Goal: Task Accomplishment & Management: Complete application form

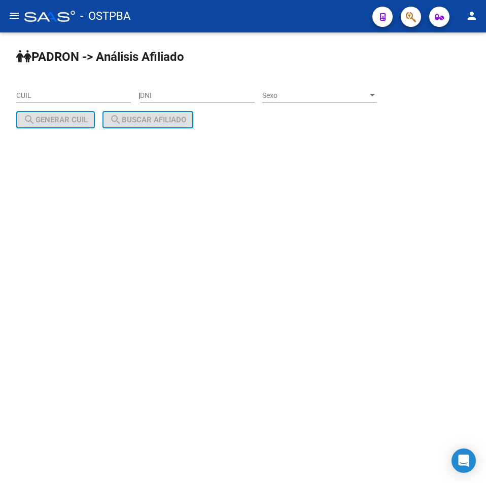
click at [47, 89] on div "CUIL" at bounding box center [73, 92] width 115 height 20
paste input "20-56412801-6"
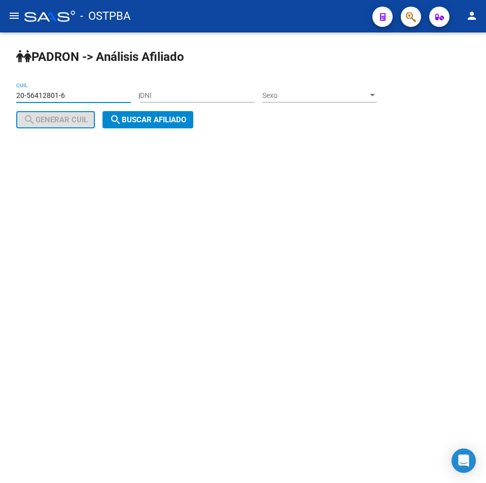
type input "20-56412801-6"
click at [147, 116] on span "search Buscar afiliado" at bounding box center [148, 119] width 77 height 9
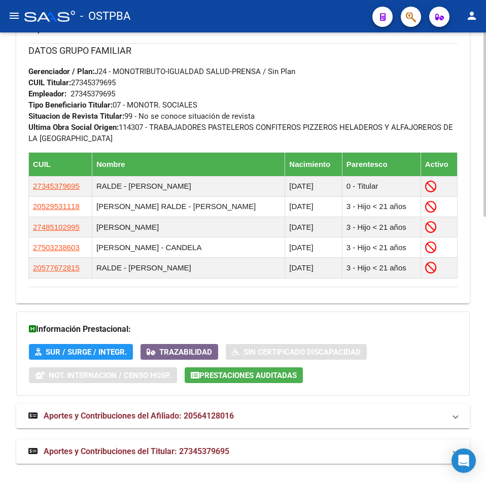
scroll to position [651, 0]
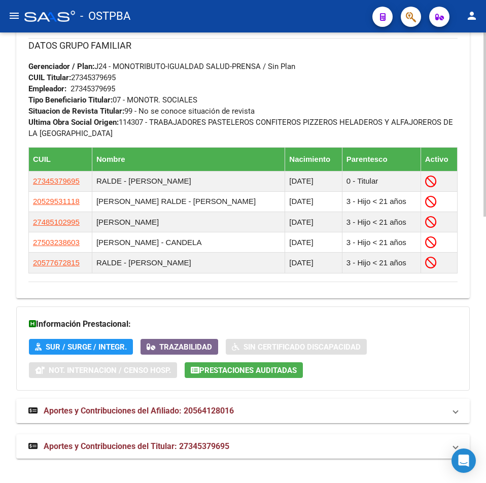
click at [266, 414] on mat-panel-title "Aportes y Contribuciones del Afiliado: 20564128016" at bounding box center [236, 410] width 417 height 11
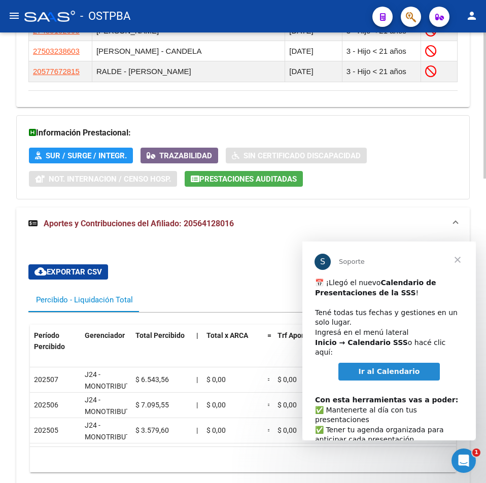
scroll to position [0, 0]
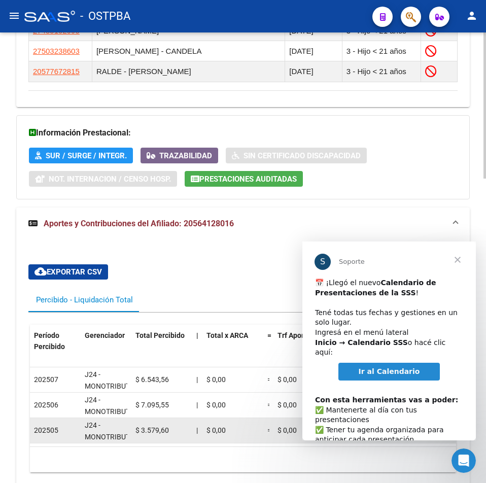
drag, startPoint x: 91, startPoint y: 446, endPoint x: 78, endPoint y: 432, distance: 18.7
click at [73, 445] on datatable-body "202507 J24 - MONOTRIBUTO-IGUALDAD SALUD-PRENSA $ 6.543,56 | $ 0,00 = $ 0,00 $ 0…" at bounding box center [243, 406] width 426 height 79
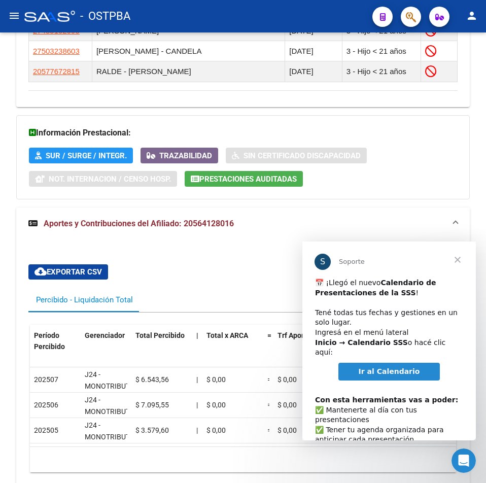
click at [460, 261] on span "Cerrar" at bounding box center [457, 260] width 37 height 37
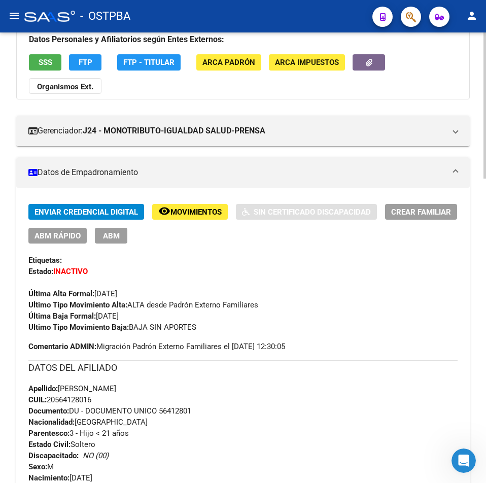
scroll to position [82, 0]
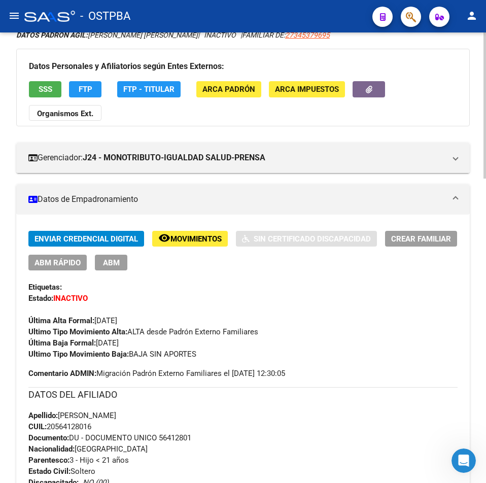
click at [192, 243] on span "Movimientos" at bounding box center [195, 238] width 51 height 9
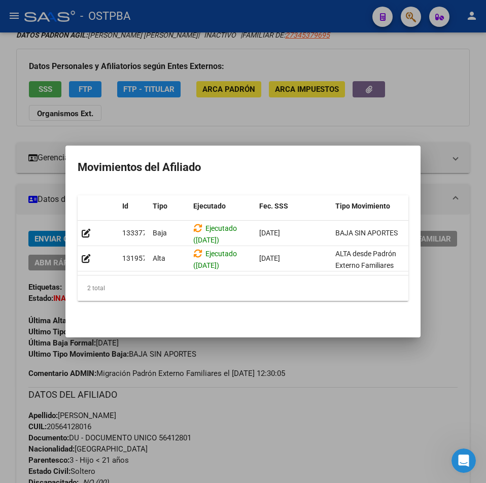
drag, startPoint x: 206, startPoint y: 270, endPoint x: 299, endPoint y: 273, distance: 92.9
click at [405, 281] on div "Id Tipo Ejecutado Fec. SSS Tipo Movimiento Familiar Informable SSS Cargado Usua…" at bounding box center [243, 248] width 331 height 106
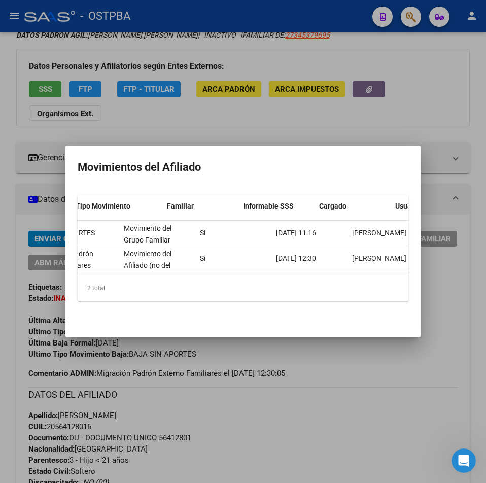
scroll to position [0, 319]
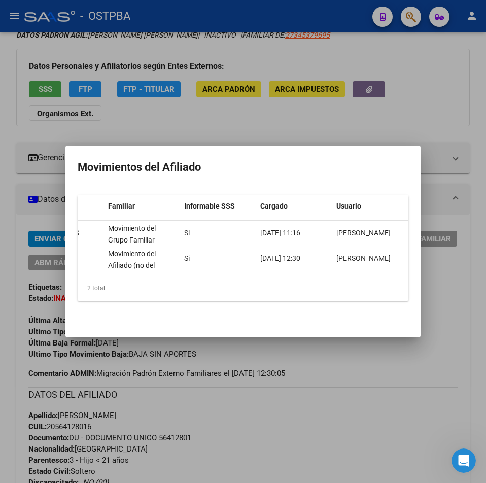
click at [418, 345] on div at bounding box center [243, 241] width 486 height 483
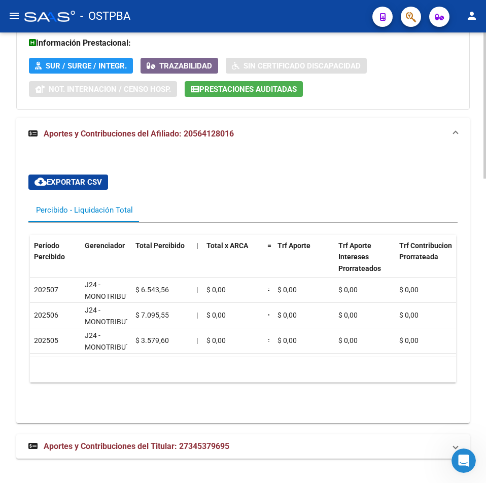
scroll to position [940, 0]
click at [281, 438] on mat-expansion-panel-header "Aportes y Contribuciones del Titular: 27345379695" at bounding box center [243, 446] width 454 height 24
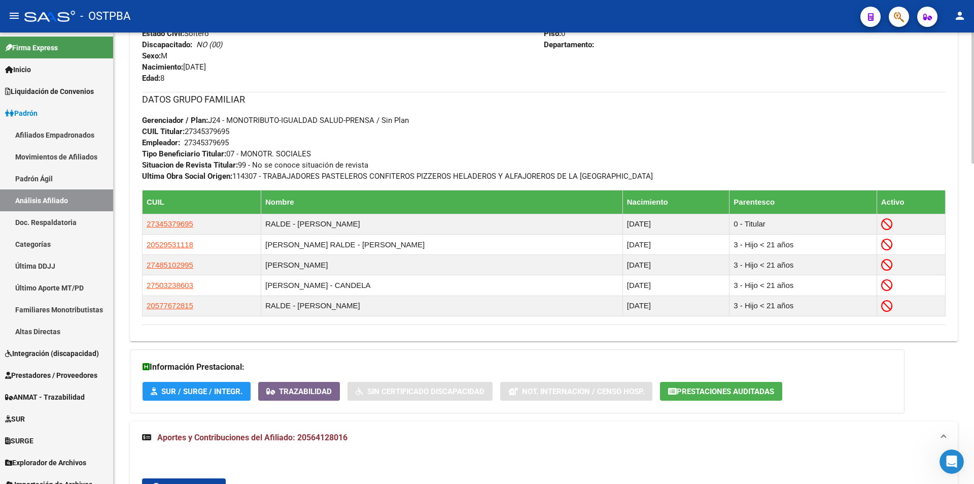
scroll to position [394, 0]
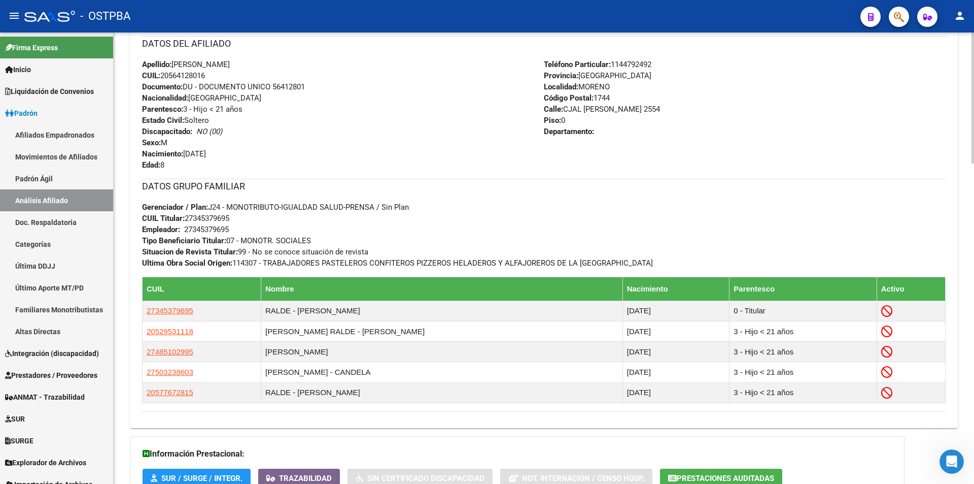
drag, startPoint x: 219, startPoint y: 75, endPoint x: 162, endPoint y: 71, distance: 56.5
click at [162, 71] on div "Apellido: LUCIANO ELIEL ZUPAN RALDE CUIL: 20564128016 Documento: DU - DOCUMENTO…" at bounding box center [343, 115] width 402 height 112
copy span "20564128016"
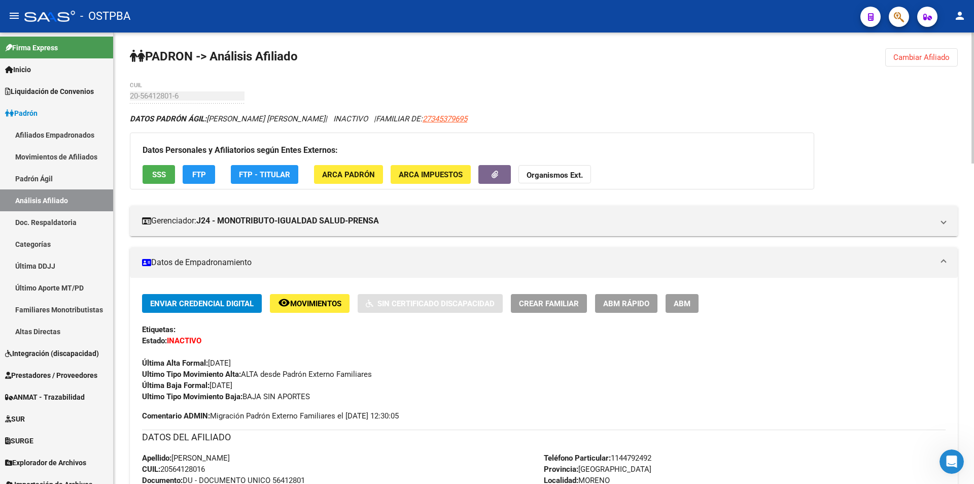
scroll to position [0, 0]
click at [486, 168] on button "Organismos Ext." at bounding box center [555, 174] width 73 height 19
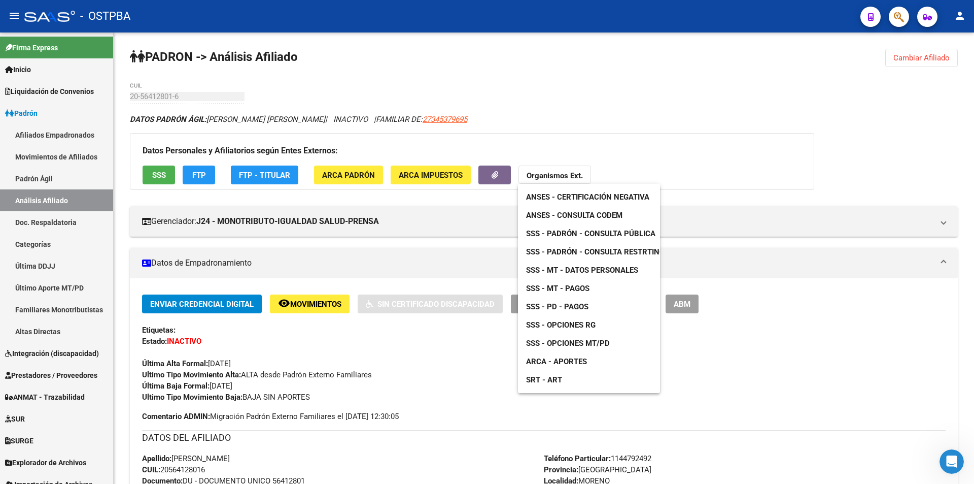
click at [377, 343] on div at bounding box center [487, 242] width 974 height 484
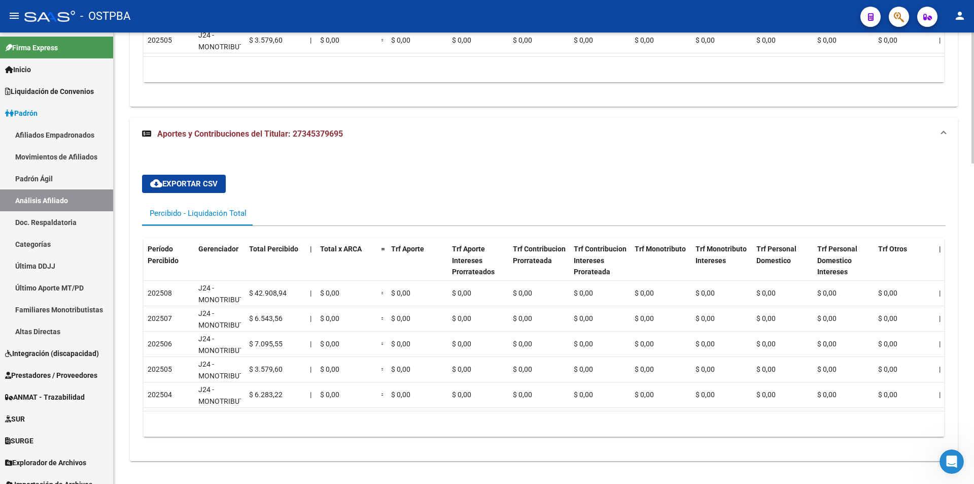
scroll to position [1104, 0]
drag, startPoint x: 291, startPoint y: 400, endPoint x: 359, endPoint y: 400, distance: 68.0
click at [360, 400] on datatable-body "202508 J24 - MONOTRIBUTO-IGUALDAD SALUD-PRENSA $ 42.908,94 | $ 0,00 = $ 0,00 $ …" at bounding box center [601, 344] width 914 height 130
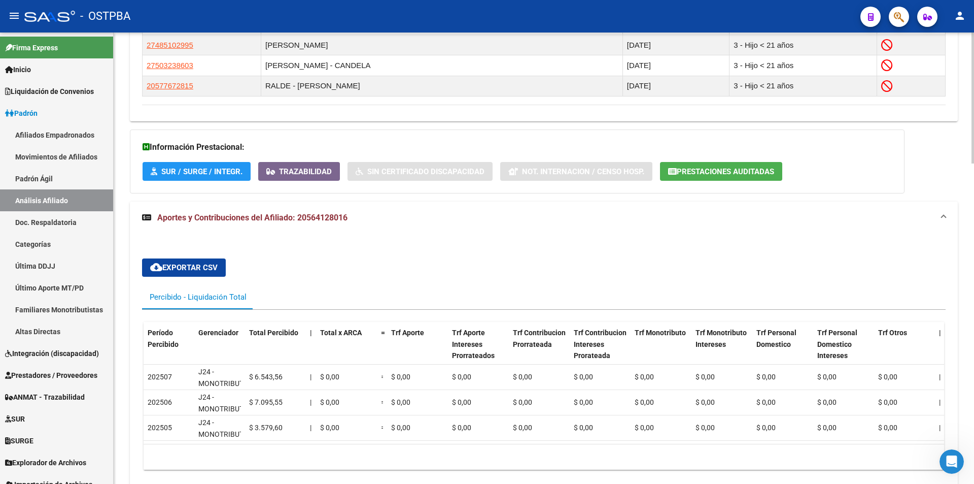
scroll to position [647, 0]
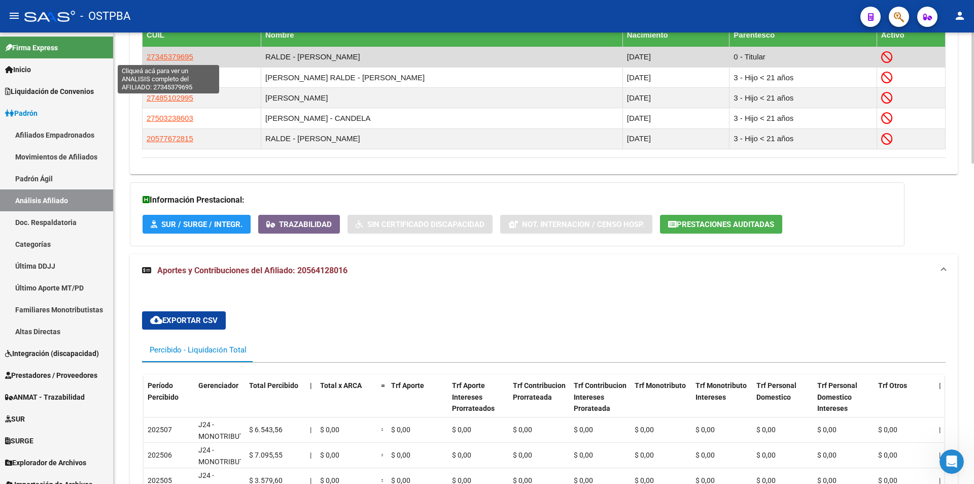
click at [168, 58] on span "27345379695" at bounding box center [170, 56] width 47 height 9
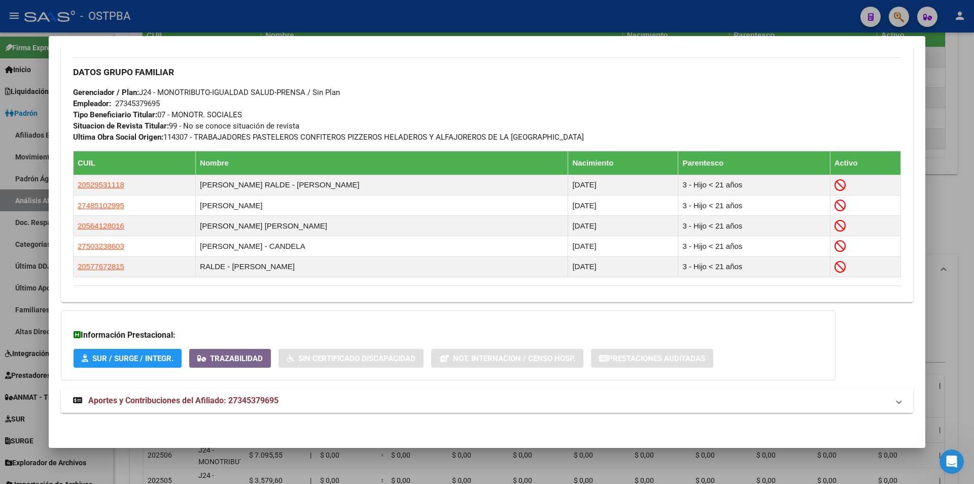
click at [277, 408] on mat-expansion-panel-header "Aportes y Contribuciones del Afiliado: 27345379695" at bounding box center [487, 400] width 852 height 24
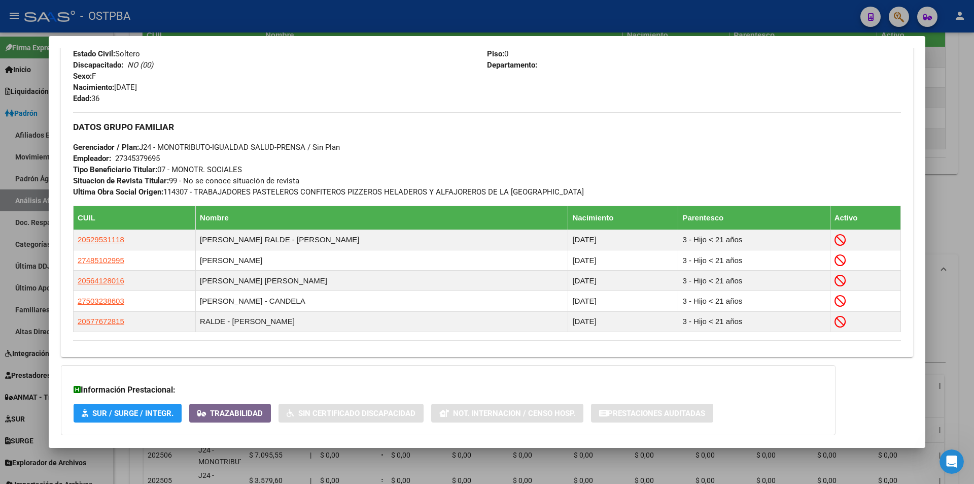
scroll to position [420, 0]
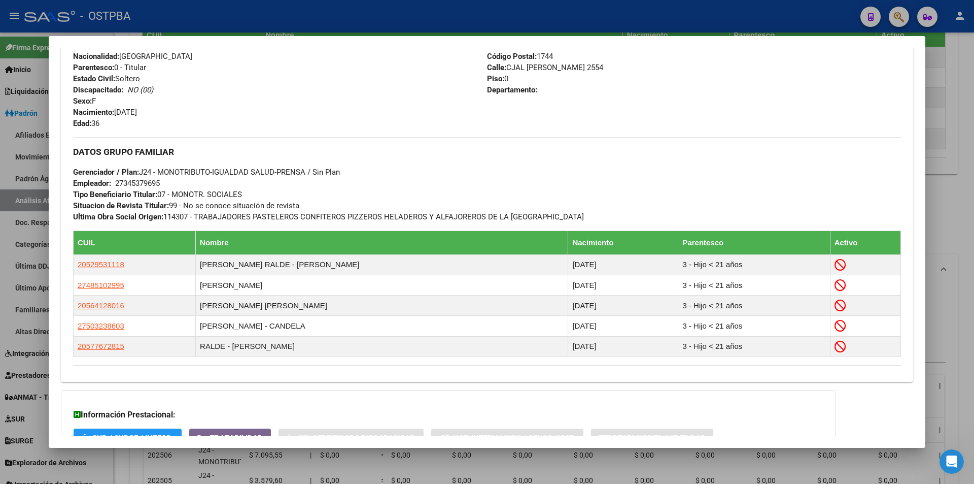
click at [486, 156] on div at bounding box center [487, 242] width 974 height 484
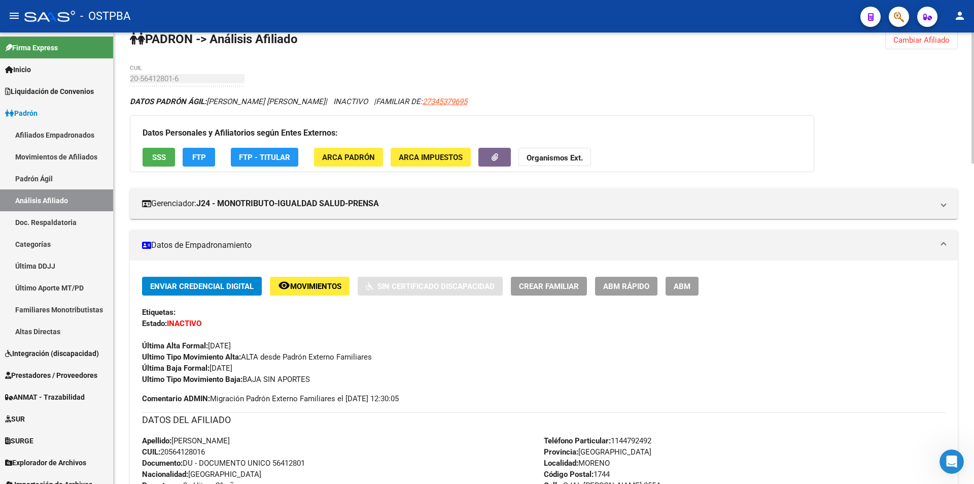
scroll to position [0, 0]
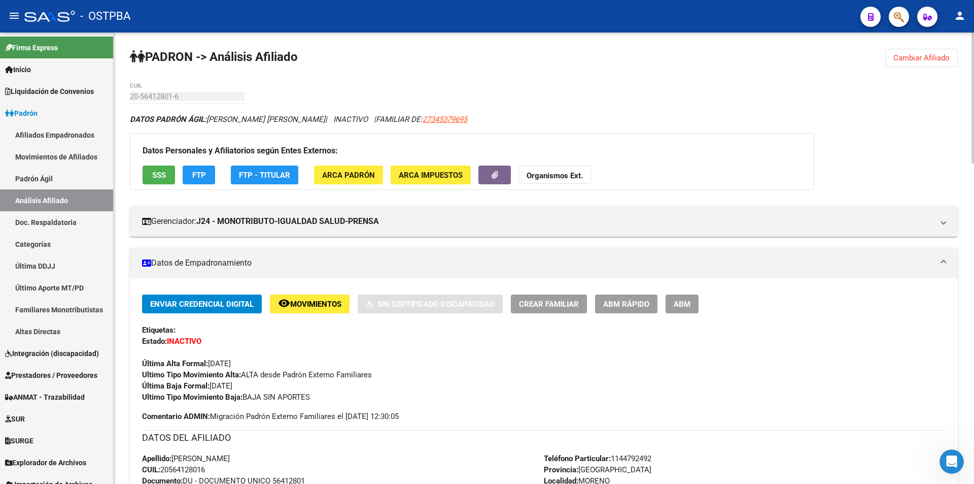
click at [486, 58] on span "Cambiar Afiliado" at bounding box center [922, 57] width 56 height 9
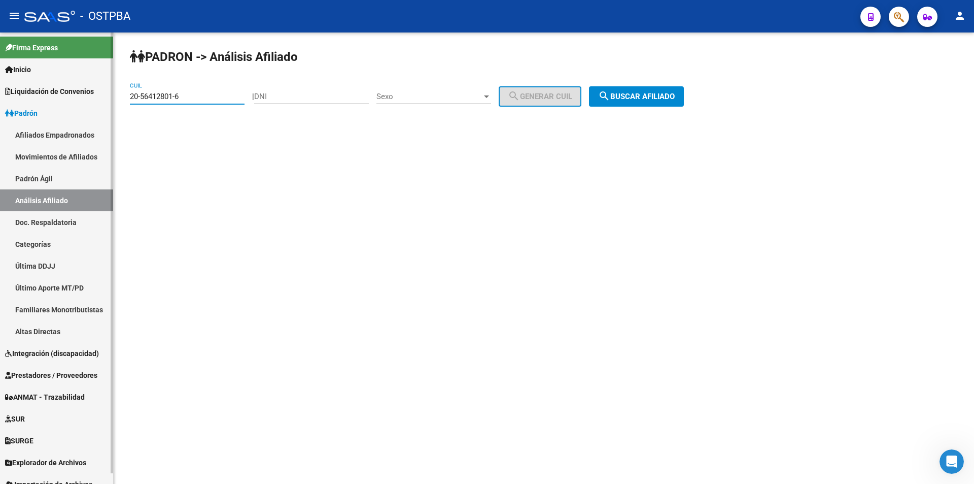
drag, startPoint x: 214, startPoint y: 98, endPoint x: 0, endPoint y: 106, distance: 214.2
click at [0, 106] on mat-sidenav-container "Firma Express Inicio Calendario SSS Instructivos Contacto OS Liquidación de Con…" at bounding box center [487, 257] width 974 height 451
click at [268, 98] on input "DNI" at bounding box center [311, 96] width 115 height 9
type input "55609953"
click at [477, 96] on span "Sexo" at bounding box center [429, 96] width 106 height 9
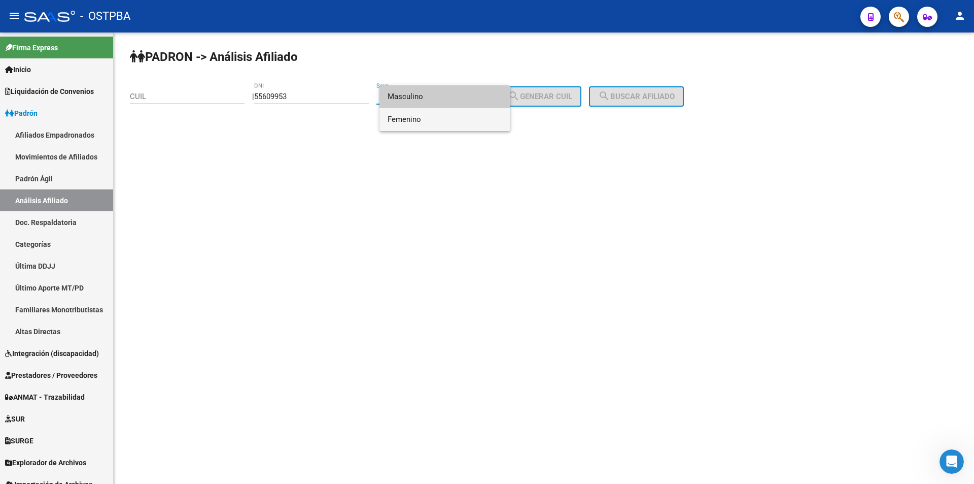
click at [476, 125] on span "Femenino" at bounding box center [445, 119] width 115 height 23
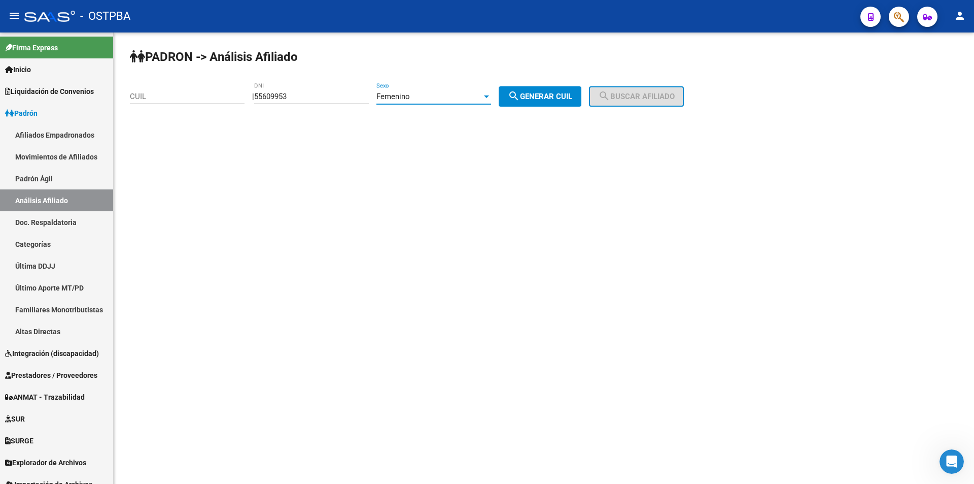
drag, startPoint x: 568, startPoint y: 99, endPoint x: 616, endPoint y: 92, distance: 48.8
click at [486, 95] on span "search Generar CUIL" at bounding box center [540, 96] width 64 height 9
type input "27-55609953-2"
click at [486, 92] on span "search Buscar afiliado" at bounding box center [636, 96] width 77 height 9
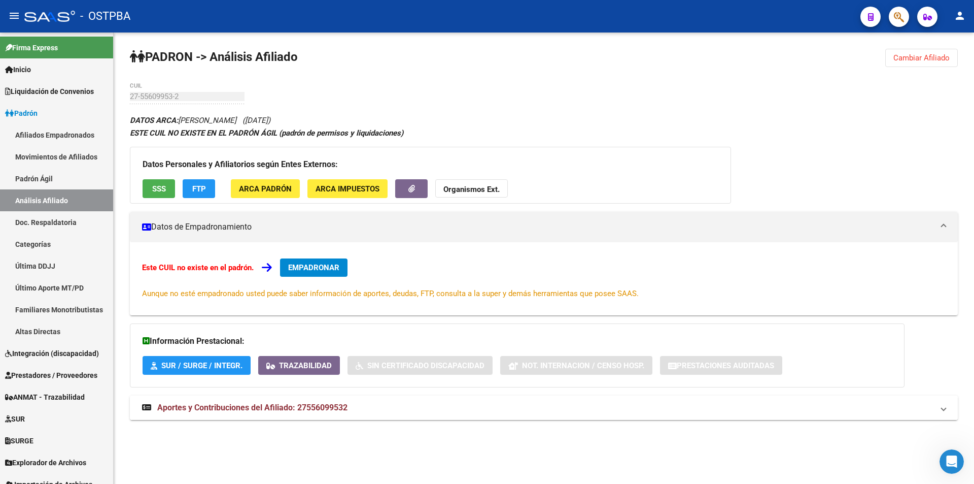
click at [352, 411] on mat-panel-title "Aportes y Contribuciones del Afiliado: 27556099532" at bounding box center [538, 407] width 792 height 11
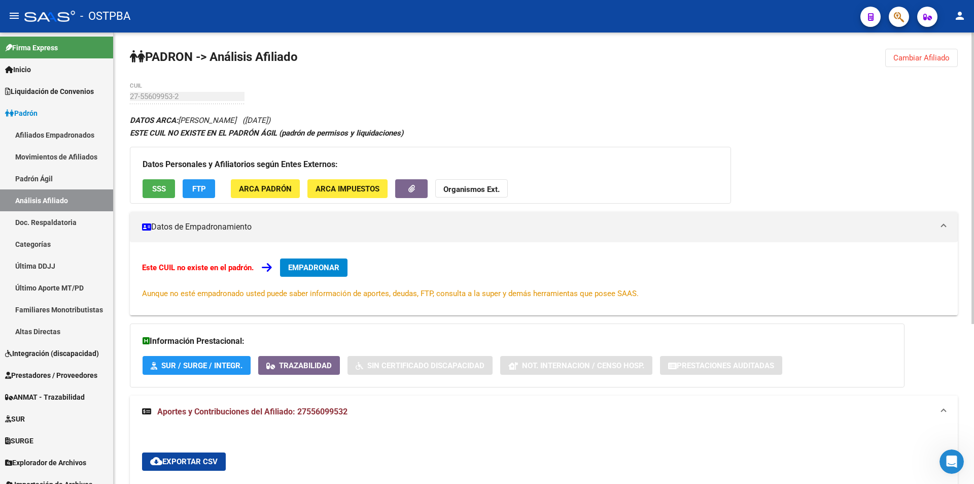
click at [229, 180] on div "Datos Personales y Afiliatorios según Entes Externos: SSS FTP ARCA Padrón ARCA …" at bounding box center [430, 175] width 601 height 57
click at [208, 189] on button "FTP" at bounding box center [199, 188] width 32 height 19
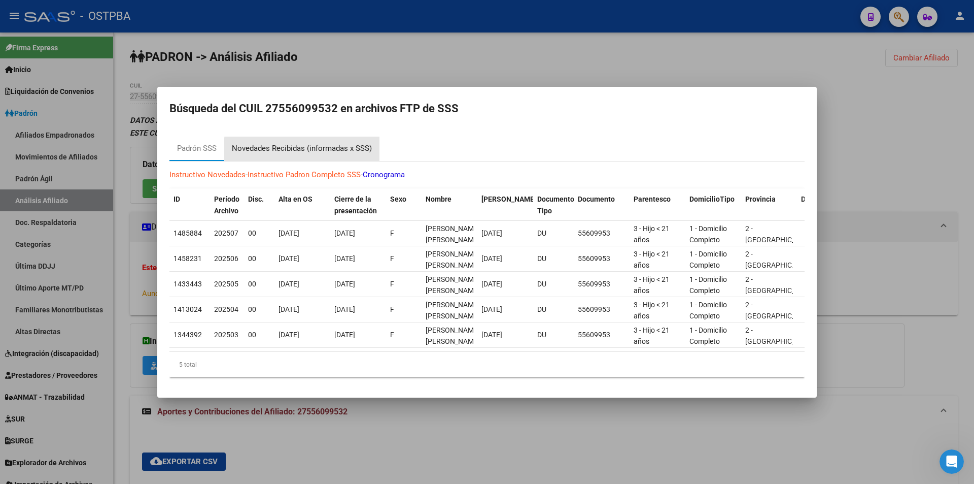
click at [335, 145] on div "Novedades Recibidas (informadas x SSS)" at bounding box center [302, 149] width 140 height 12
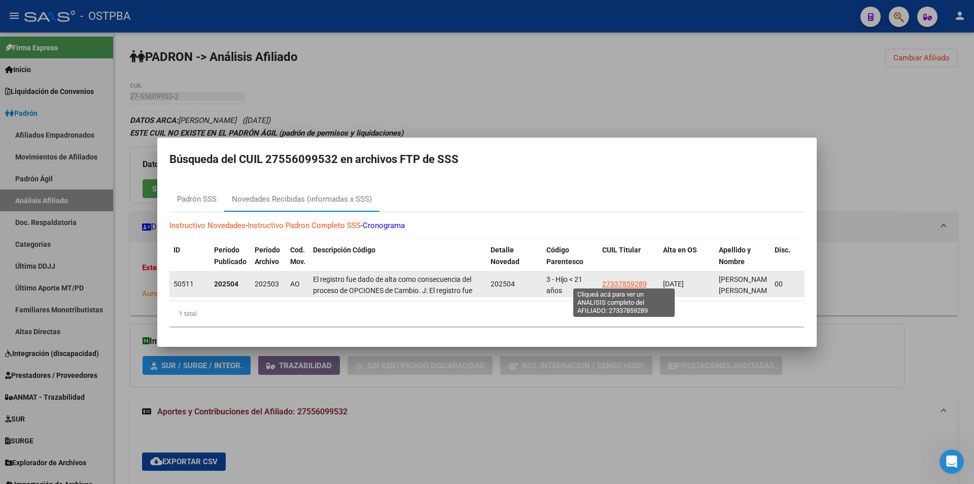
click at [486, 280] on span "27337859289" at bounding box center [624, 284] width 45 height 8
type textarea "27337859289"
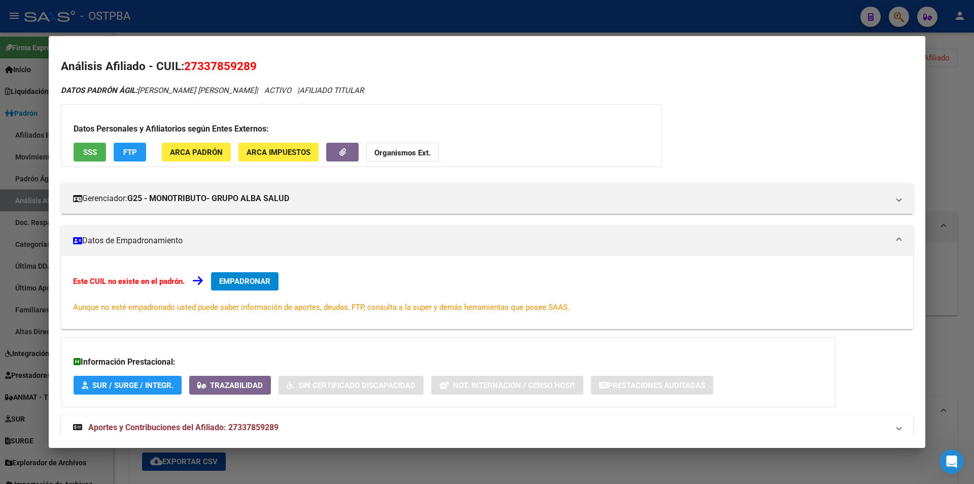
click at [289, 423] on mat-panel-title "Aportes y Contribuciones del Afiliado: 27337859289" at bounding box center [481, 427] width 816 height 12
drag, startPoint x: 269, startPoint y: 62, endPoint x: 184, endPoint y: 58, distance: 85.8
click at [184, 58] on h2 "Análisis Afiliado - CUIL: 27337859289" at bounding box center [487, 66] width 852 height 17
copy span "27337859289"
click at [130, 152] on span "FTP" at bounding box center [130, 152] width 14 height 9
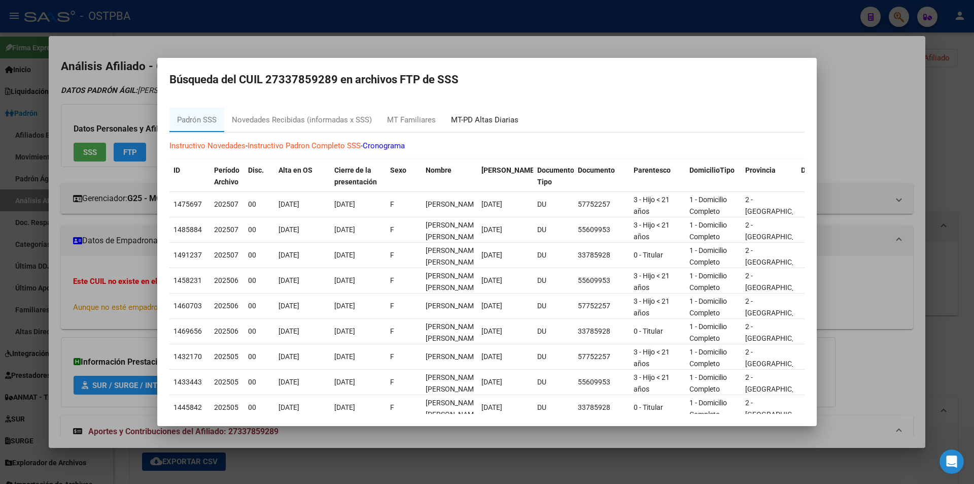
click at [476, 121] on div "MT-PD Altas Diarias" at bounding box center [484, 120] width 67 height 12
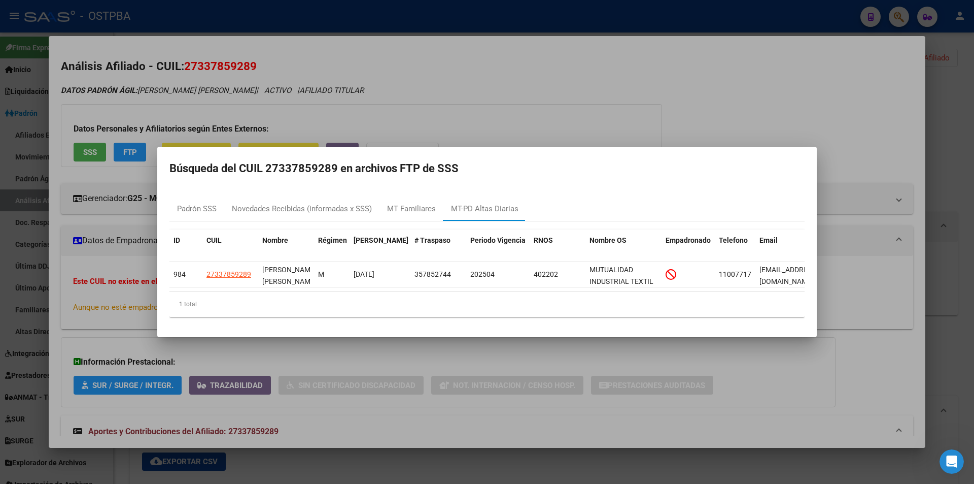
click at [486, 102] on div at bounding box center [487, 242] width 974 height 484
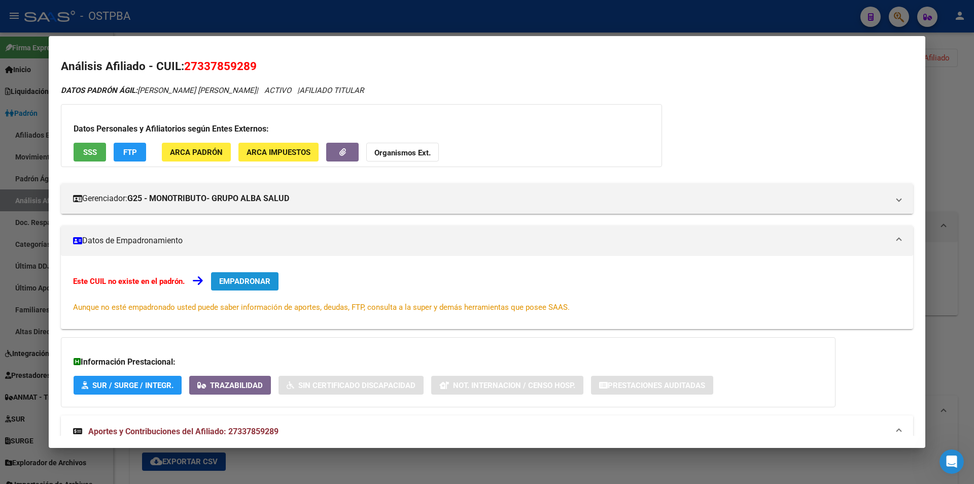
click at [237, 284] on span "EMPADRONAR" at bounding box center [244, 281] width 51 height 9
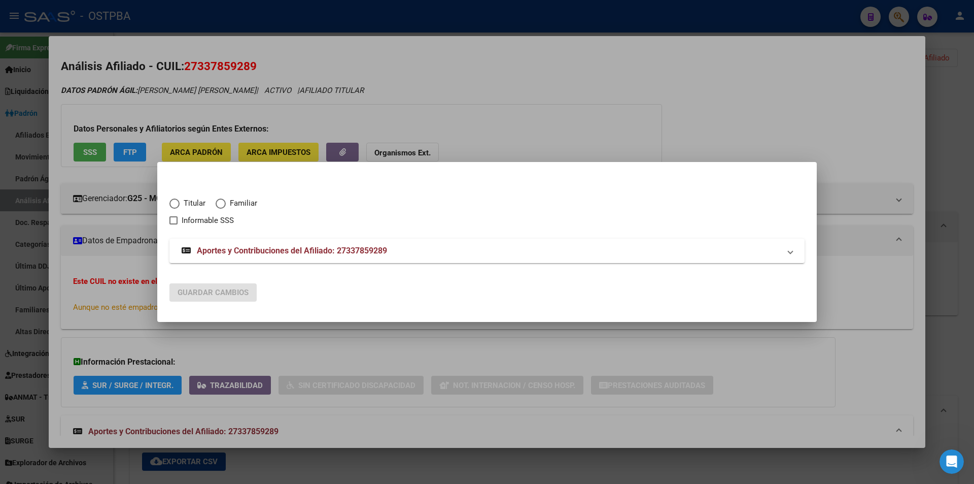
click at [184, 203] on span "Titular" at bounding box center [193, 203] width 26 height 12
click at [180, 203] on input "Titular" at bounding box center [174, 203] width 10 height 10
radio input "true"
checkbox input "true"
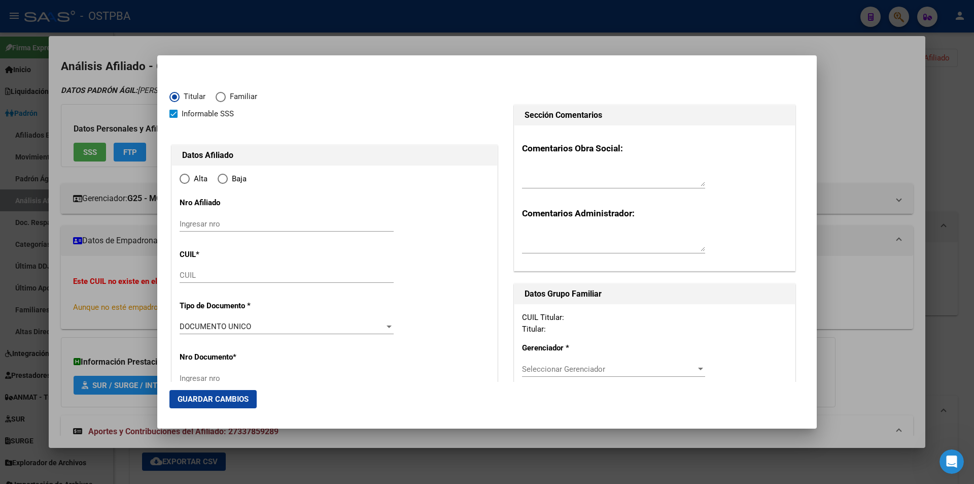
type input "27-33785928-9"
radio input "true"
type input "33785928"
type input "VITTORI"
type input "DANIELA ALEJANDRA"
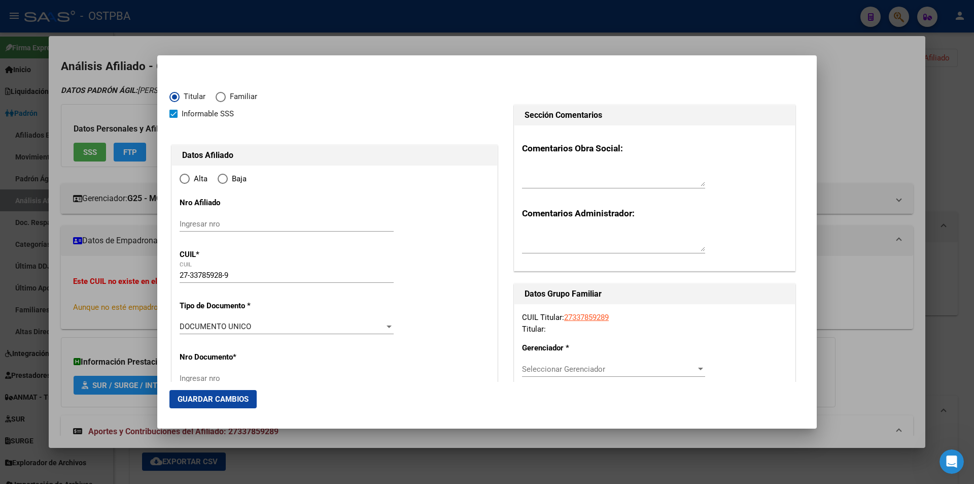
type input "1988-05-16"
type input "GONZALEZ CATAN"
type input "1759"
type input "NAPAL"
type input "77"
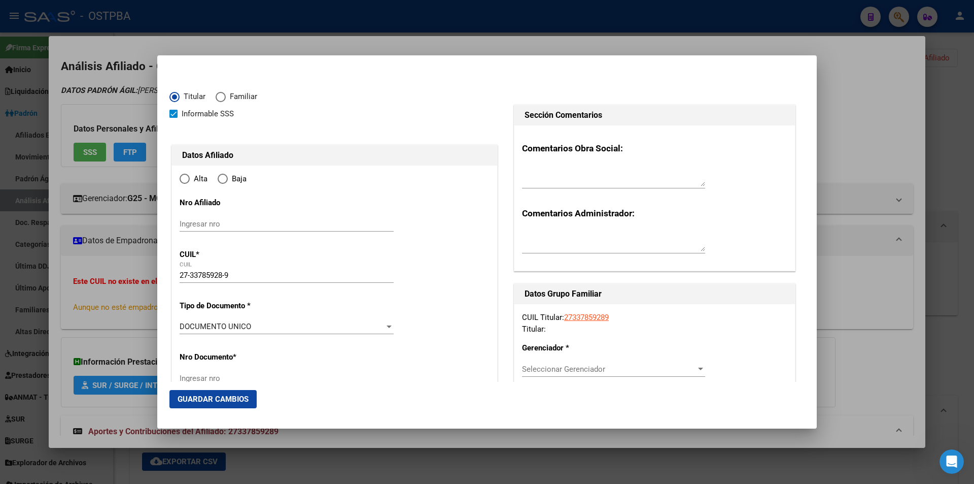
type input "0"
type input "GONZALEZ CATAN"
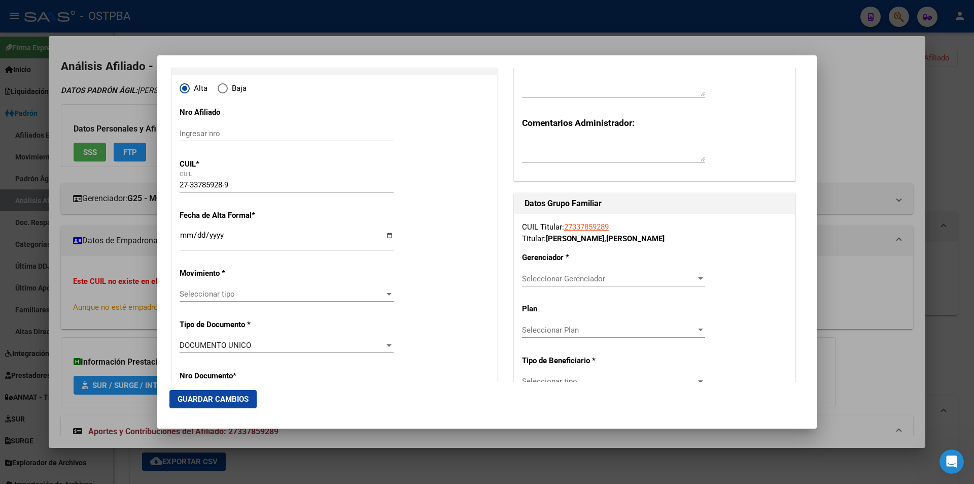
scroll to position [101, 0]
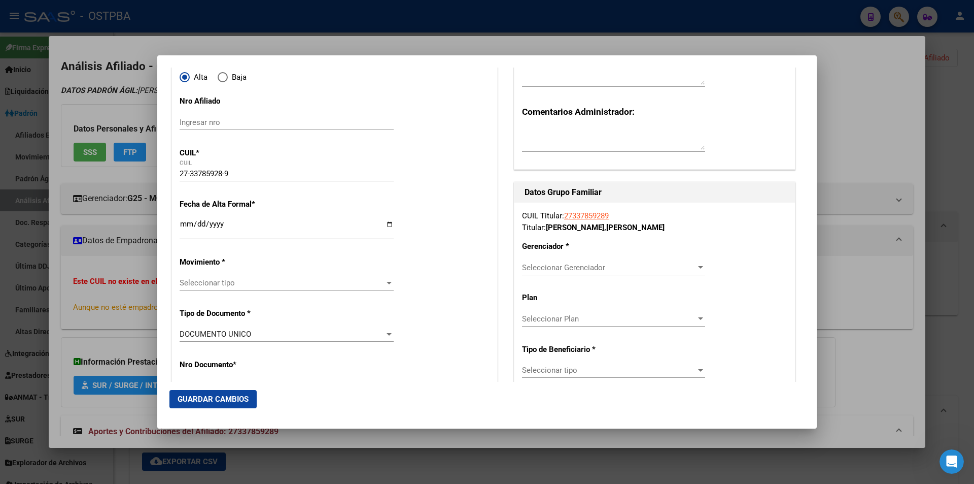
click at [188, 228] on input "Ingresar fecha" at bounding box center [287, 228] width 214 height 16
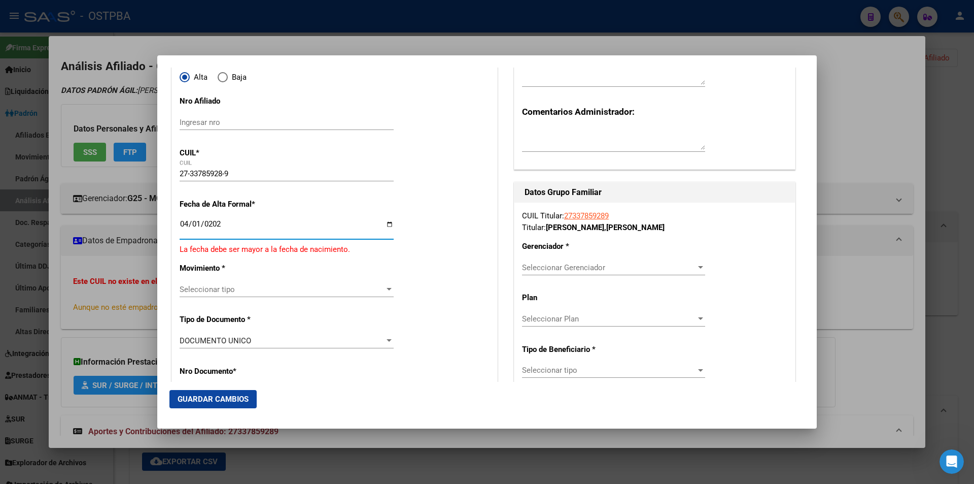
type input "2025-04-01"
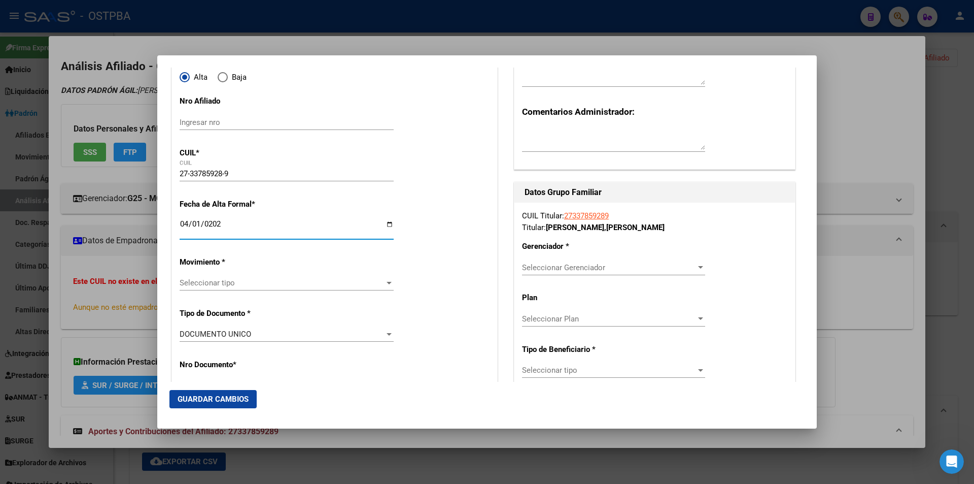
click at [239, 286] on span "Seleccionar tipo" at bounding box center [282, 282] width 205 height 9
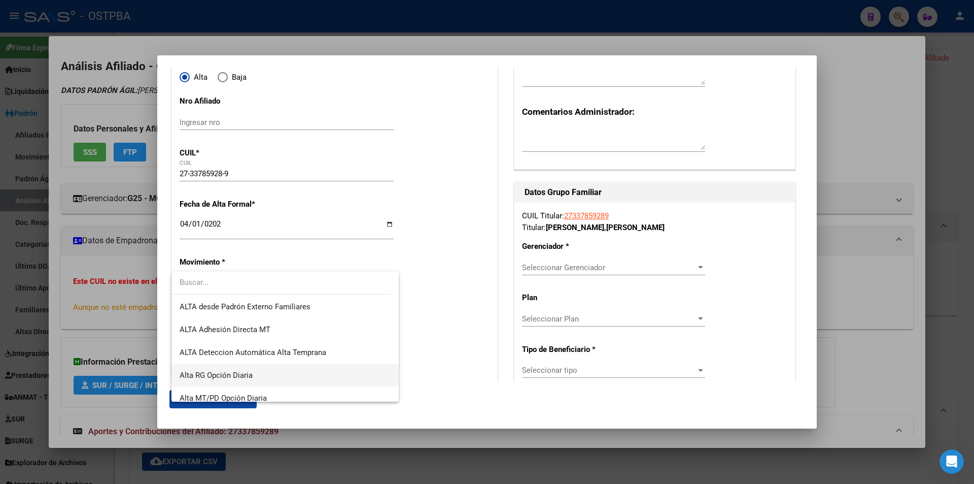
scroll to position [350, 0]
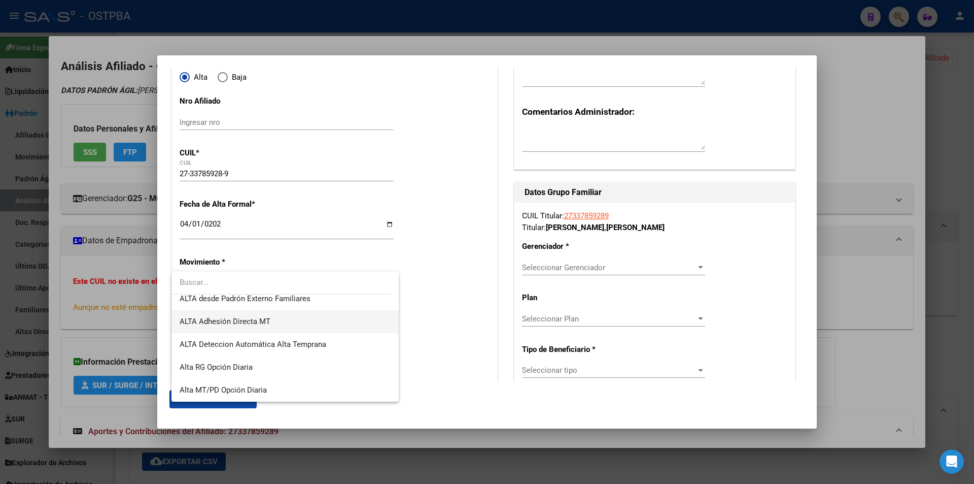
click at [348, 322] on span "ALTA Adhesión Directa MT" at bounding box center [285, 321] width 211 height 23
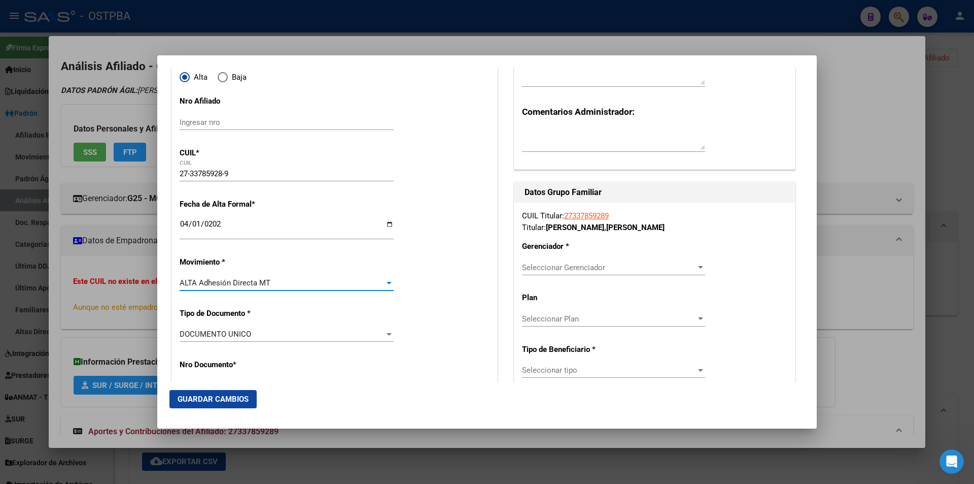
click at [339, 283] on div "ALTA Adhesión Directa MT" at bounding box center [282, 282] width 205 height 9
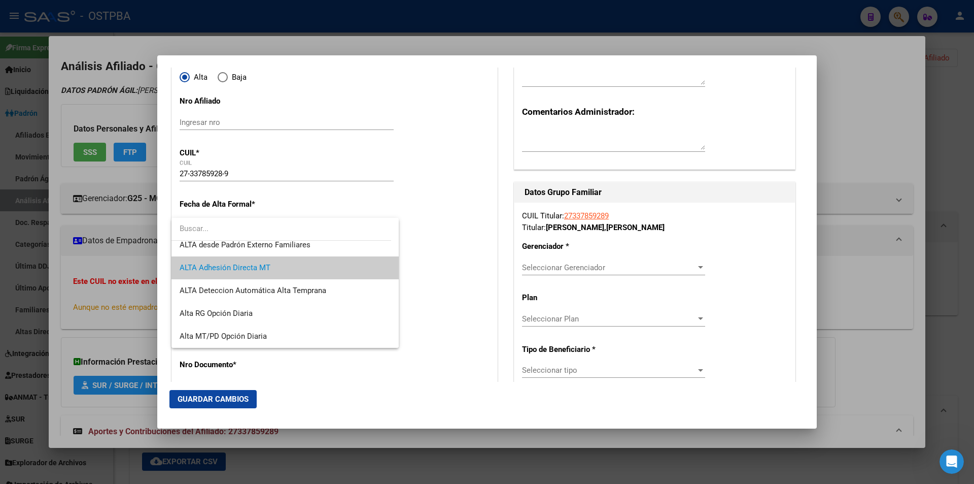
click at [319, 270] on span "ALTA Adhesión Directa MT" at bounding box center [285, 267] width 211 height 23
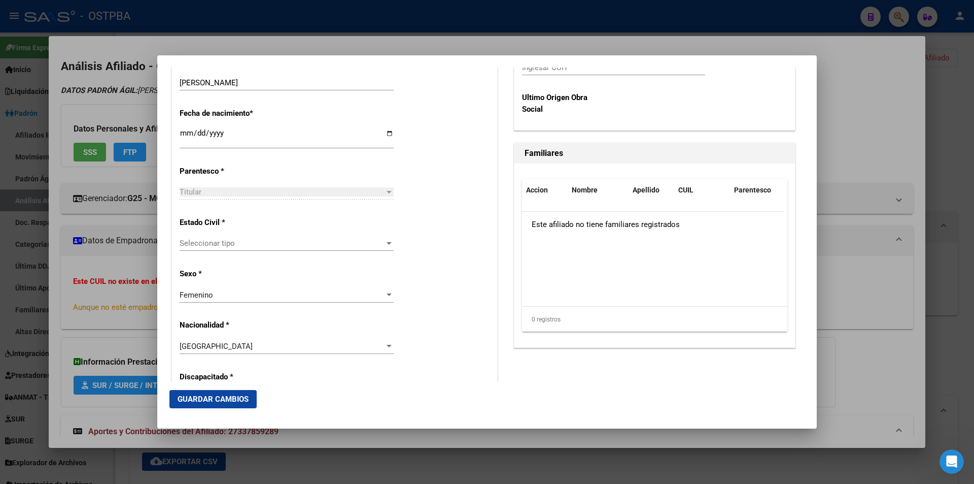
scroll to position [507, 0]
click at [249, 246] on span "Seleccionar tipo" at bounding box center [282, 242] width 205 height 9
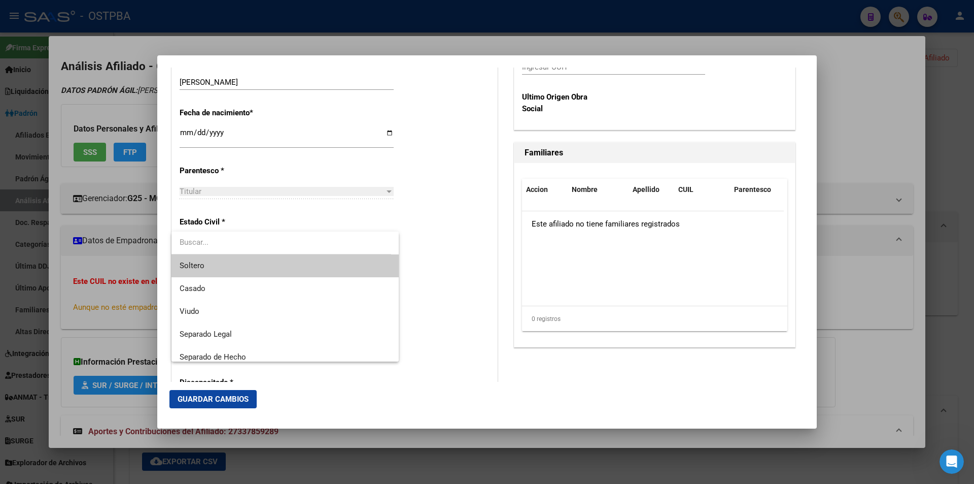
click at [267, 268] on span "Soltero" at bounding box center [285, 265] width 211 height 23
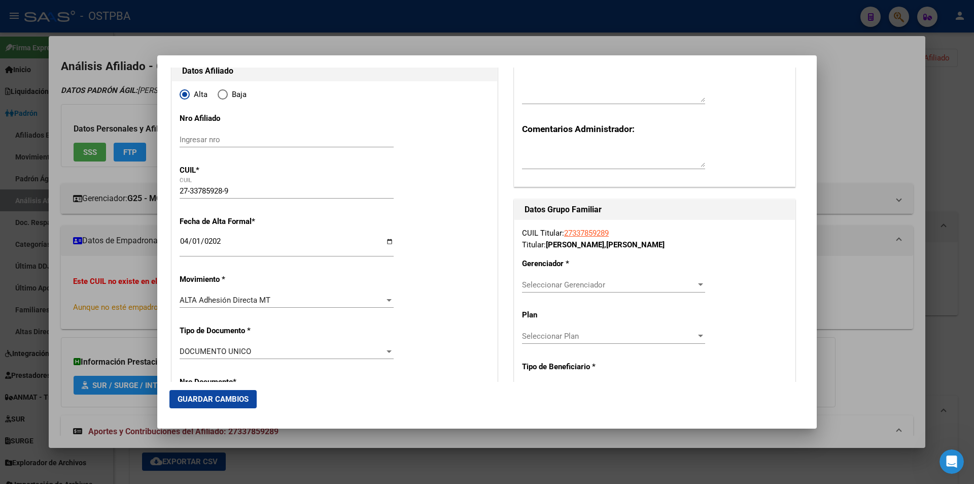
scroll to position [101, 0]
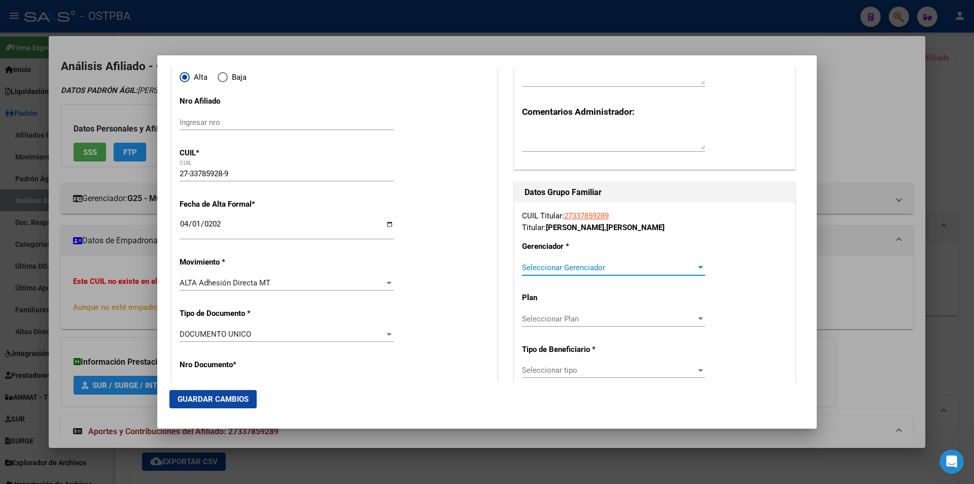
click at [486, 266] on span "Seleccionar Gerenciador" at bounding box center [609, 267] width 174 height 9
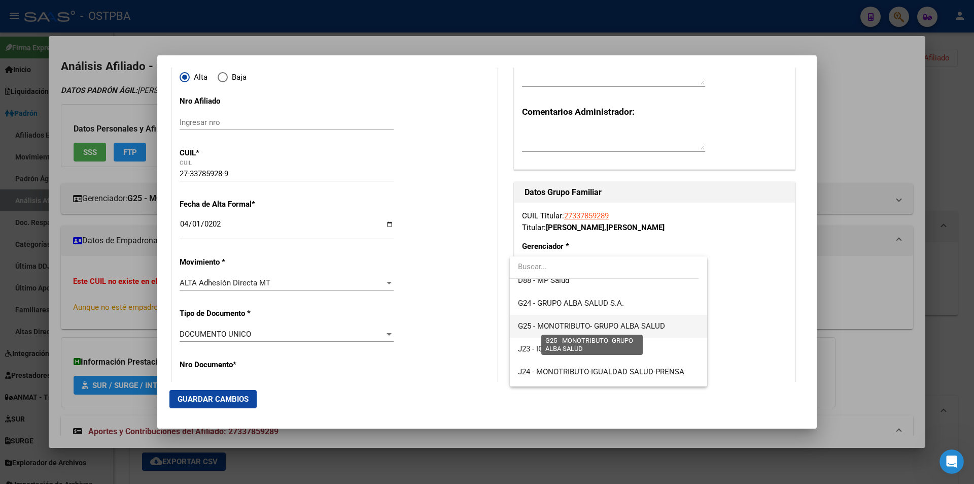
click at [486, 327] on span "G25 - MONOTRIBUTO- GRUPO ALBA SALUD" at bounding box center [591, 325] width 147 height 9
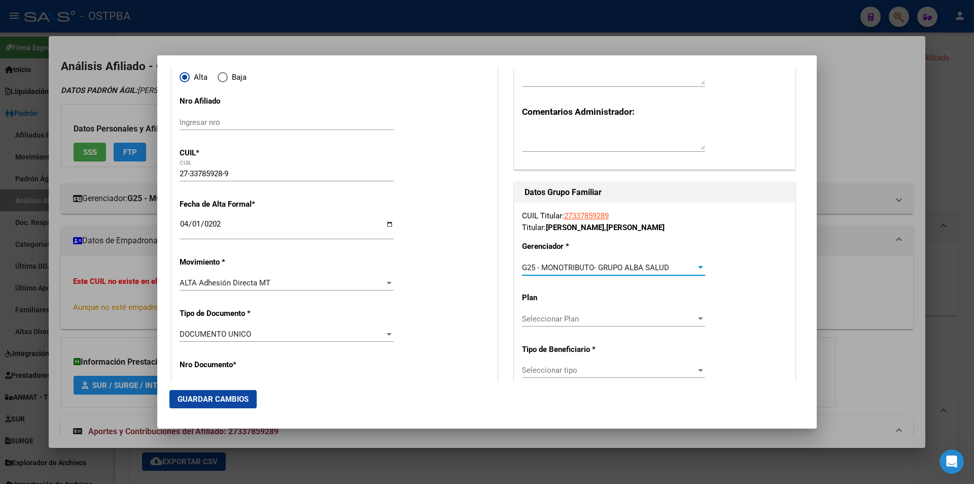
click at [486, 317] on span "Seleccionar Plan" at bounding box center [609, 318] width 174 height 9
click at [486, 366] on div at bounding box center [487, 242] width 974 height 484
click at [486, 373] on span "Seleccionar tipo" at bounding box center [609, 369] width 174 height 9
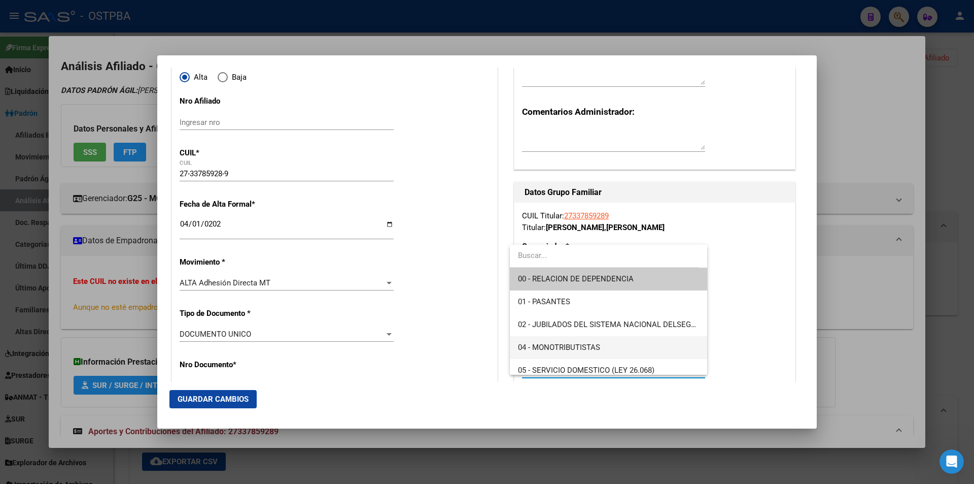
click at [486, 343] on span "04 - MONOTRIBUTISTAS" at bounding box center [608, 347] width 181 height 23
type input "27-33785928-9"
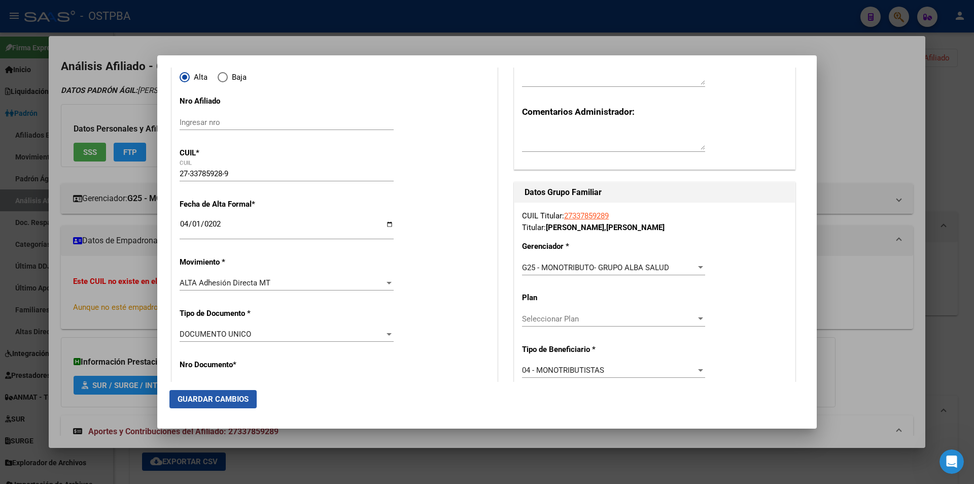
click at [224, 398] on span "Guardar Cambios" at bounding box center [213, 398] width 71 height 9
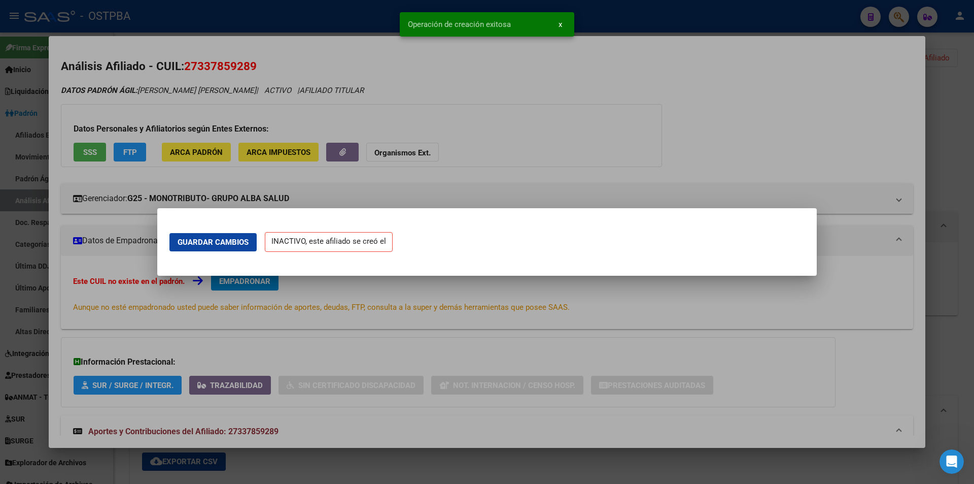
scroll to position [0, 0]
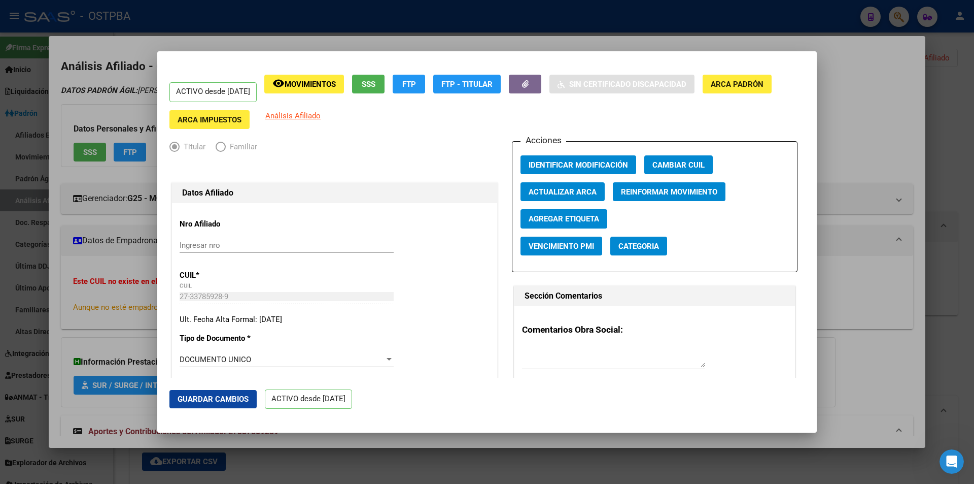
click at [486, 465] on div at bounding box center [487, 242] width 974 height 484
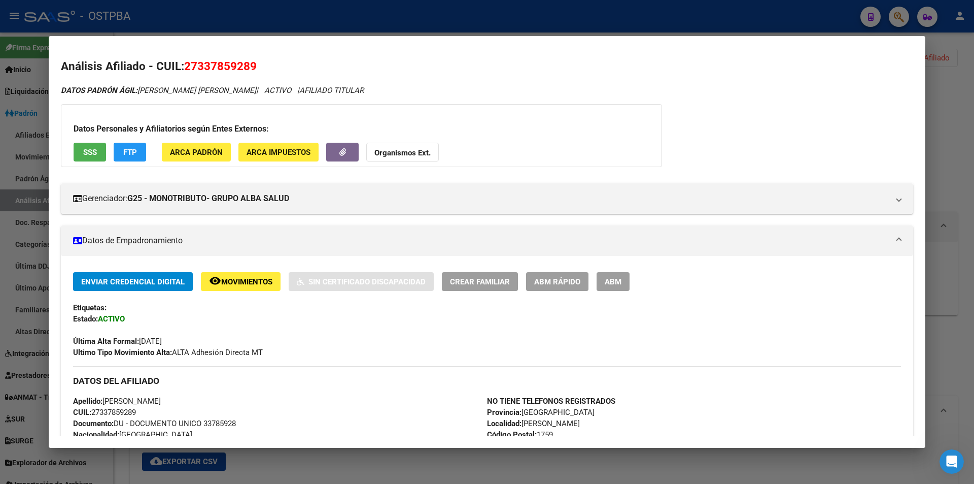
scroll to position [51, 0]
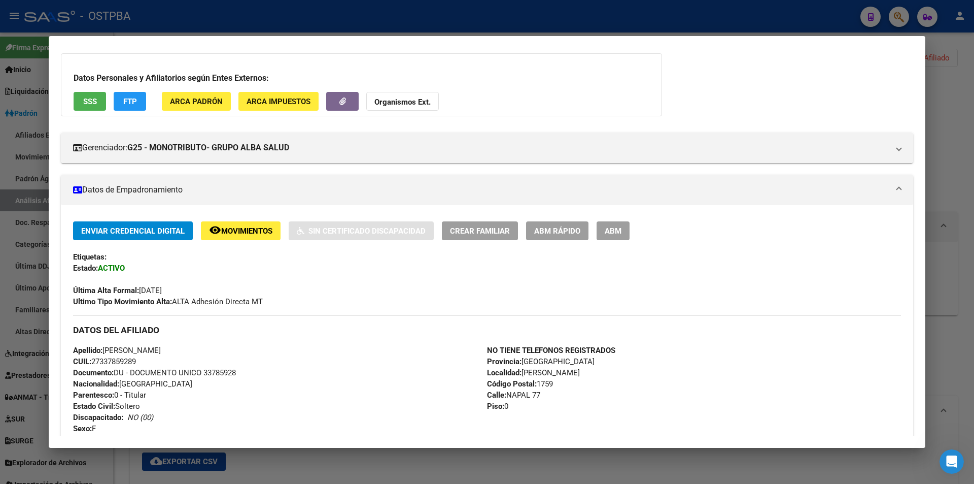
drag, startPoint x: 149, startPoint y: 363, endPoint x: 94, endPoint y: 361, distance: 54.9
click at [94, 361] on div "Apellido: DANIELA ALEJANDRA VITTORI CUIL: 27337859289 Documento: DU - DOCUMENTO…" at bounding box center [280, 401] width 414 height 112
copy span "27337859289"
click at [277, 94] on button "ARCA Impuestos" at bounding box center [278, 101] width 80 height 19
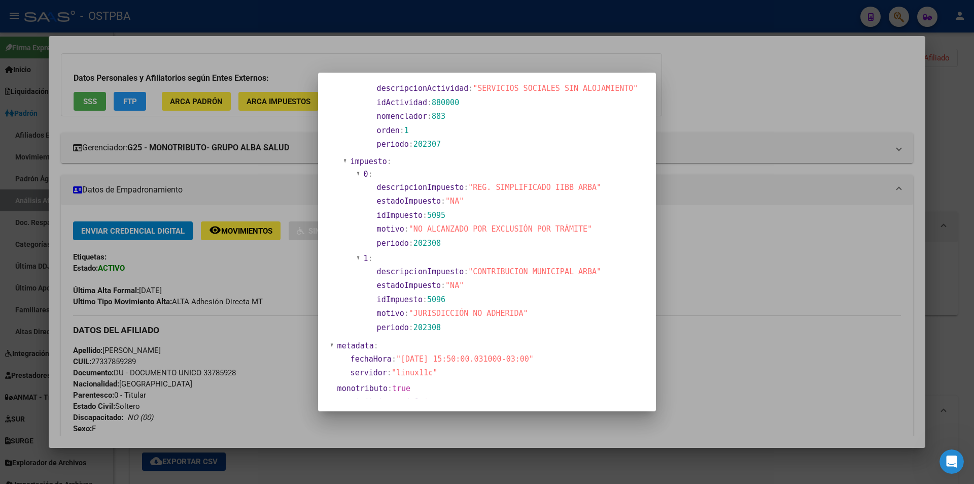
scroll to position [679, 0]
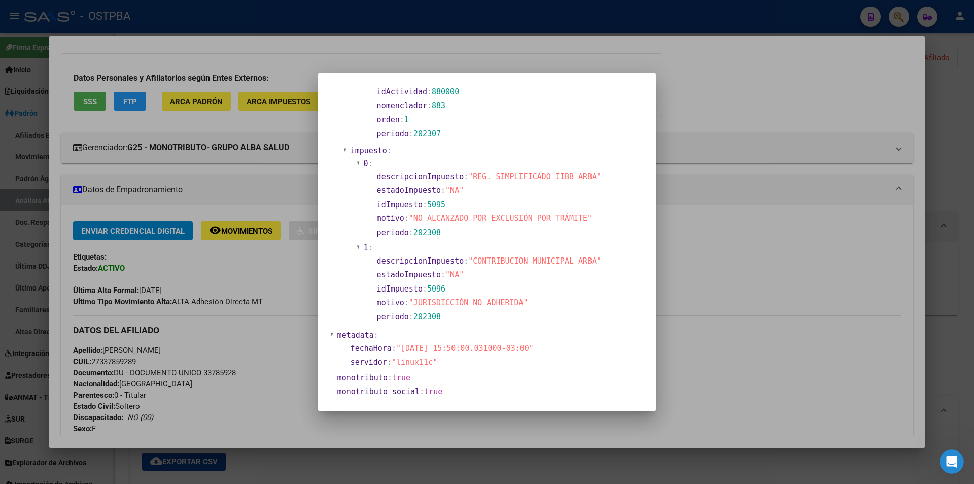
click at [322, 462] on div at bounding box center [487, 242] width 974 height 484
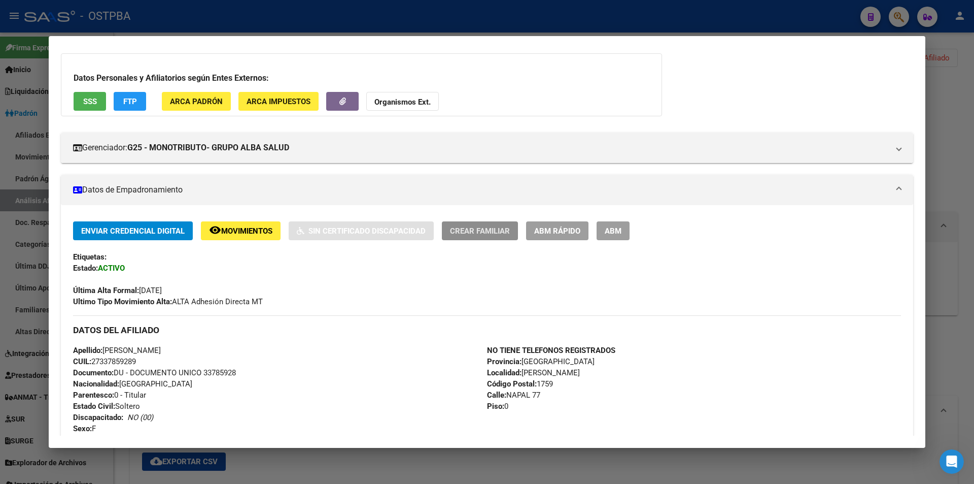
click at [486, 230] on span "Crear Familiar" at bounding box center [480, 230] width 60 height 9
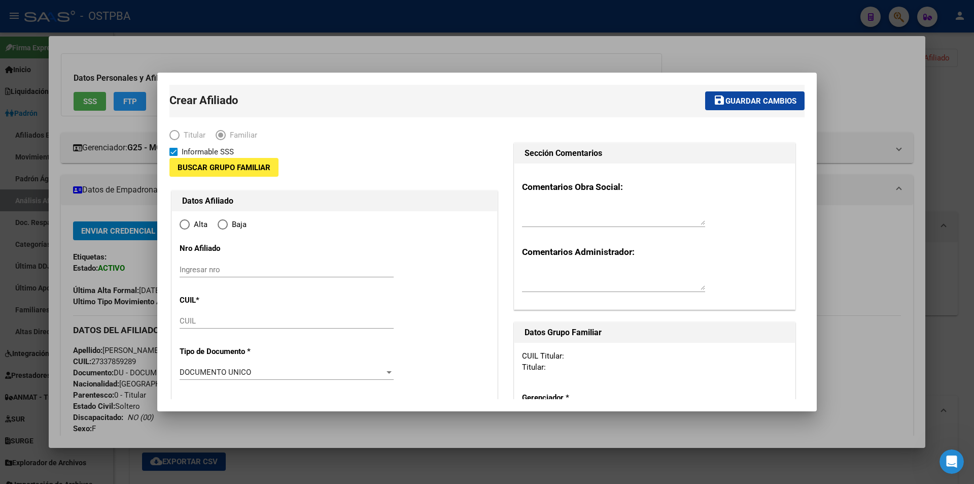
type input "27-33785928-9"
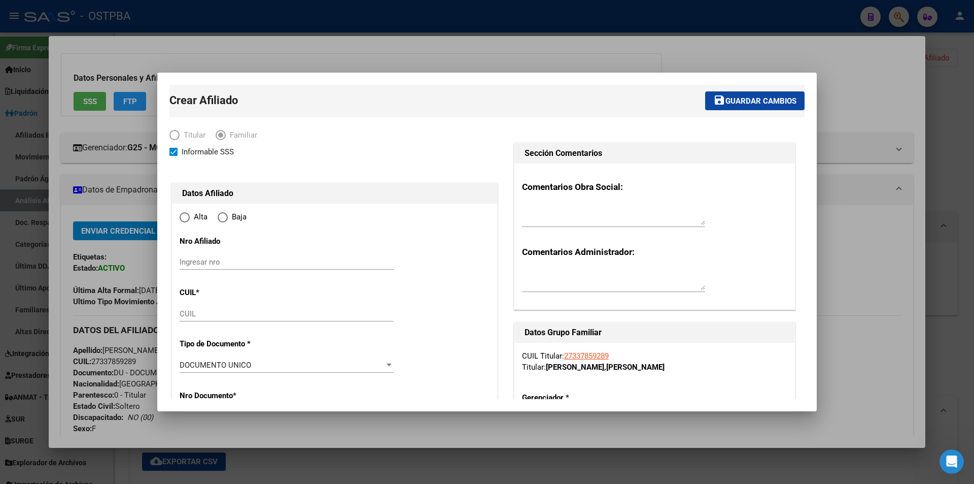
type input "GONZALEZ CATAN"
type input "1759"
type input "NAPAL"
type input "77"
type input "0"
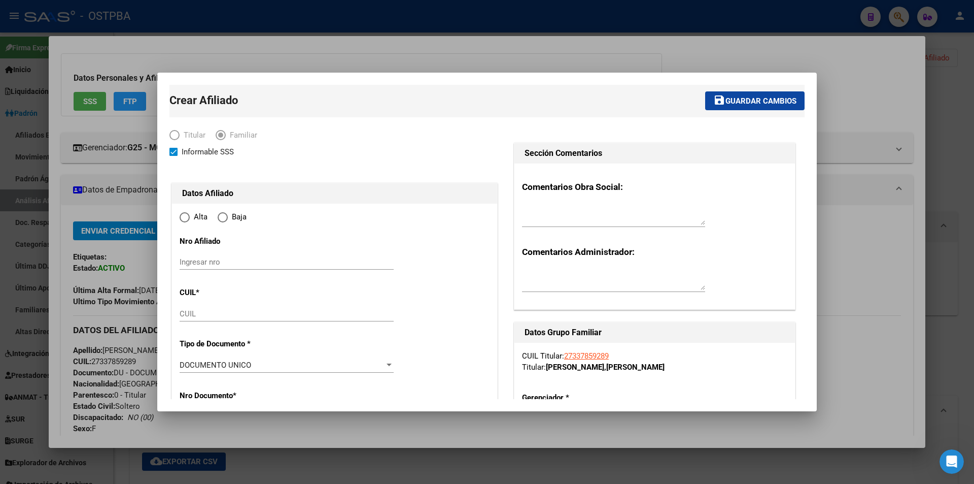
radio input "true"
type input "27-33785928-9"
click at [297, 466] on div at bounding box center [487, 242] width 974 height 484
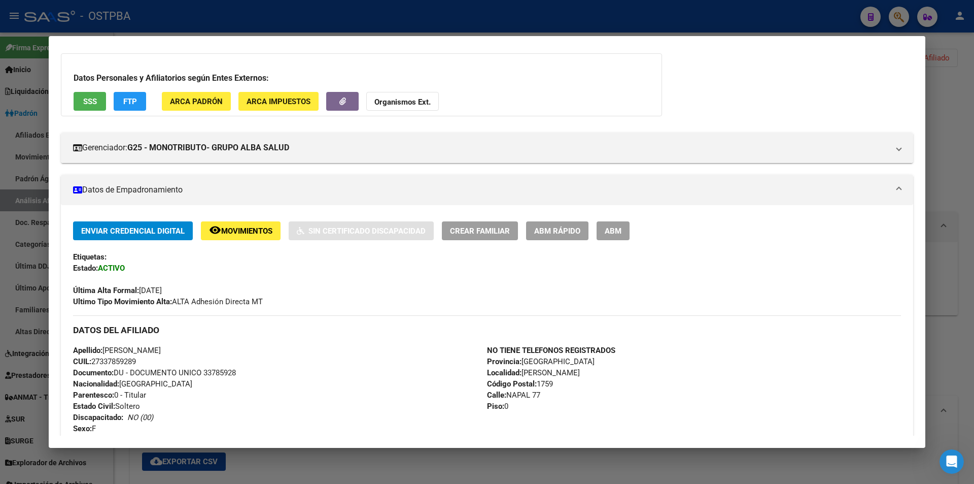
click at [350, 468] on div at bounding box center [487, 242] width 974 height 484
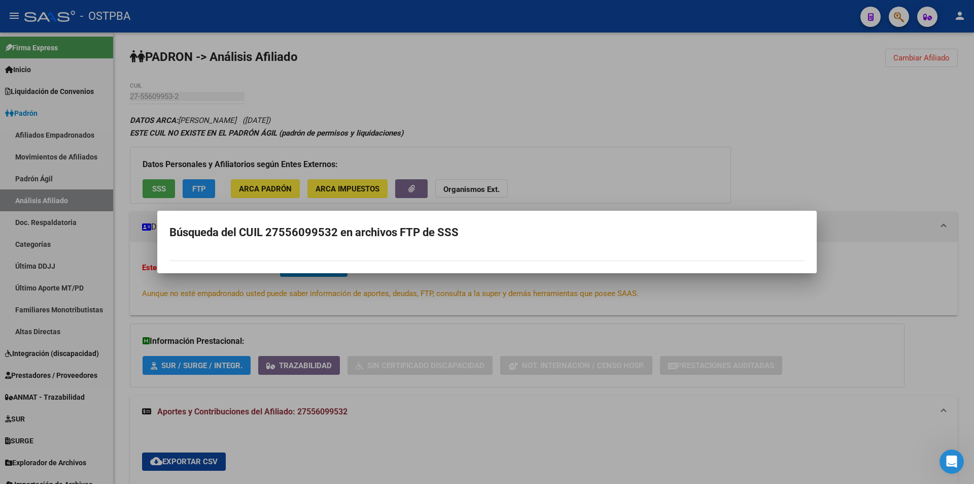
click at [405, 436] on div at bounding box center [487, 242] width 974 height 484
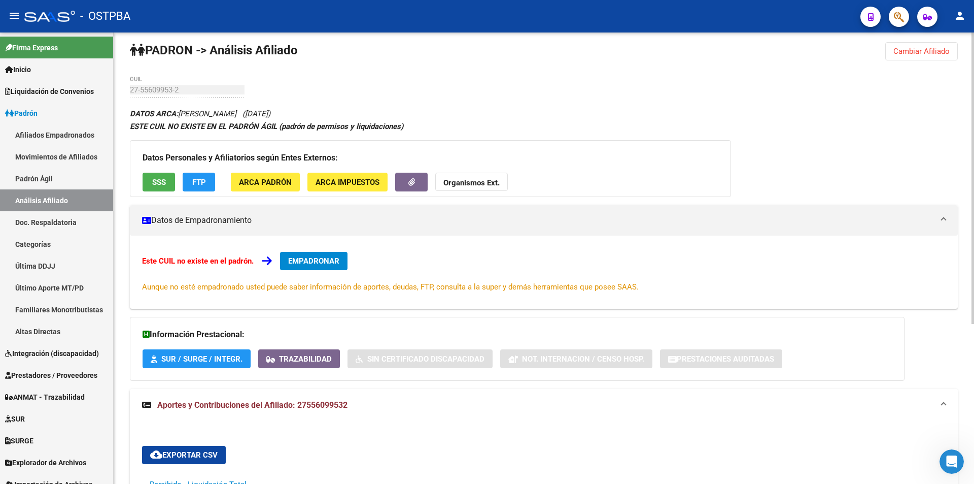
scroll to position [0, 0]
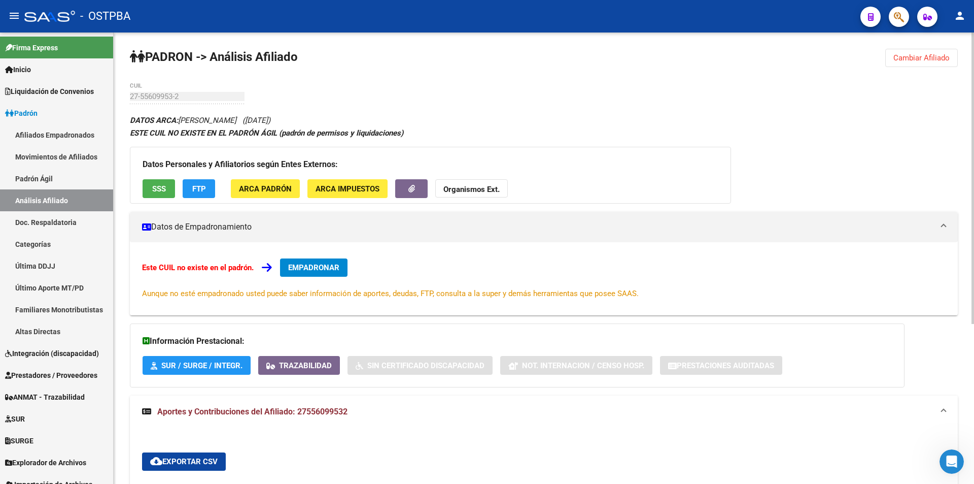
drag, startPoint x: 220, startPoint y: 185, endPoint x: 201, endPoint y: 187, distance: 19.4
click at [220, 185] on app-movimiento-sss "FTP" at bounding box center [203, 188] width 41 height 19
click at [201, 187] on span "FTP" at bounding box center [199, 188] width 14 height 9
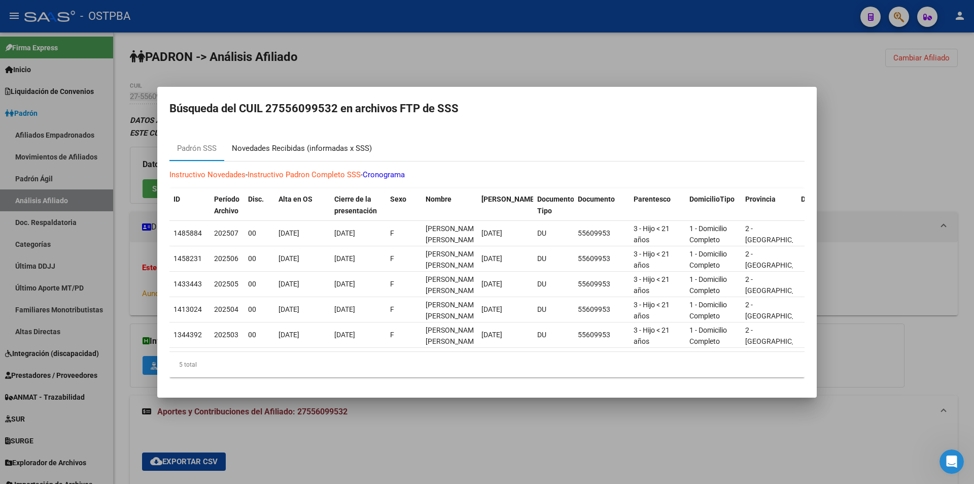
click at [307, 152] on div "Novedades Recibidas (informadas x SSS)" at bounding box center [301, 148] width 155 height 24
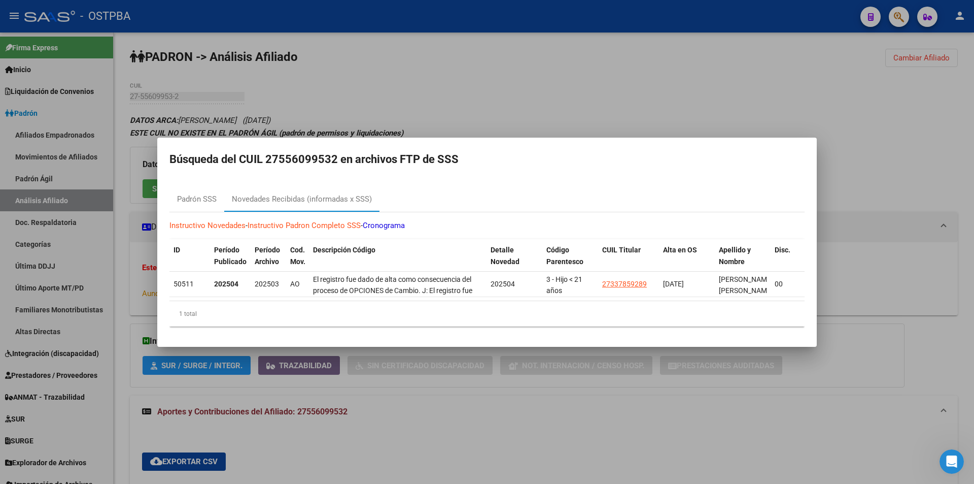
click at [486, 437] on div at bounding box center [487, 242] width 974 height 484
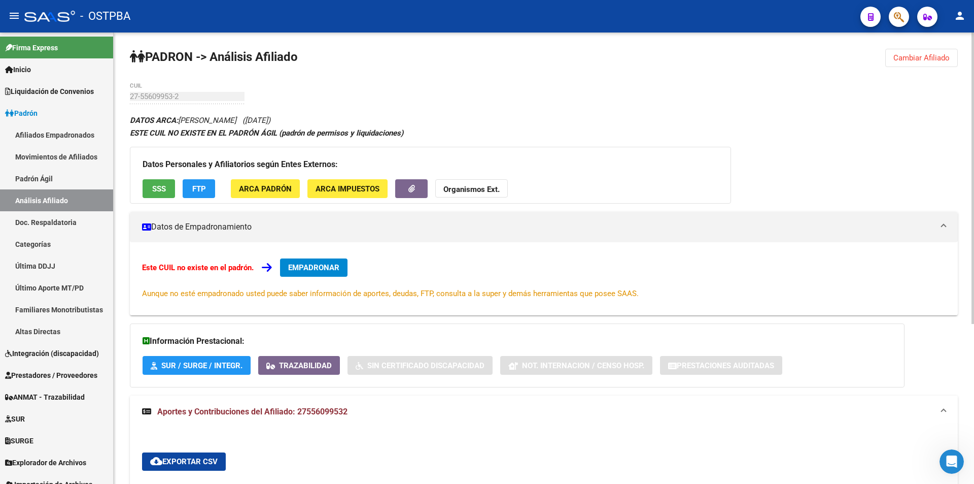
click at [150, 181] on button "SSS" at bounding box center [159, 188] width 32 height 19
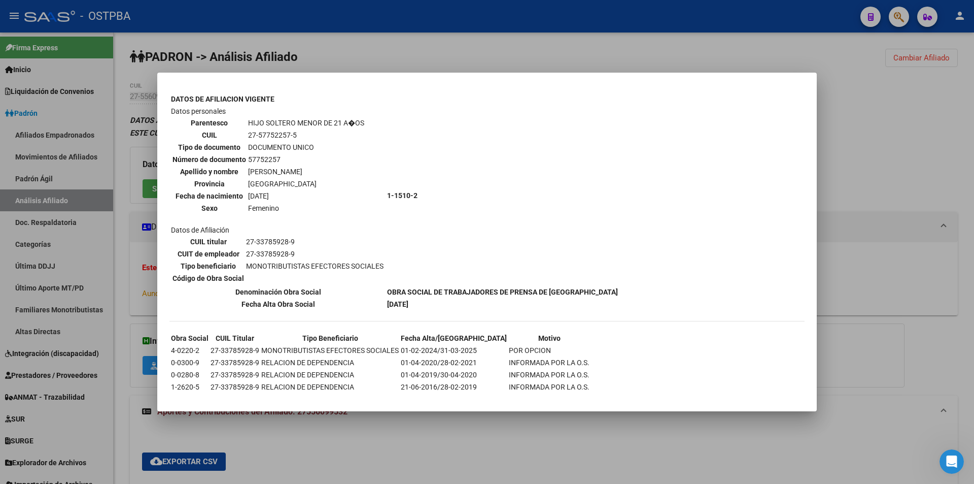
scroll to position [524, 0]
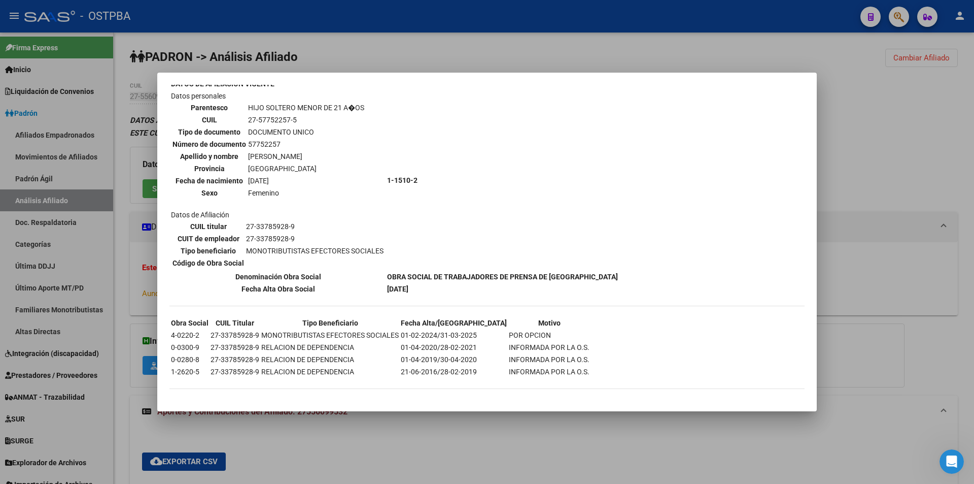
click at [451, 455] on div at bounding box center [487, 242] width 974 height 484
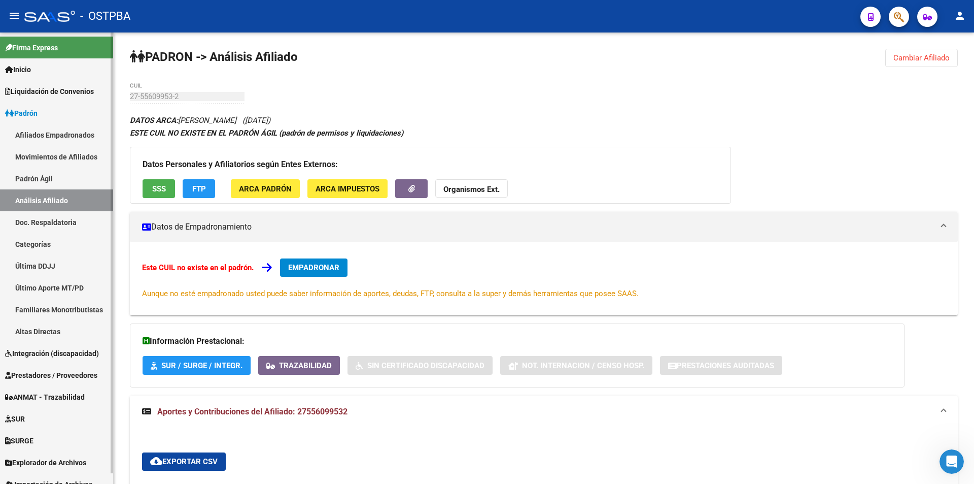
click at [92, 98] on mat-sidenav-container "Firma Express Inicio Calendario SSS Instructivos Contacto OS Liquidación de Con…" at bounding box center [487, 257] width 974 height 451
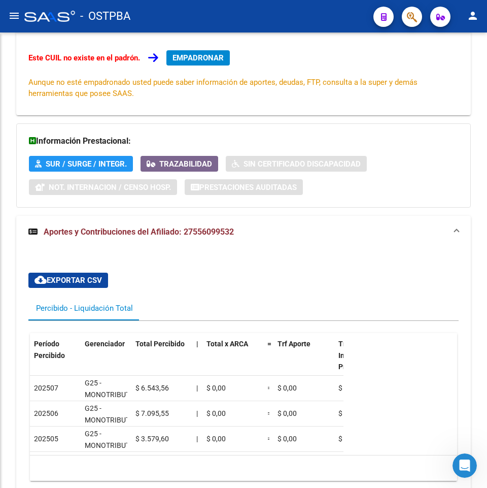
scroll to position [198, 0]
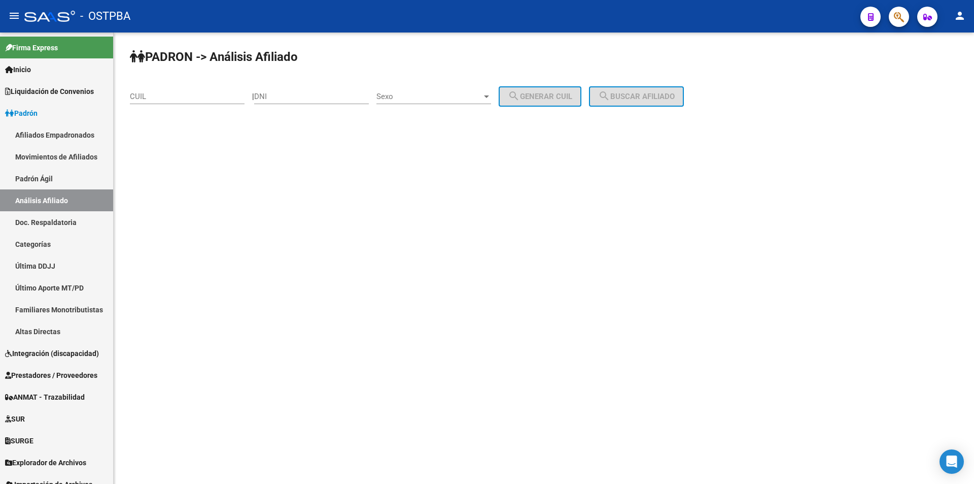
click at [199, 105] on div "CUIL" at bounding box center [187, 97] width 115 height 31
click at [206, 96] on input "CUIL" at bounding box center [187, 96] width 115 height 9
paste input "27-33785928-9"
type input "27-33785928-9"
click at [654, 92] on span "search Buscar afiliado" at bounding box center [636, 96] width 77 height 9
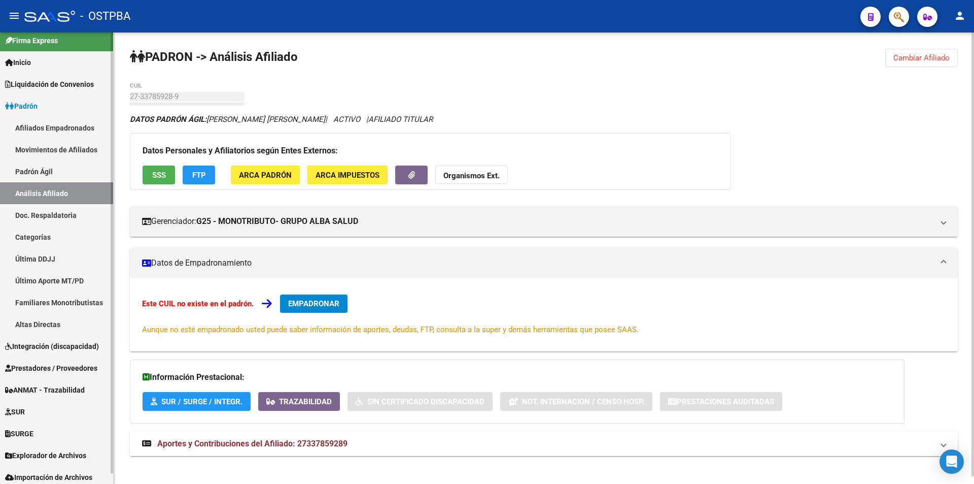
scroll to position [11, 0]
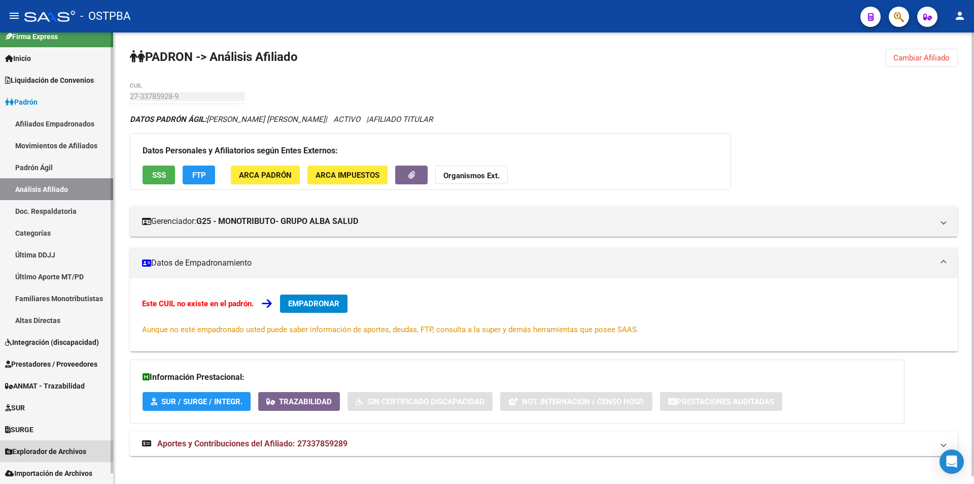
click at [59, 454] on span "Explorador de Archivos" at bounding box center [45, 450] width 81 height 11
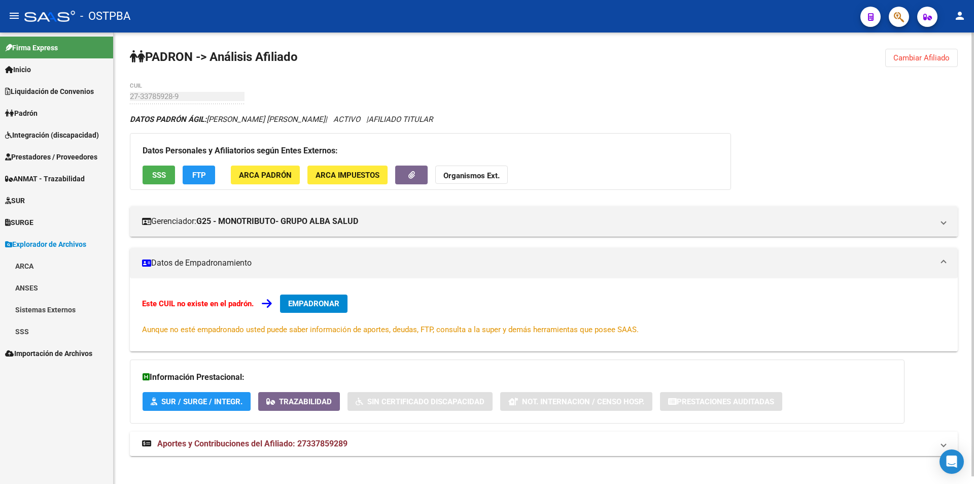
scroll to position [0, 0]
click at [40, 263] on link "ARCA" at bounding box center [56, 266] width 113 height 22
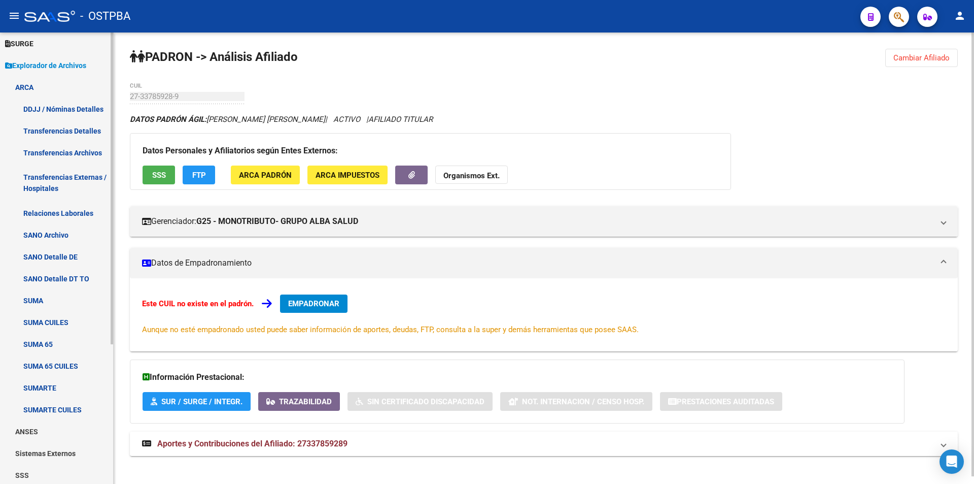
scroll to position [101, 0]
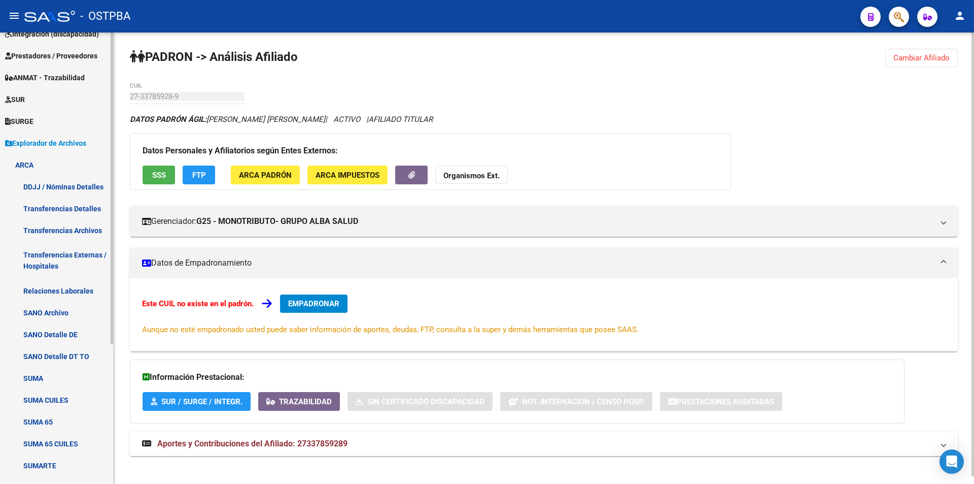
click at [52, 151] on link "Explorador de Archivos" at bounding box center [56, 143] width 113 height 22
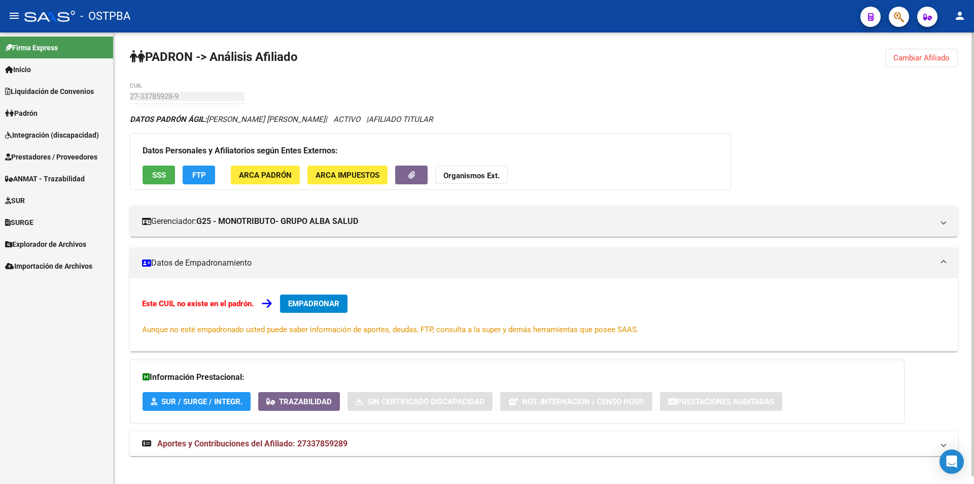
scroll to position [0, 0]
click at [56, 268] on span "Importación de Archivos" at bounding box center [48, 265] width 87 height 11
click at [57, 246] on span "Explorador de Archivos" at bounding box center [45, 243] width 81 height 11
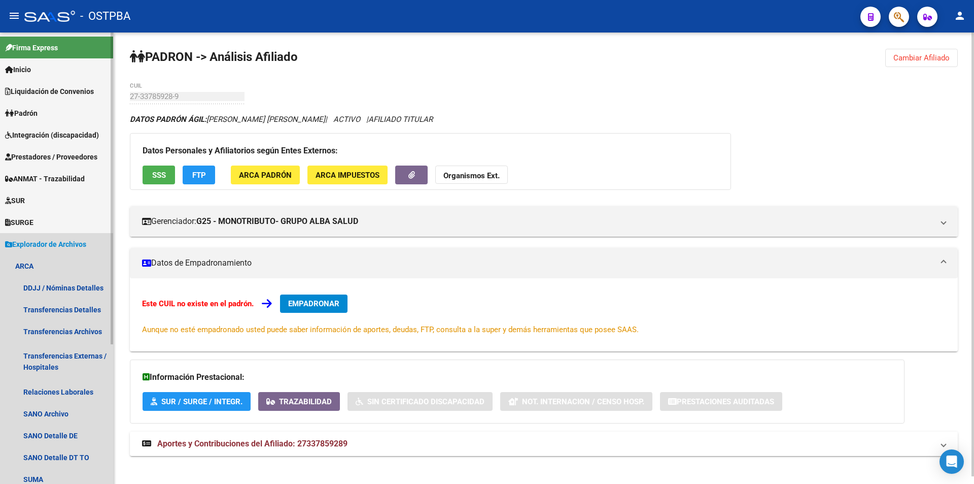
click at [55, 251] on link "Explorador de Archivos" at bounding box center [56, 244] width 113 height 22
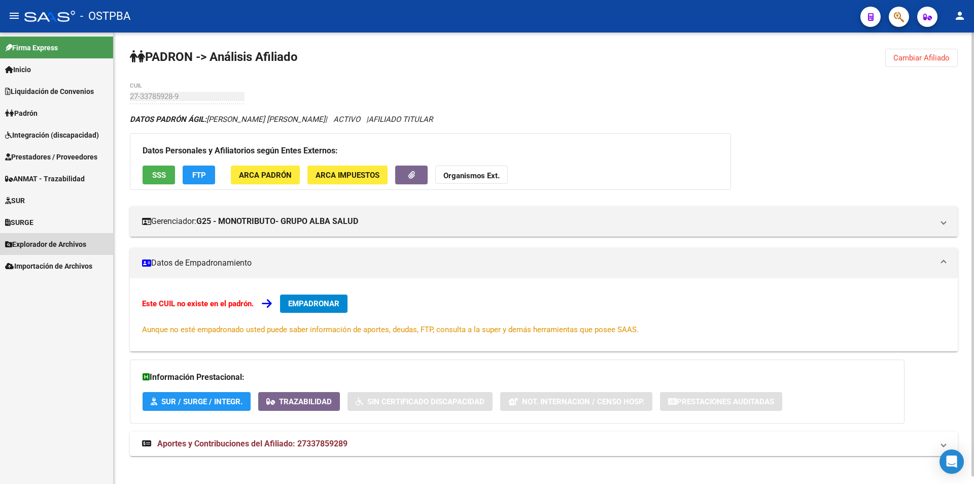
click at [55, 251] on link "Explorador de Archivos" at bounding box center [56, 244] width 113 height 22
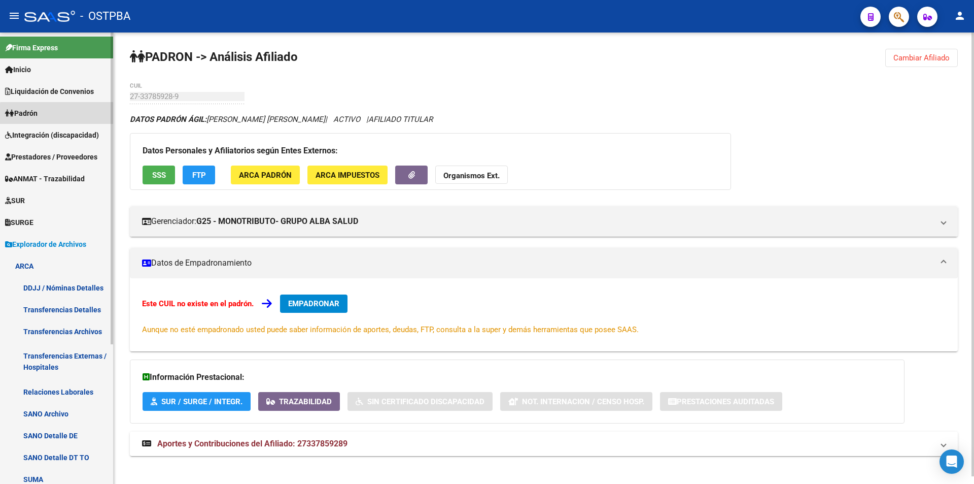
click at [65, 115] on link "Padrón" at bounding box center [56, 113] width 113 height 22
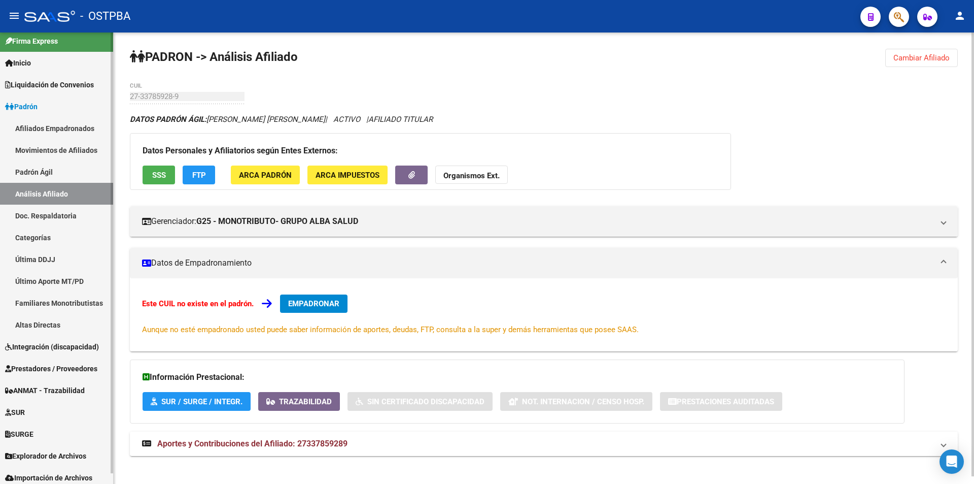
scroll to position [11, 0]
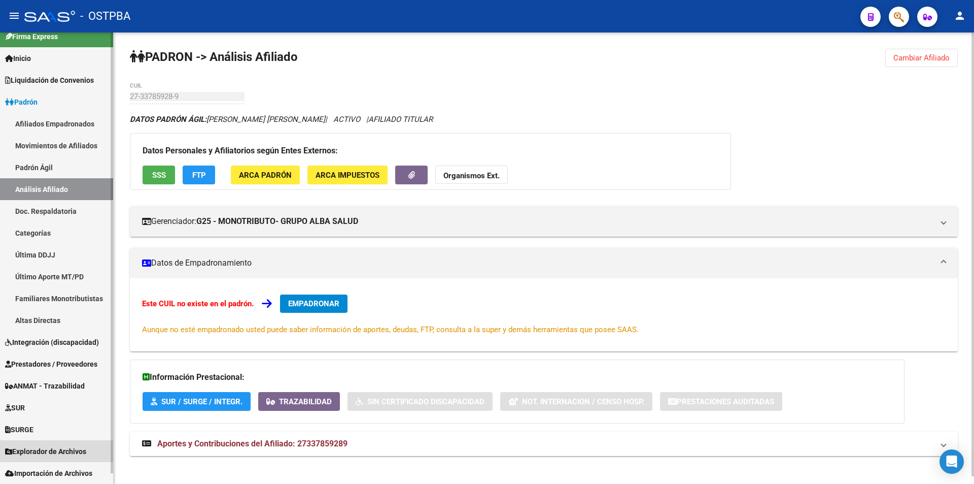
click at [64, 444] on link "Explorador de Archivos" at bounding box center [56, 451] width 113 height 22
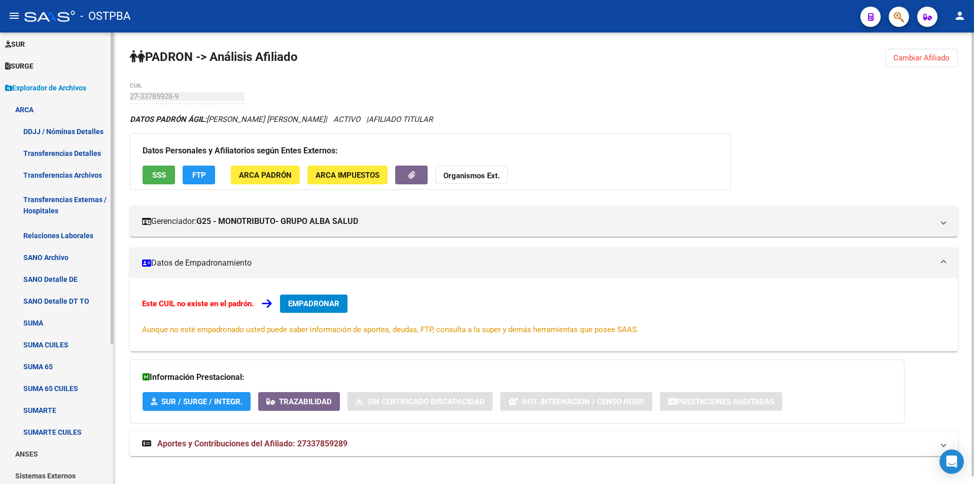
scroll to position [163, 0]
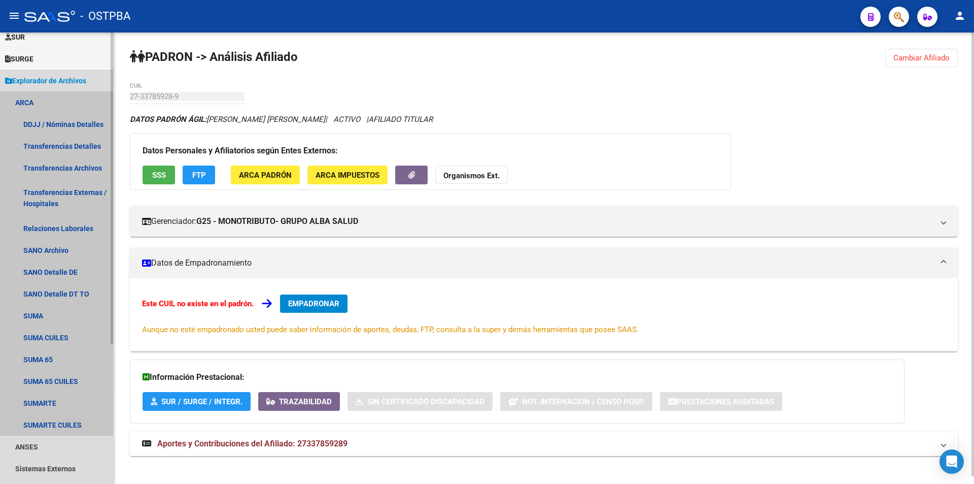
click at [33, 98] on link "ARCA" at bounding box center [56, 102] width 113 height 22
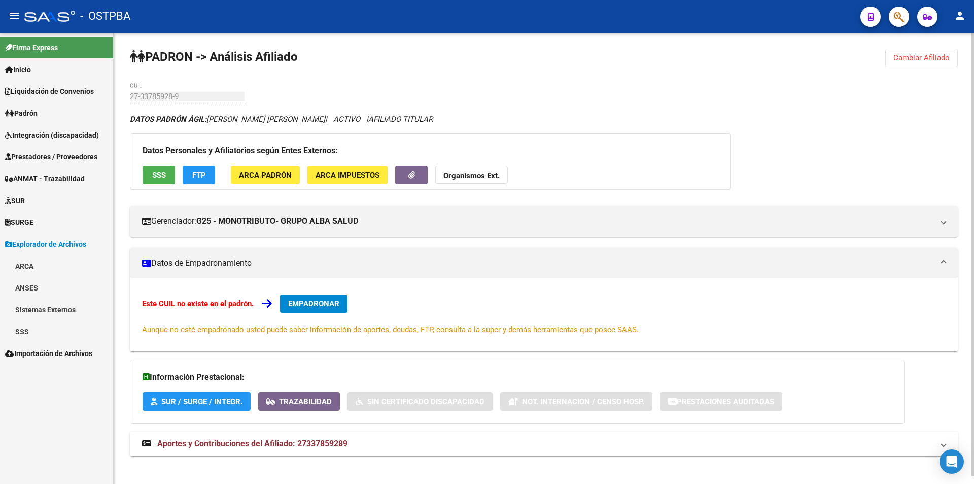
scroll to position [0, 0]
click at [63, 266] on link "ARCA" at bounding box center [56, 266] width 113 height 22
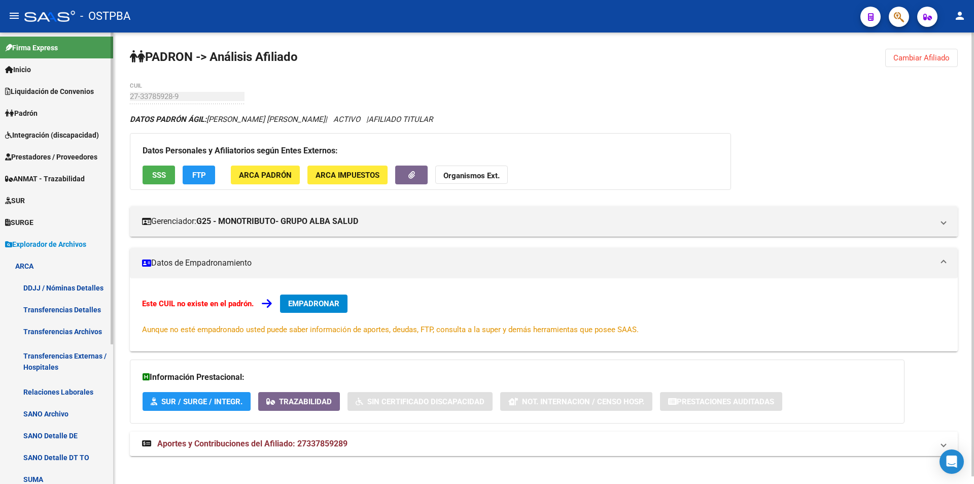
scroll to position [152, 0]
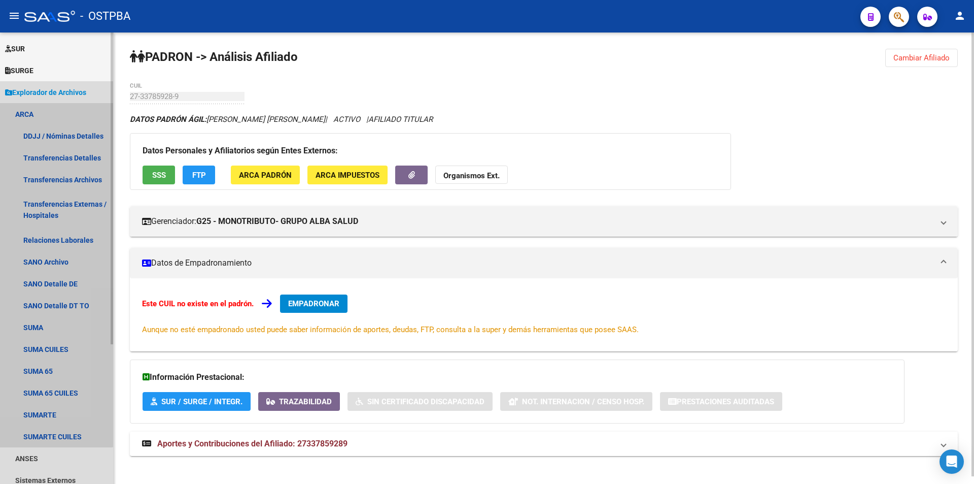
click at [45, 113] on link "ARCA" at bounding box center [56, 114] width 113 height 22
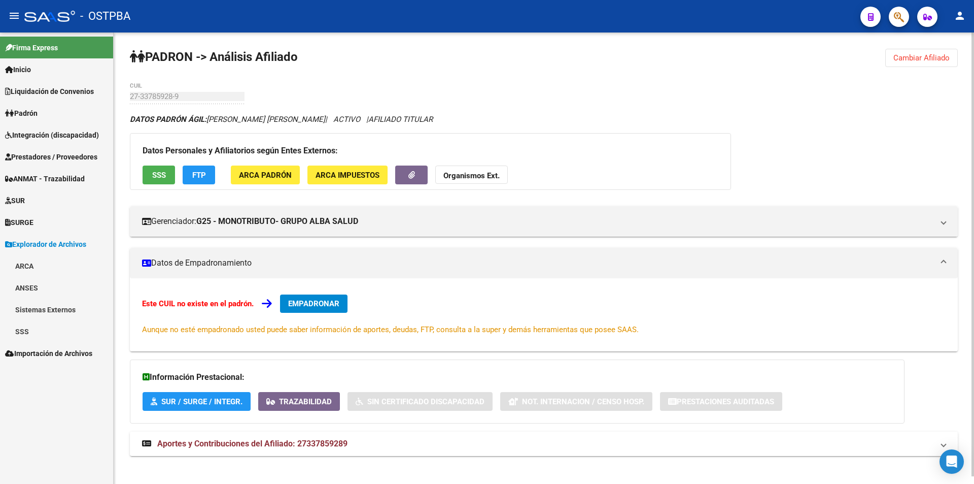
scroll to position [0, 0]
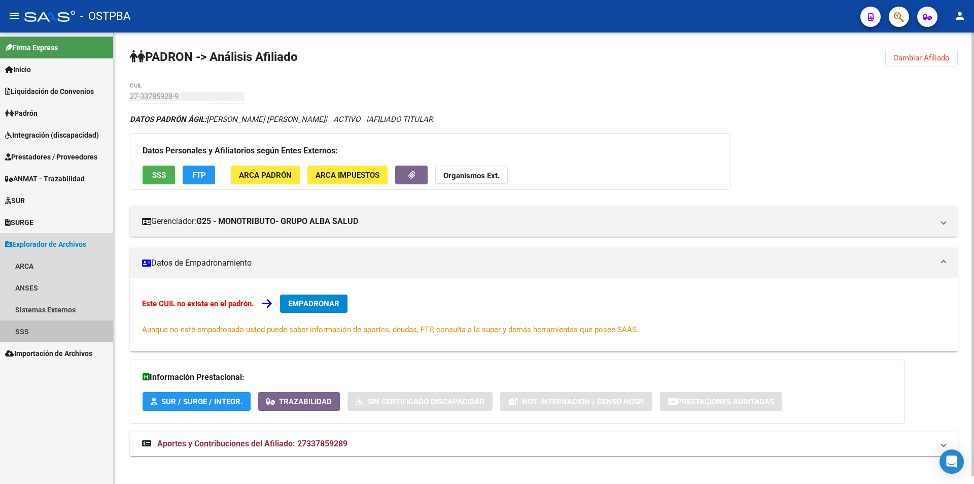
click at [38, 333] on link "SSS" at bounding box center [56, 331] width 113 height 22
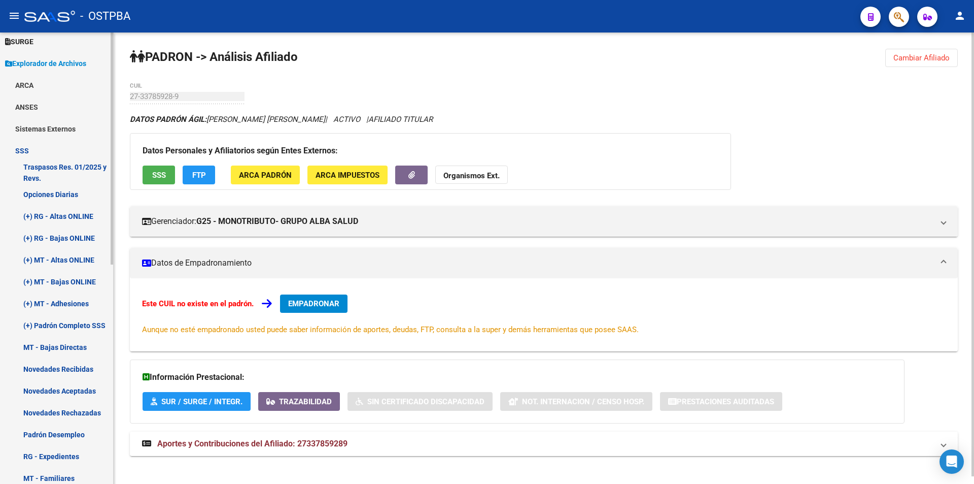
scroll to position [152, 0]
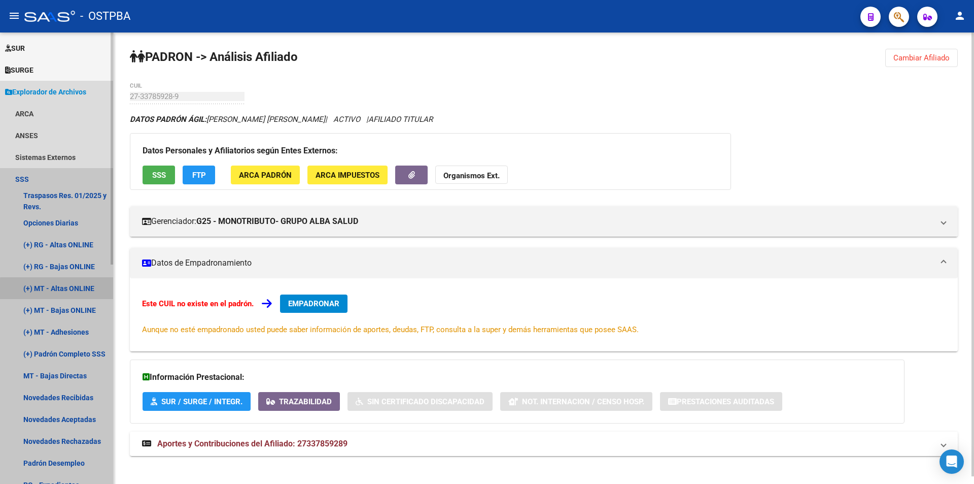
click at [76, 290] on link "(+) MT - Altas ONLINE" at bounding box center [56, 288] width 113 height 22
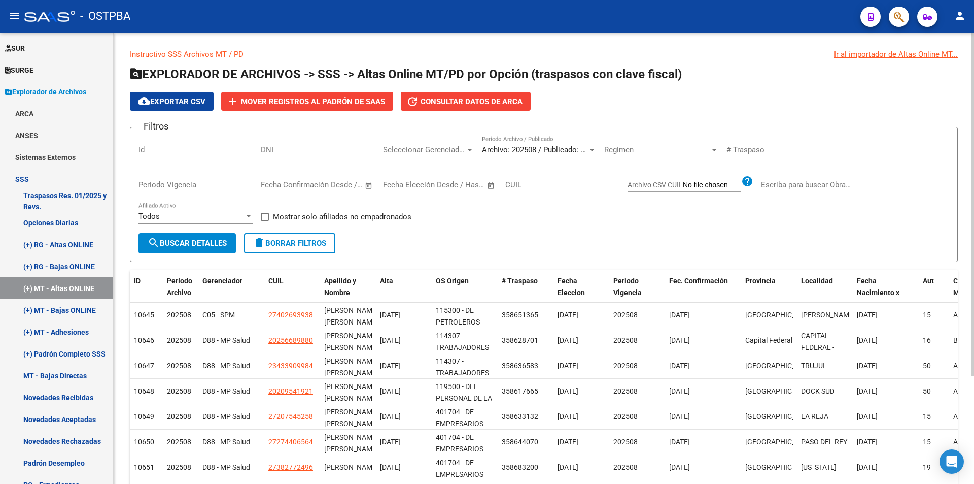
click at [403, 148] on span "Seleccionar Gerenciador" at bounding box center [424, 149] width 82 height 9
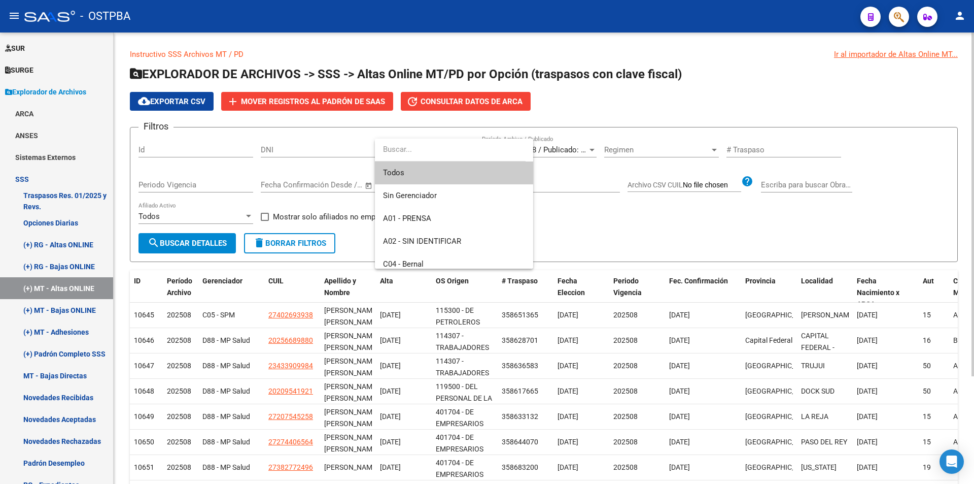
paste input "27337859289"
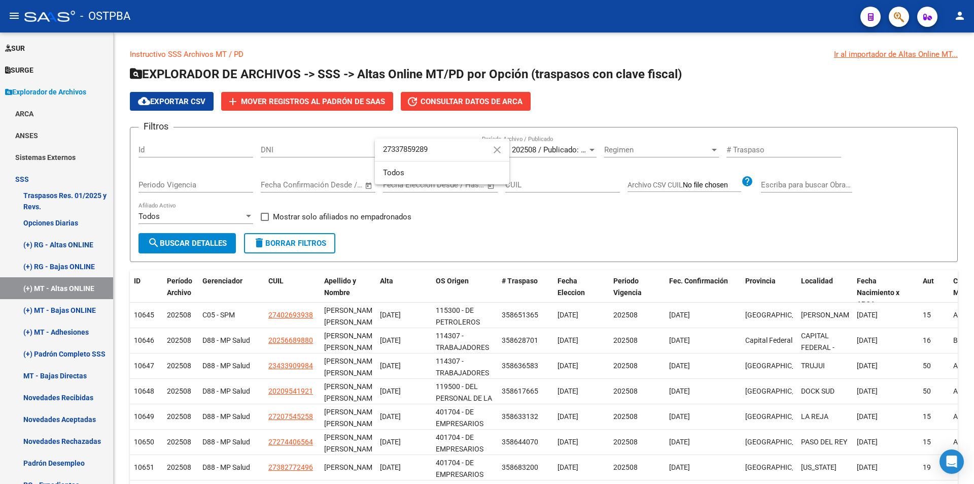
type input "27337859289"
click at [160, 238] on button "search Buscar Detalles" at bounding box center [187, 243] width 97 height 20
click at [263, 217] on span at bounding box center [265, 217] width 8 height 8
click at [264, 221] on input "Mostrar solo afiliados no empadronados" at bounding box center [264, 221] width 1 height 1
click at [236, 237] on button "search Buscar Detalles" at bounding box center [187, 243] width 97 height 20
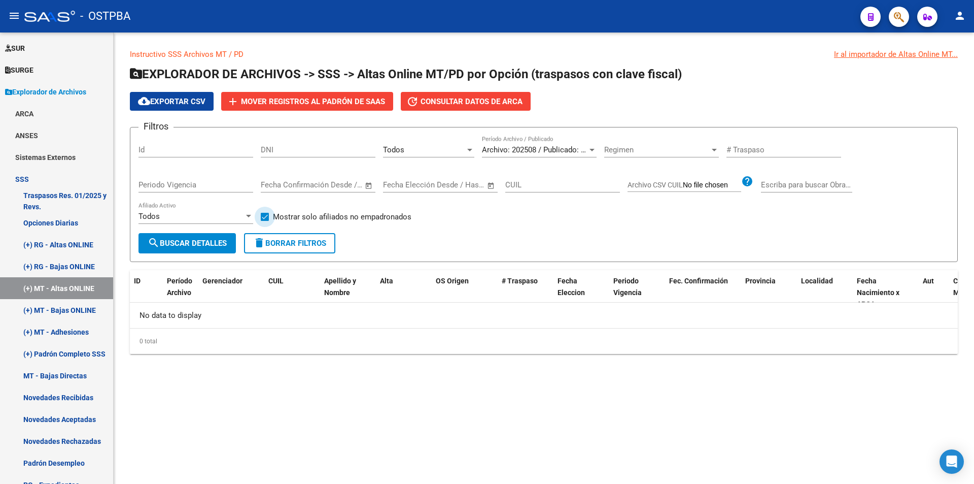
click at [267, 211] on label "Mostrar solo afiliados no empadronados" at bounding box center [336, 217] width 151 height 12
click at [265, 221] on input "Mostrar solo afiliados no empadronados" at bounding box center [264, 221] width 1 height 1
checkbox input "false"
click at [562, 182] on input "CUIL" at bounding box center [562, 184] width 115 height 9
paste input "27-33785928-9"
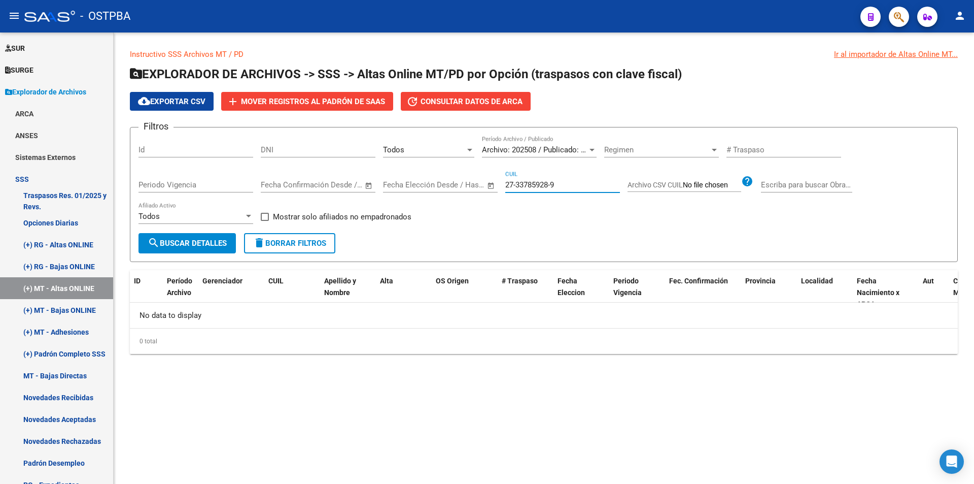
type input "27-33785928-9"
click at [545, 151] on span "Archivo: 202508 / Publicado: 202507" at bounding box center [543, 149] width 123 height 9
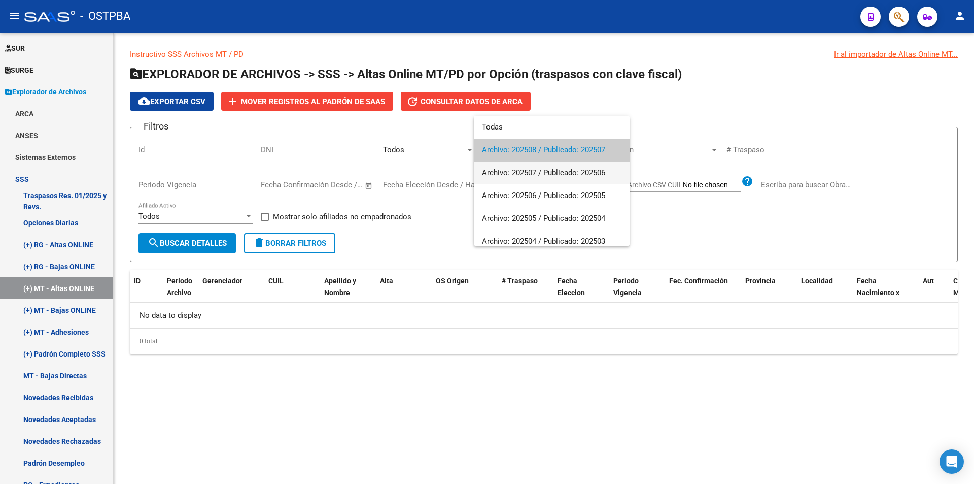
click at [536, 170] on span "Archivo: 202507 / Publicado: 202506" at bounding box center [552, 172] width 140 height 23
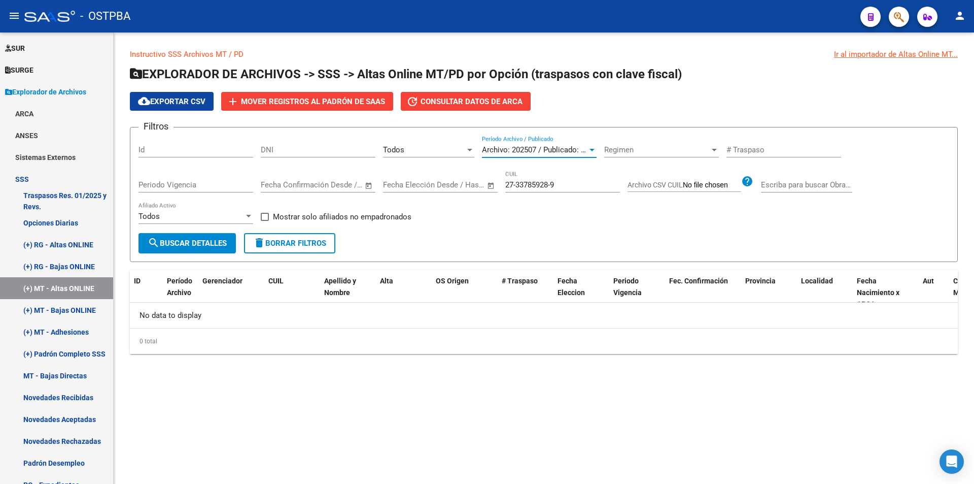
click at [174, 245] on span "search Buscar Detalles" at bounding box center [187, 242] width 79 height 9
click at [500, 148] on span "Archivo: 202507 / Publicado: 202506" at bounding box center [543, 149] width 123 height 9
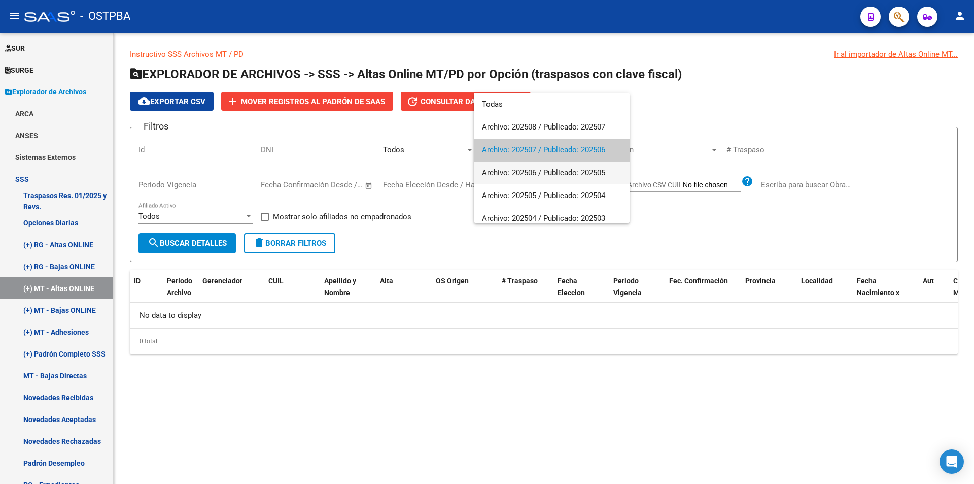
click at [502, 182] on span "Archivo: 202506 / Publicado: 202505" at bounding box center [552, 172] width 140 height 23
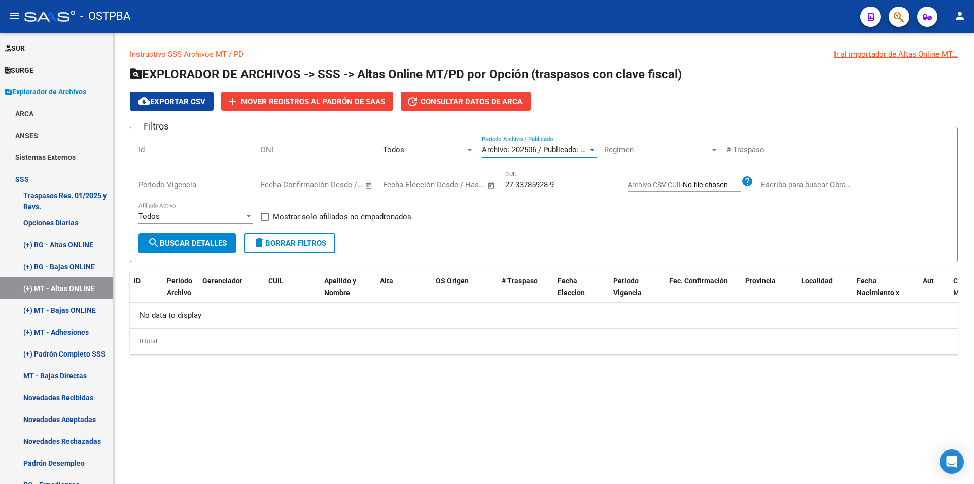
click at [155, 242] on mat-icon "search" at bounding box center [154, 242] width 12 height 12
click at [547, 156] on div "Archivo: 202506 / Publicado: 202505 Período Archivo / Publicado" at bounding box center [539, 146] width 115 height 22
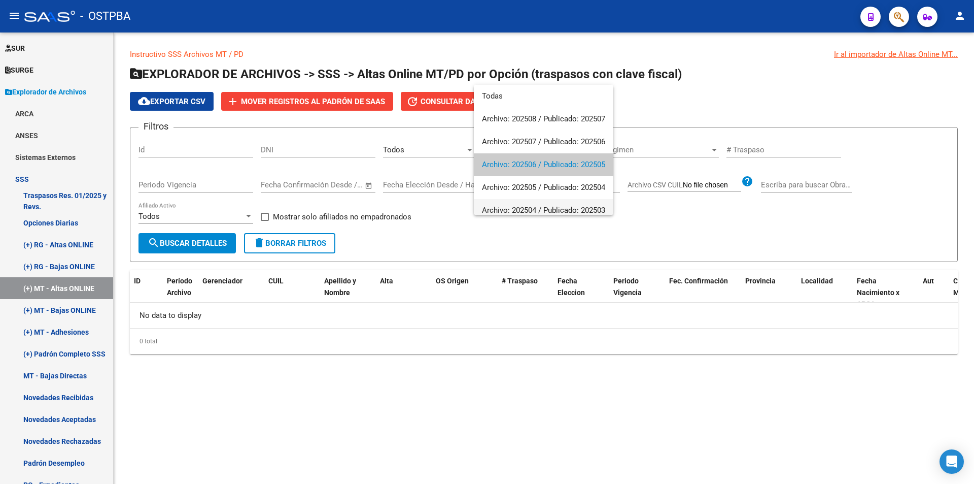
scroll to position [15, 0]
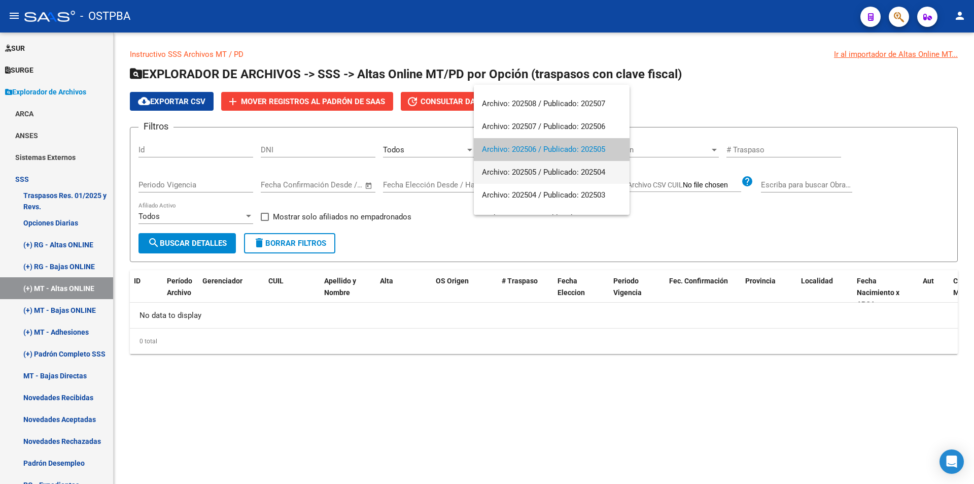
drag, startPoint x: 544, startPoint y: 169, endPoint x: 534, endPoint y: 174, distance: 10.7
click at [534, 174] on span "Archivo: 202505 / Publicado: 202504" at bounding box center [552, 172] width 140 height 23
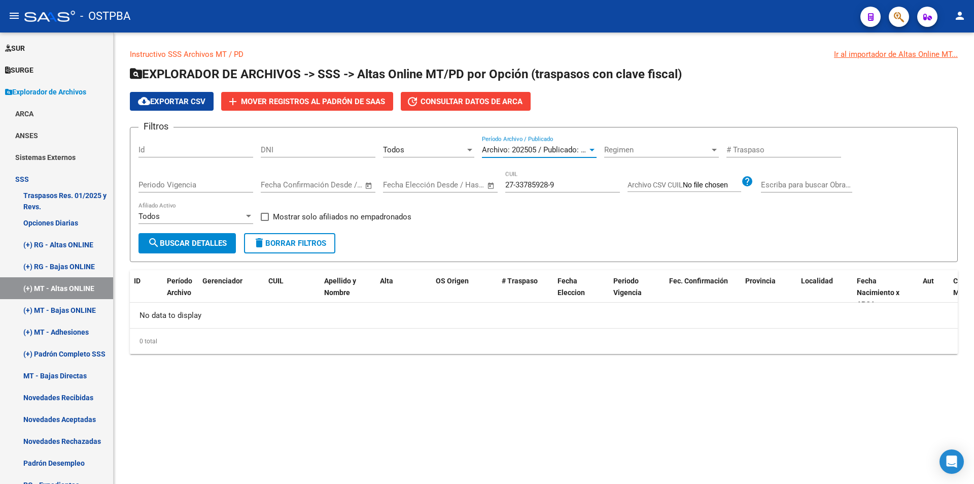
click at [185, 240] on span "search Buscar Detalles" at bounding box center [187, 242] width 79 height 9
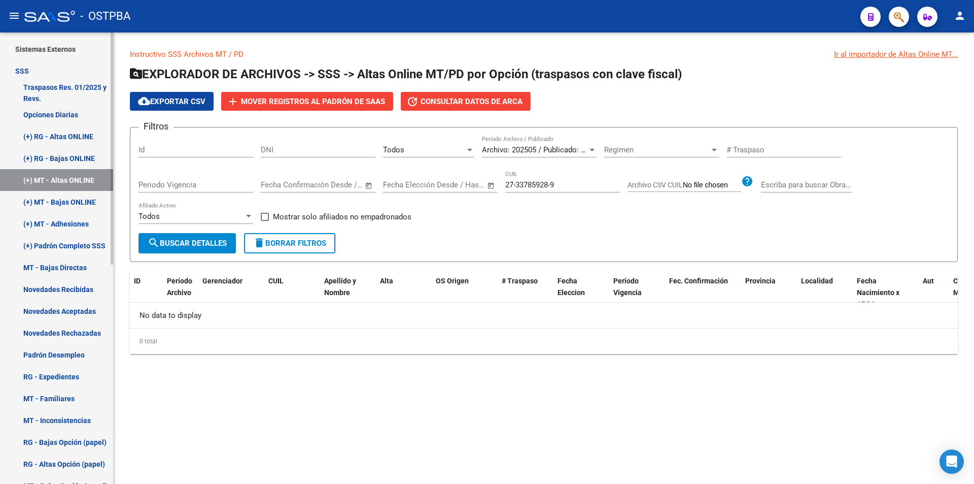
scroll to position [223, 0]
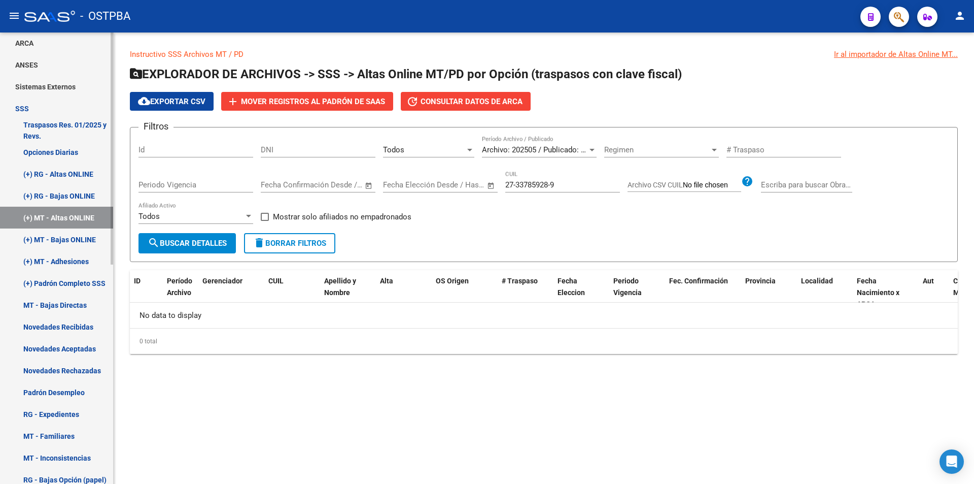
click at [62, 112] on link "SSS" at bounding box center [56, 108] width 113 height 22
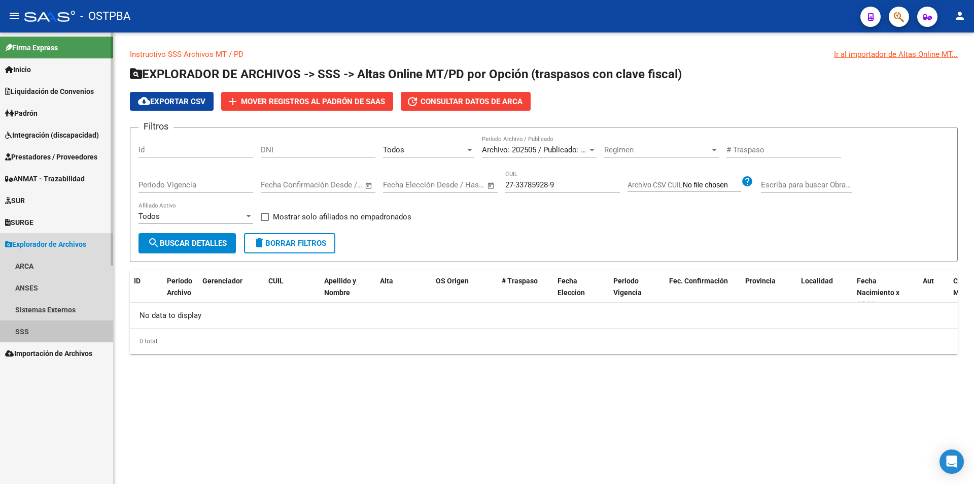
scroll to position [0, 0]
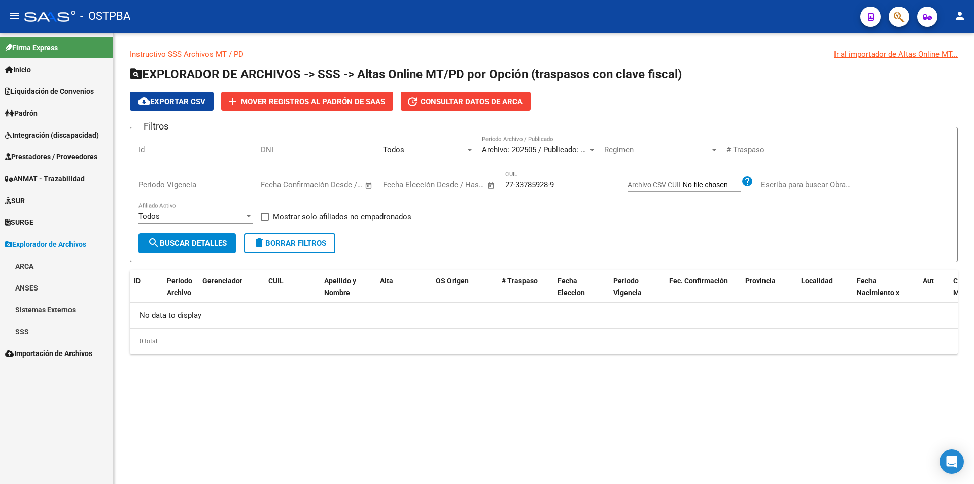
click at [61, 115] on link "Padrón" at bounding box center [56, 113] width 113 height 22
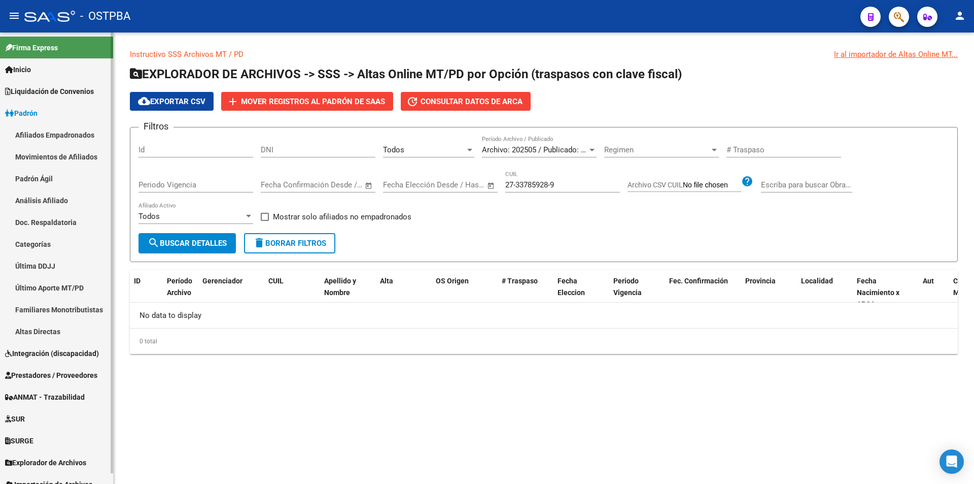
click at [46, 185] on link "Padrón Ágil" at bounding box center [56, 178] width 113 height 22
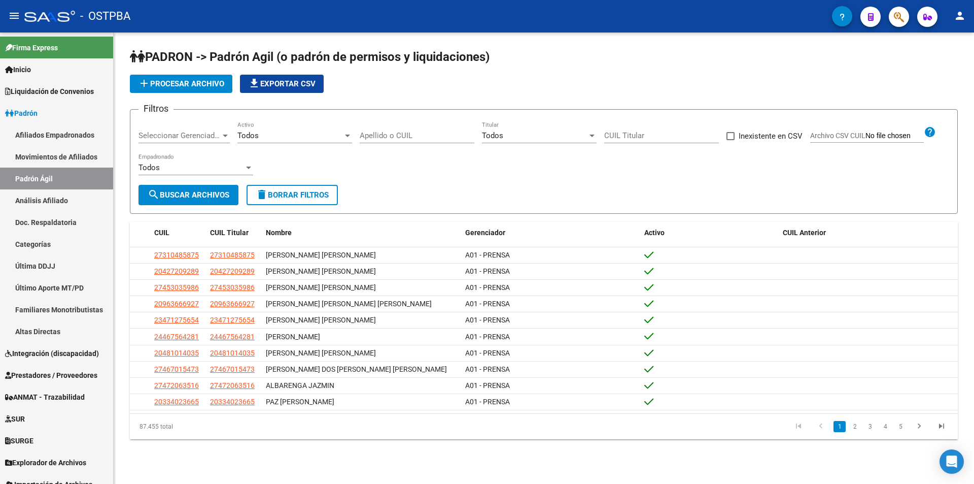
click at [623, 134] on input "CUIL Titular" at bounding box center [661, 135] width 115 height 9
paste input "27-33785928-9"
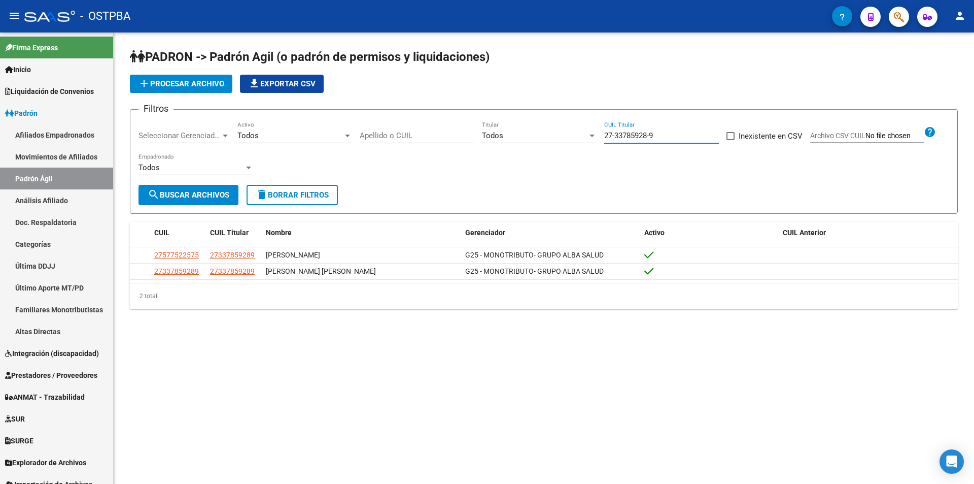
type input "27-33785928-9"
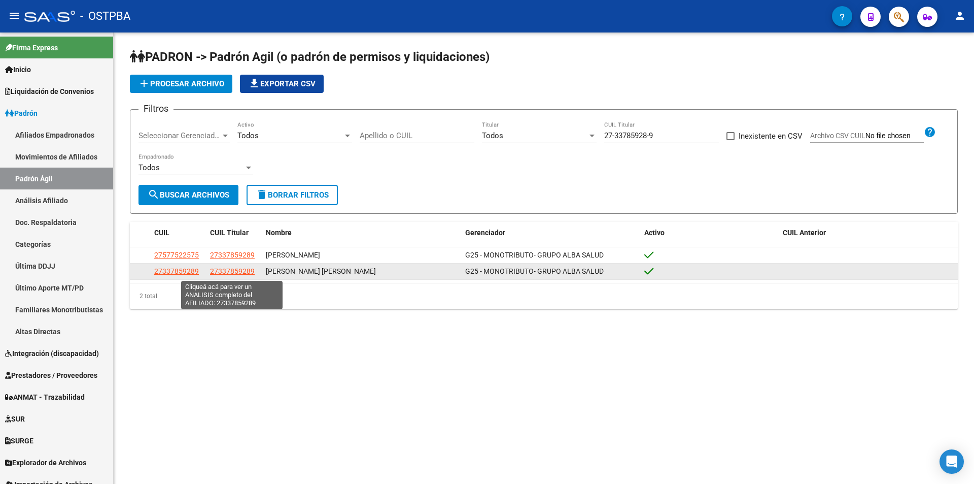
click at [239, 273] on span "27337859289" at bounding box center [232, 271] width 45 height 8
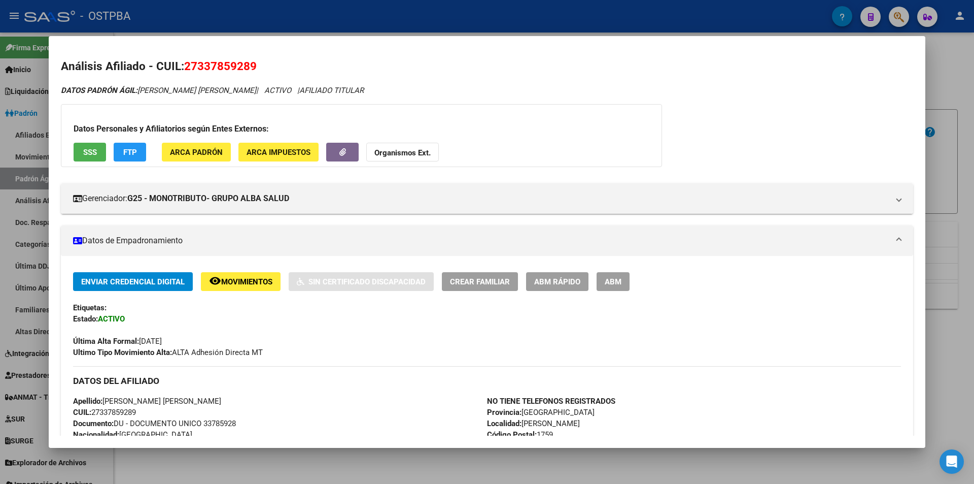
drag, startPoint x: 147, startPoint y: 411, endPoint x: 93, endPoint y: 411, distance: 53.3
click at [93, 411] on div "Apellido: DANIELA ALEJANDRA VITTORI CUIL: 27337859289 Documento: DU - DOCUMENTO…" at bounding box center [280, 451] width 414 height 112
copy span "27337859289"
click at [405, 155] on strong "Organismos Ext." at bounding box center [402, 152] width 56 height 9
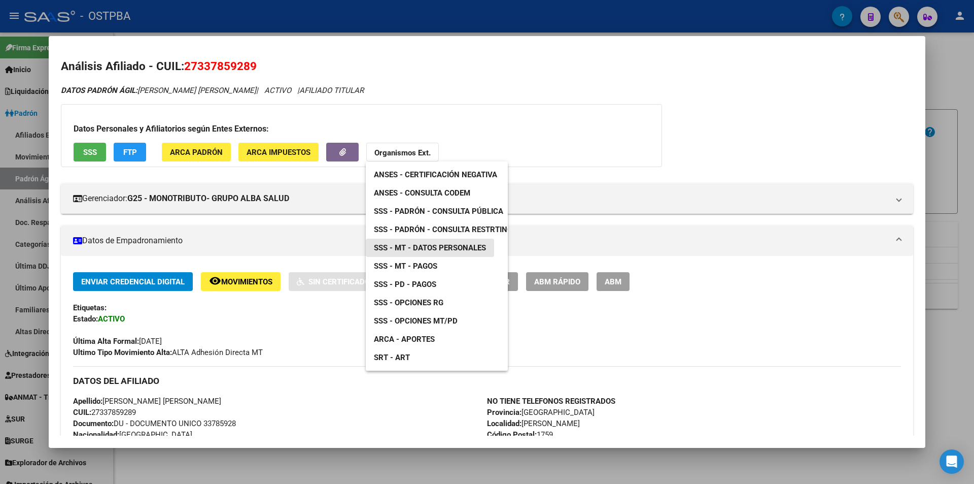
click at [456, 244] on span "SSS - MT - Datos Personales" at bounding box center [430, 247] width 112 height 9
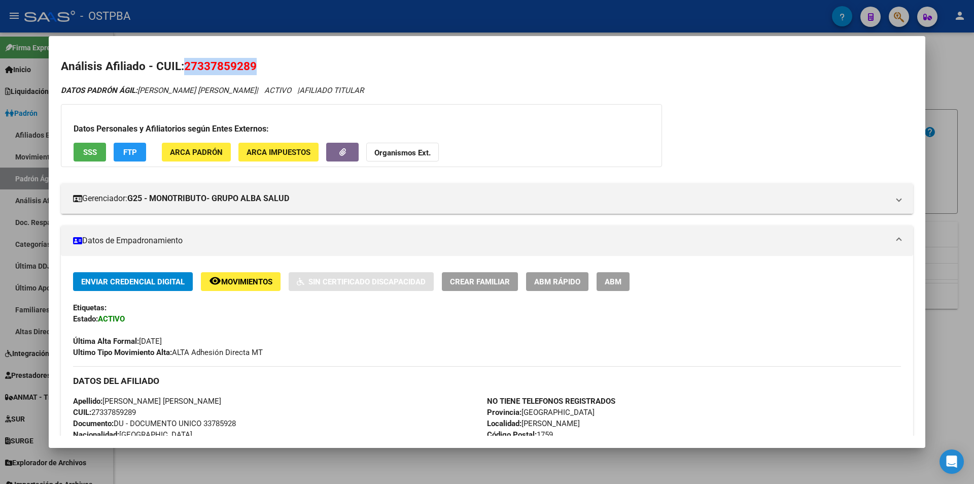
drag, startPoint x: 281, startPoint y: 63, endPoint x: 186, endPoint y: 64, distance: 95.4
click at [186, 64] on h2 "Análisis Afiliado - CUIL: 27337859289" at bounding box center [487, 66] width 852 height 17
copy span "27337859289"
click at [388, 161] on button "Organismos Ext." at bounding box center [402, 152] width 73 height 19
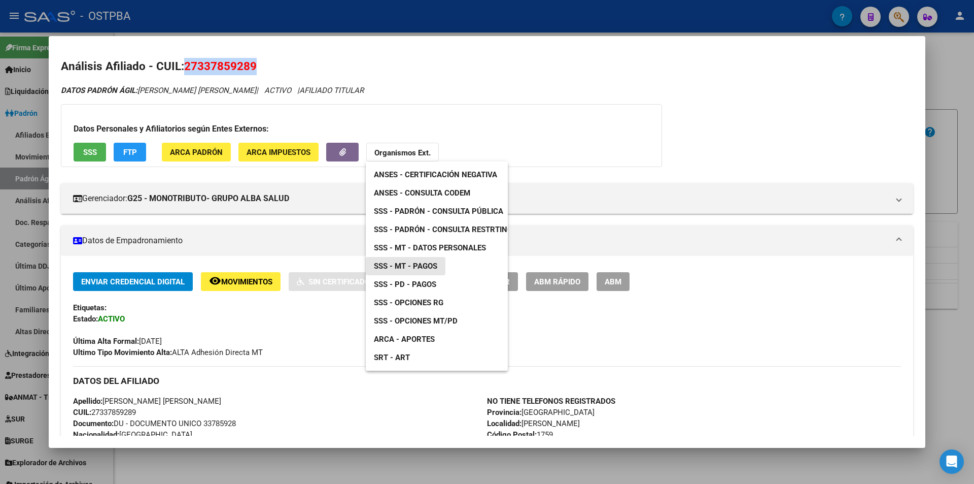
click at [428, 264] on span "SSS - MT - Pagos" at bounding box center [405, 265] width 63 height 9
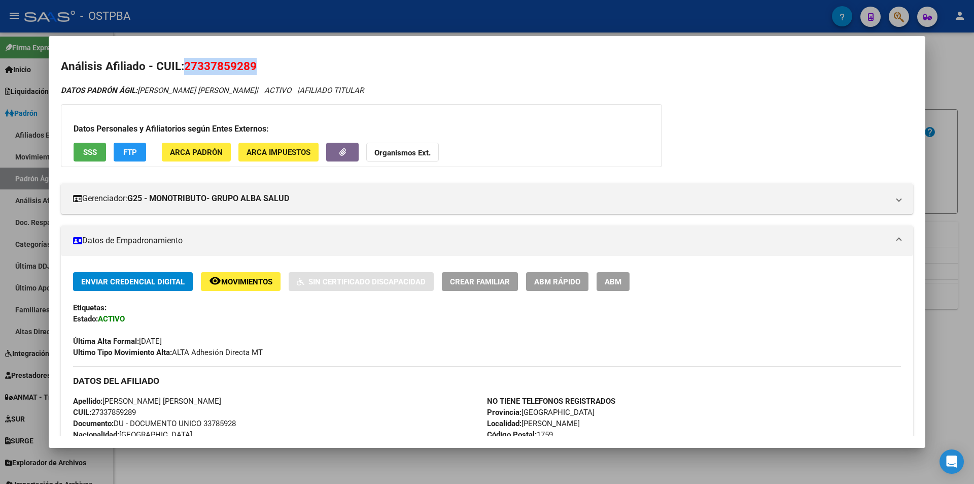
click at [507, 287] on button "Crear Familiar" at bounding box center [480, 281] width 76 height 19
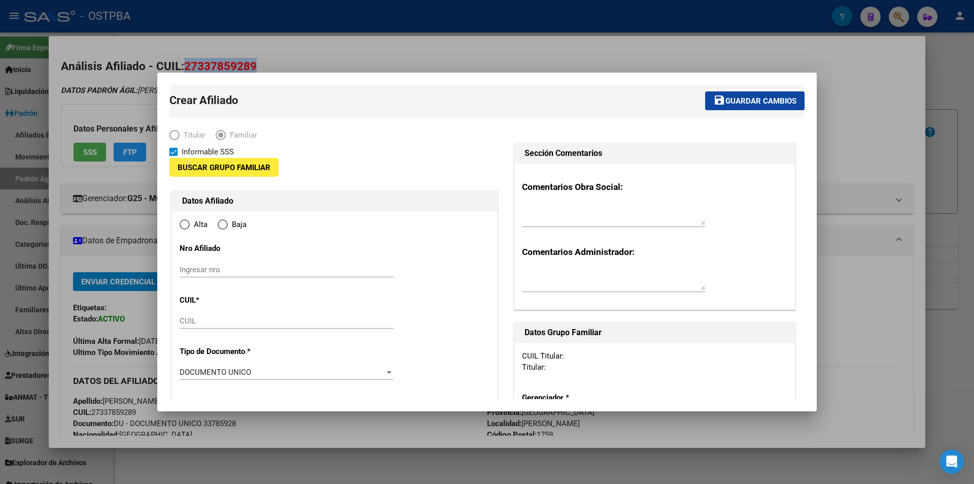
type input "27-33785928-9"
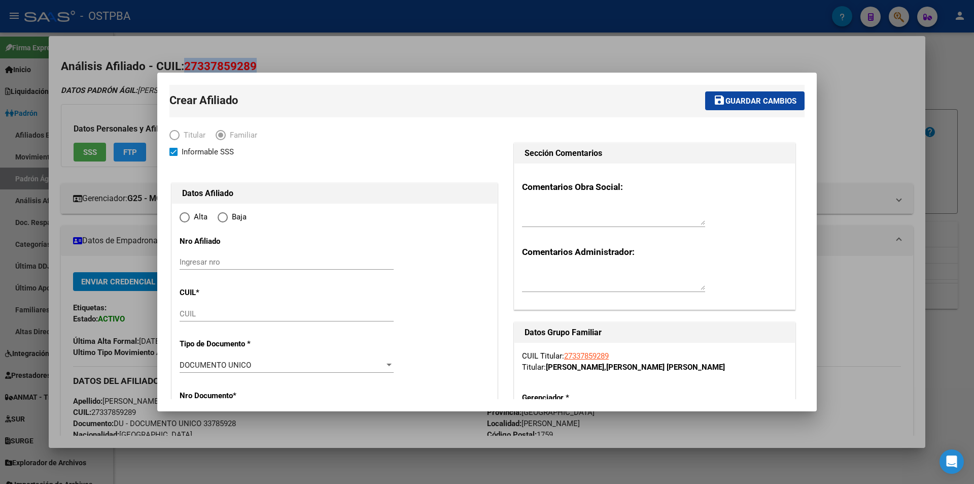
type input "GONZALEZ CATAN"
type input "1759"
type input "NAPAL"
type input "77"
type input "0"
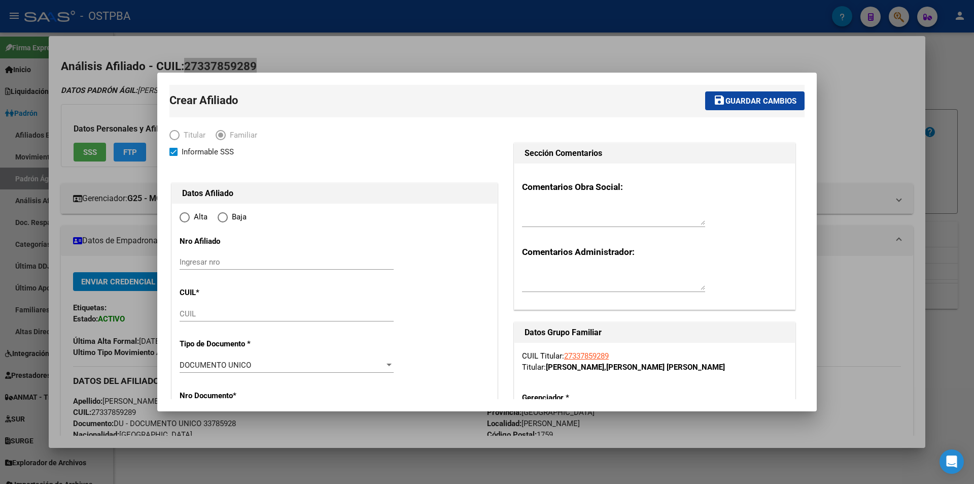
radio input "true"
type input "27-33785928-9"
click at [262, 314] on input "CUIL" at bounding box center [287, 313] width 214 height 9
paste input "27-57752257-5"
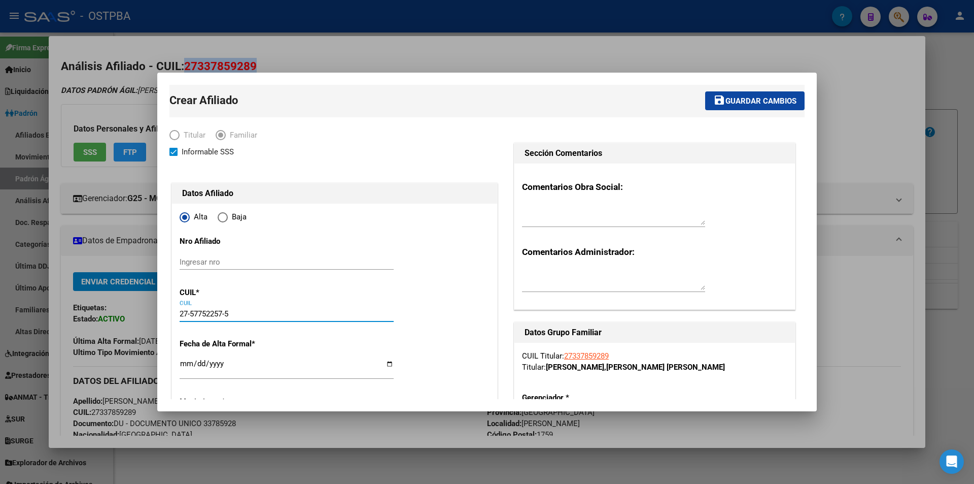
type input "27-57752257-5"
click at [181, 368] on input "Ingresar fecha" at bounding box center [287, 367] width 214 height 16
type input "57752257"
type input "VITTORI"
type input "MIA"
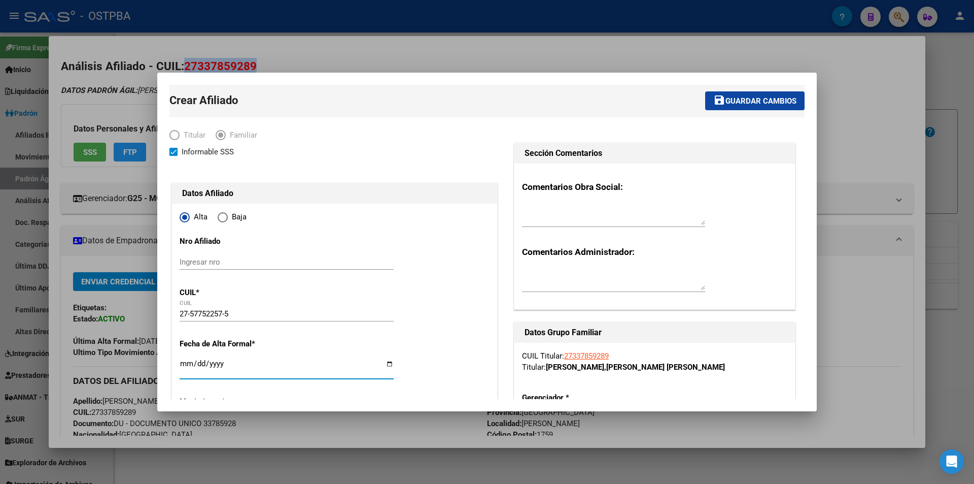
type input "2019-08-30"
type input "VILLA SANTOS TE"
type input "1688"
type input "EDUARDO BRADLEY"
type input "309"
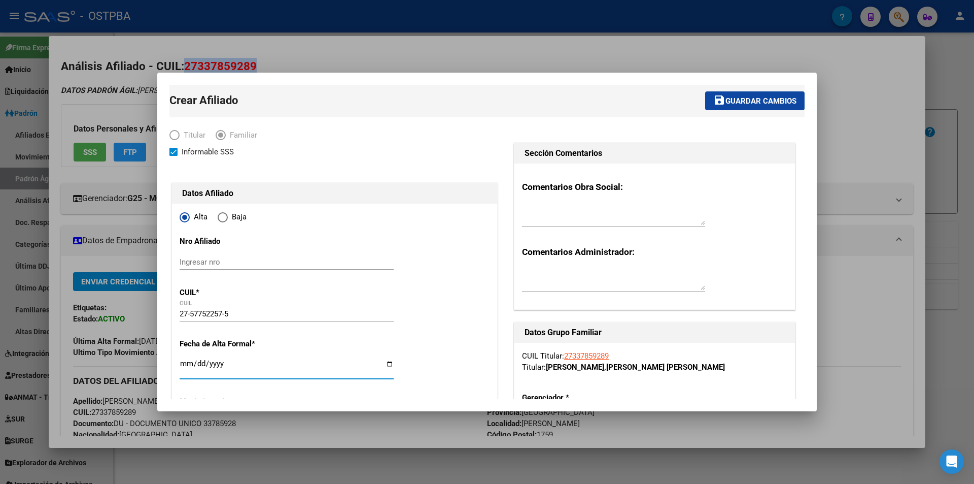
type input "02"
type input "2025-04-01"
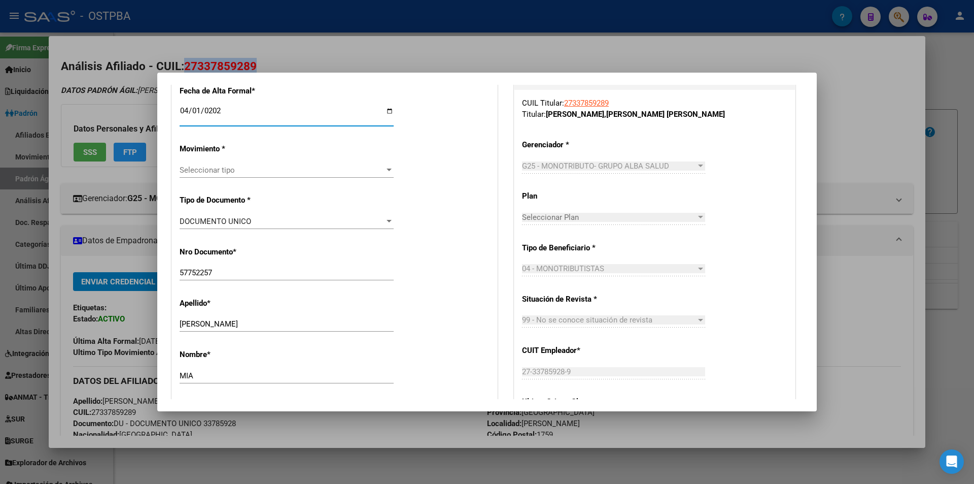
scroll to position [254, 0]
click at [295, 170] on span "Seleccionar tipo" at bounding box center [282, 168] width 205 height 9
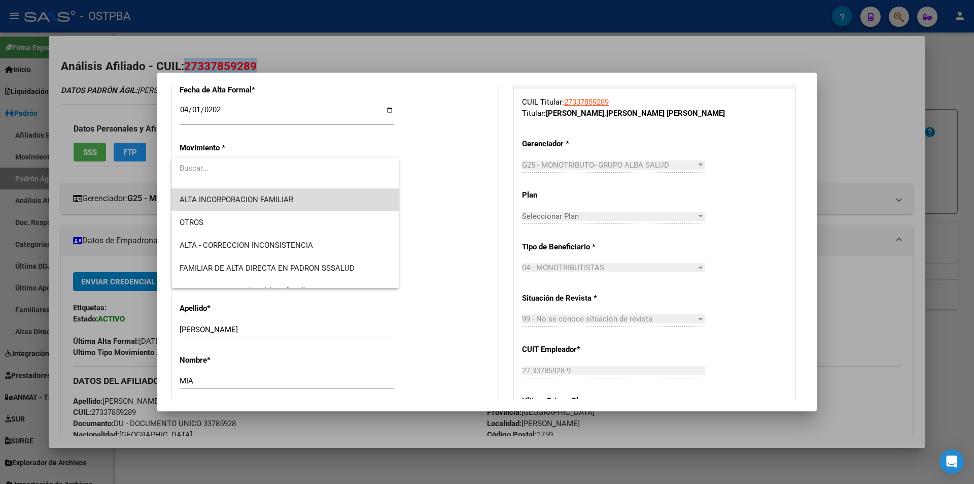
click at [319, 205] on span "ALTA INCORPORACION FAMILIAR" at bounding box center [285, 199] width 211 height 23
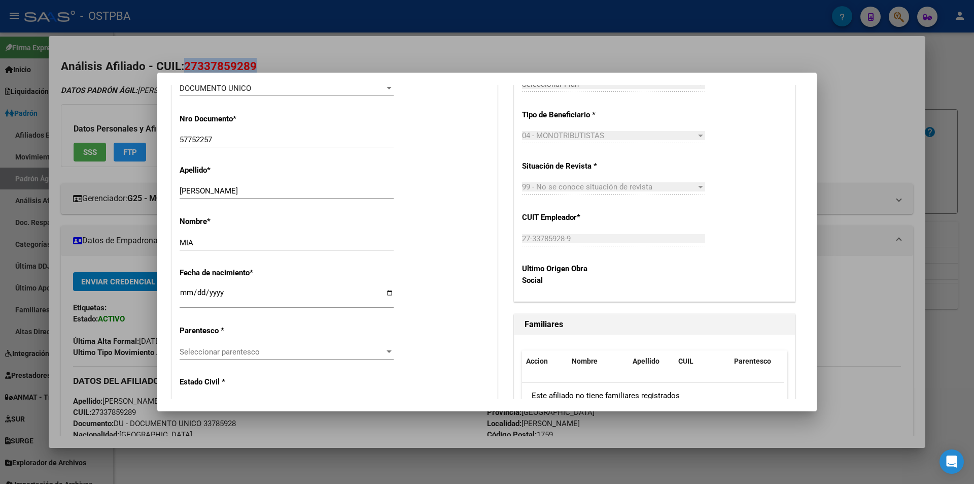
scroll to position [406, 0]
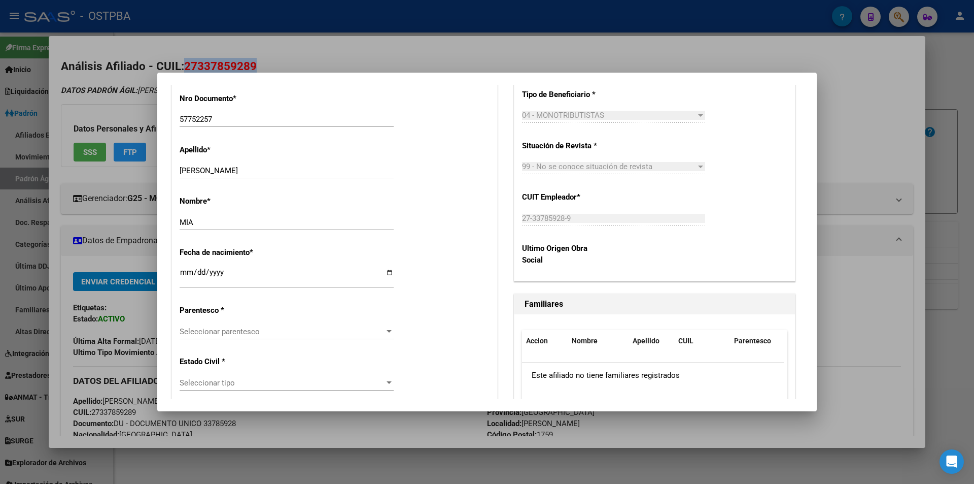
click at [258, 324] on div "Seleccionar parentesco Seleccionar parentesco" at bounding box center [287, 331] width 214 height 15
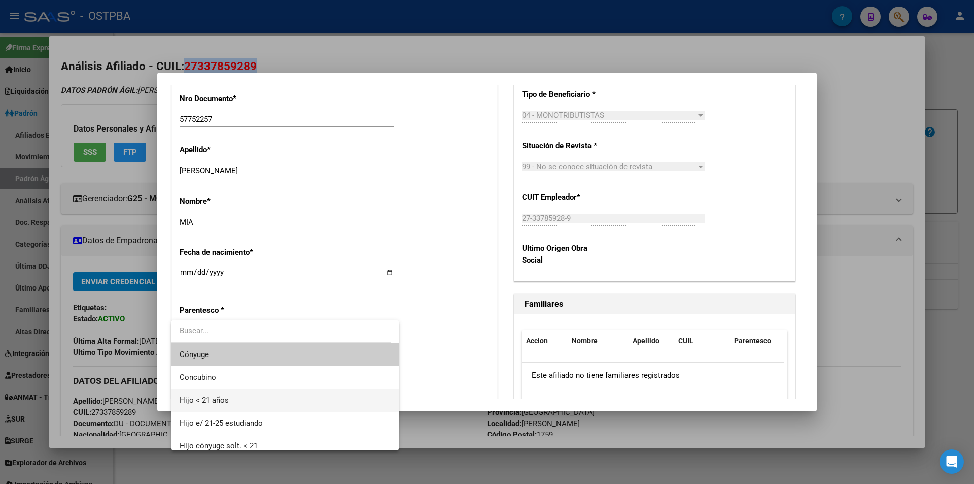
click at [285, 398] on span "Hijo < 21 años" at bounding box center [285, 400] width 211 height 23
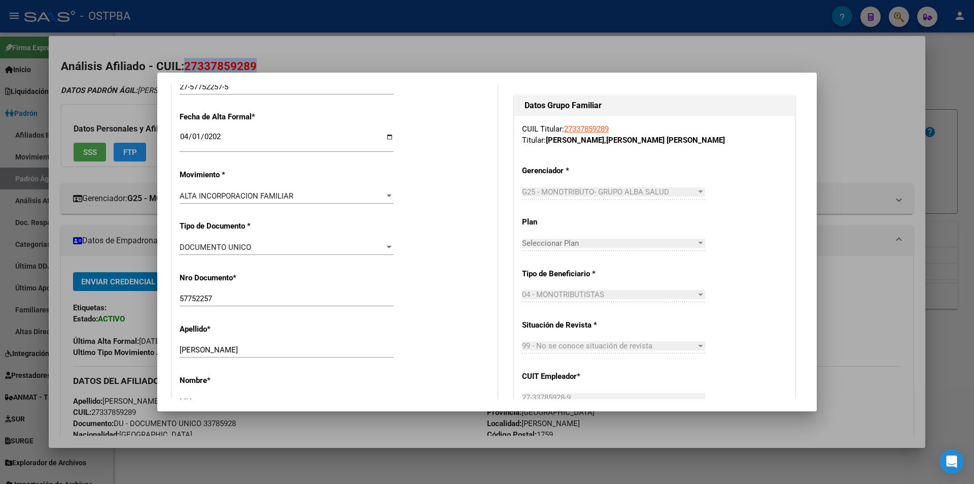
scroll to position [0, 0]
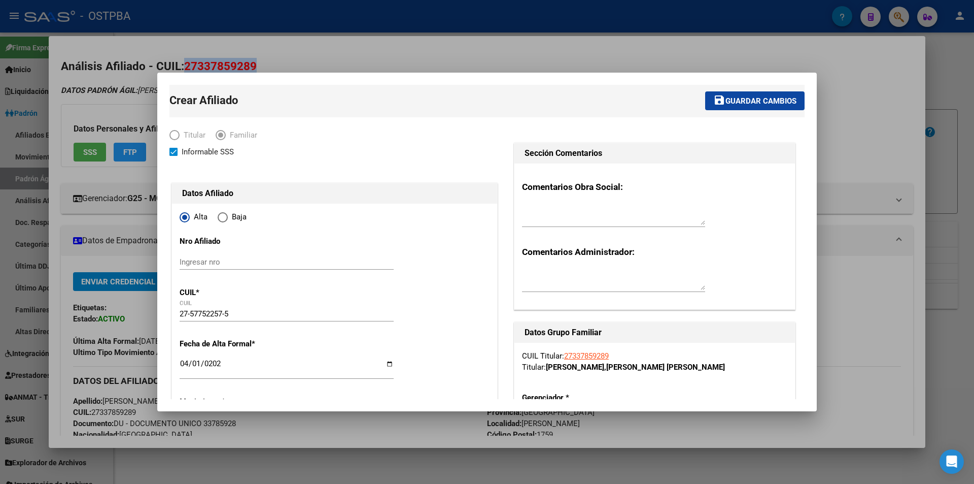
click at [745, 104] on span "Guardar cambios" at bounding box center [761, 100] width 71 height 9
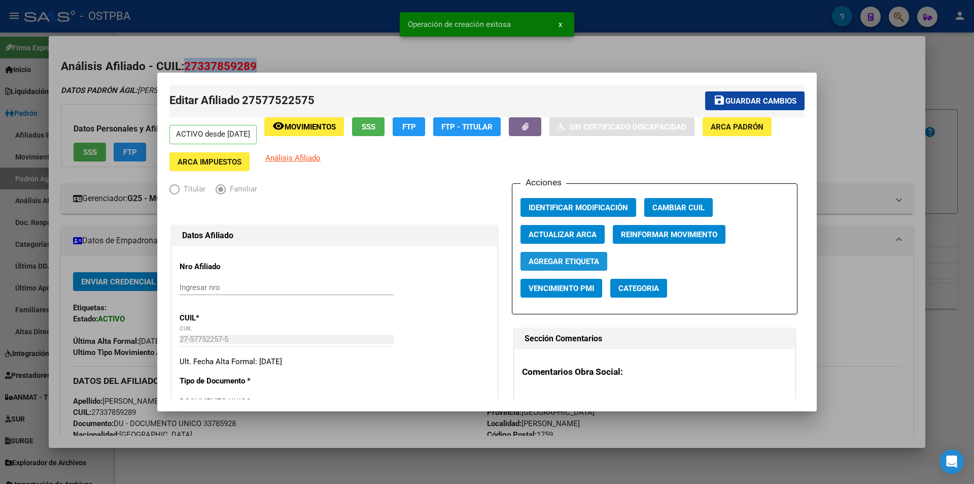
click at [573, 266] on span "Agregar Etiqueta" at bounding box center [564, 261] width 71 height 9
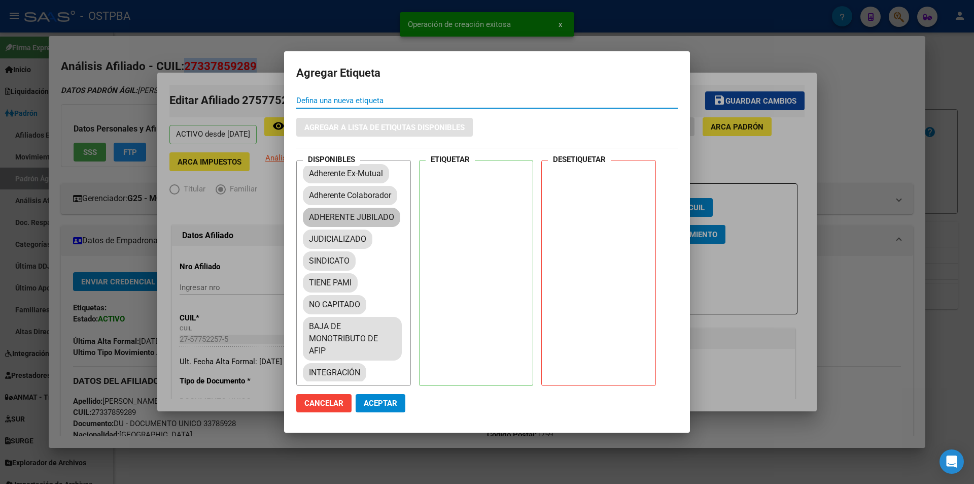
scroll to position [101, 0]
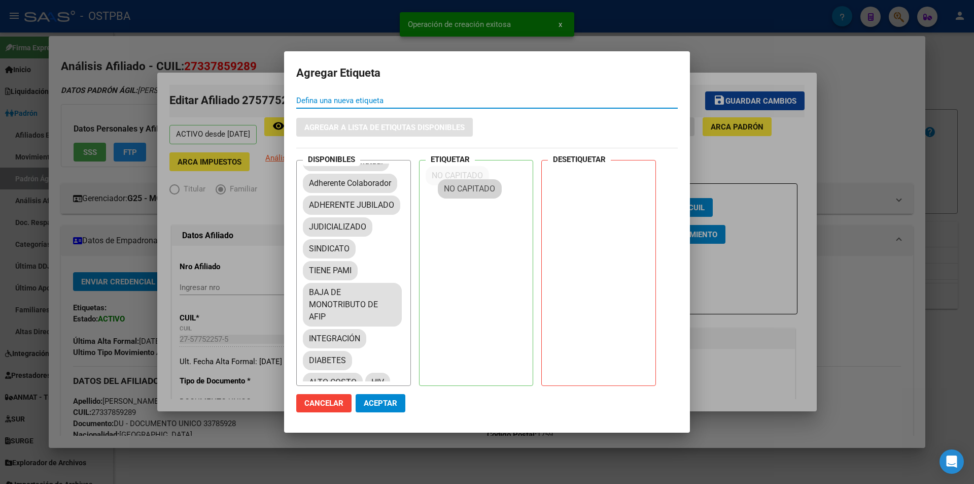
drag, startPoint x: 337, startPoint y: 319, endPoint x: 472, endPoint y: 191, distance: 186.3
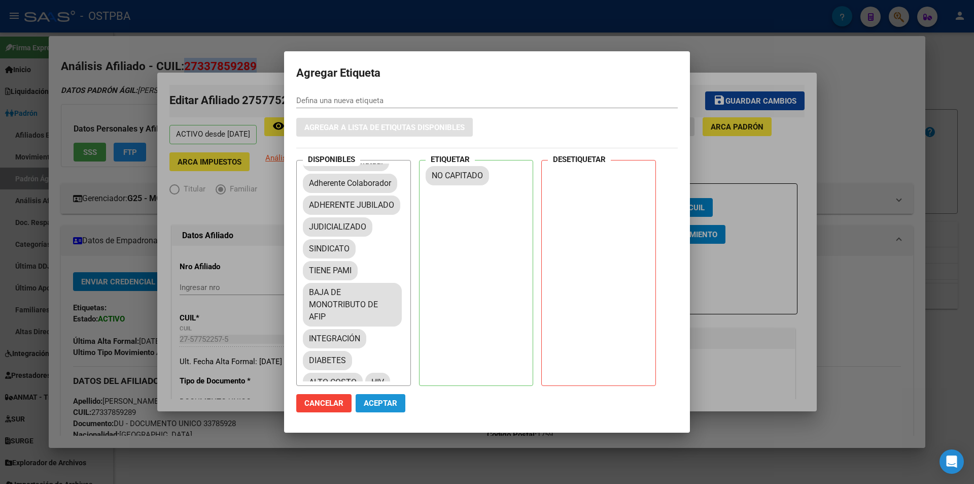
drag, startPoint x: 387, startPoint y: 405, endPoint x: 446, endPoint y: 386, distance: 62.7
click at [388, 403] on span "Aceptar" at bounding box center [380, 402] width 33 height 9
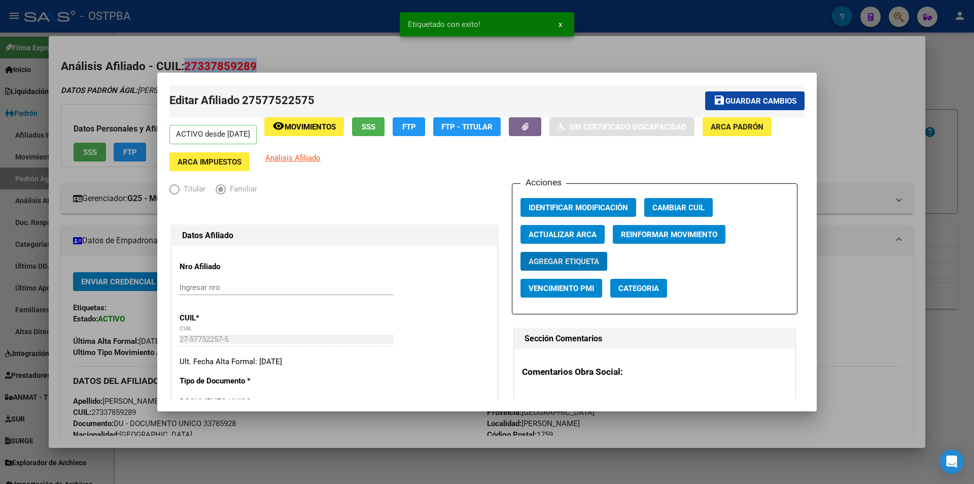
click at [843, 363] on div at bounding box center [487, 242] width 974 height 484
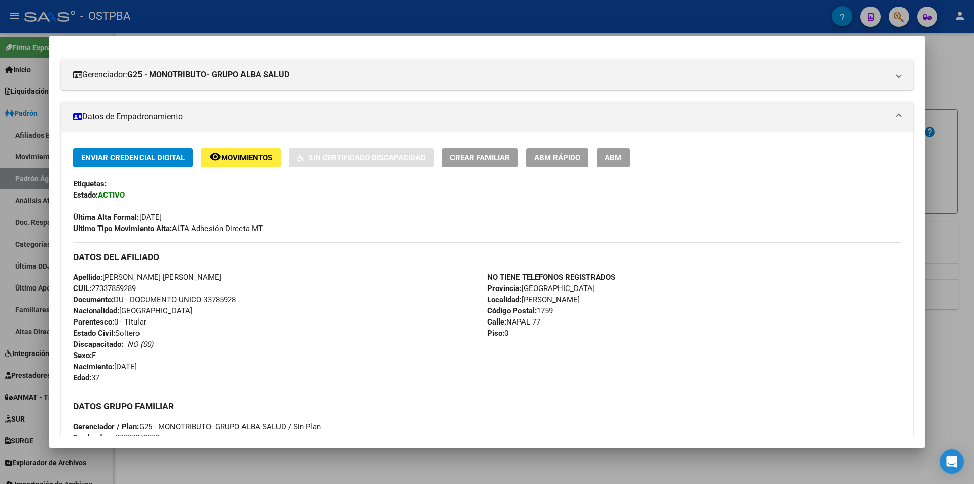
scroll to position [90, 0]
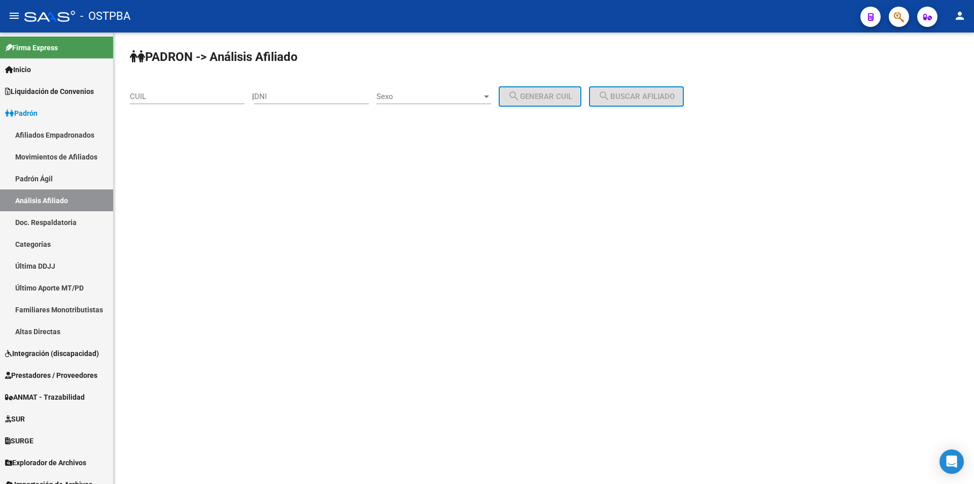
click at [207, 97] on input "CUIL" at bounding box center [187, 96] width 115 height 9
click at [284, 95] on input "DNI" at bounding box center [311, 96] width 115 height 9
type input "57752257"
click at [411, 99] on span "Sexo" at bounding box center [429, 96] width 106 height 9
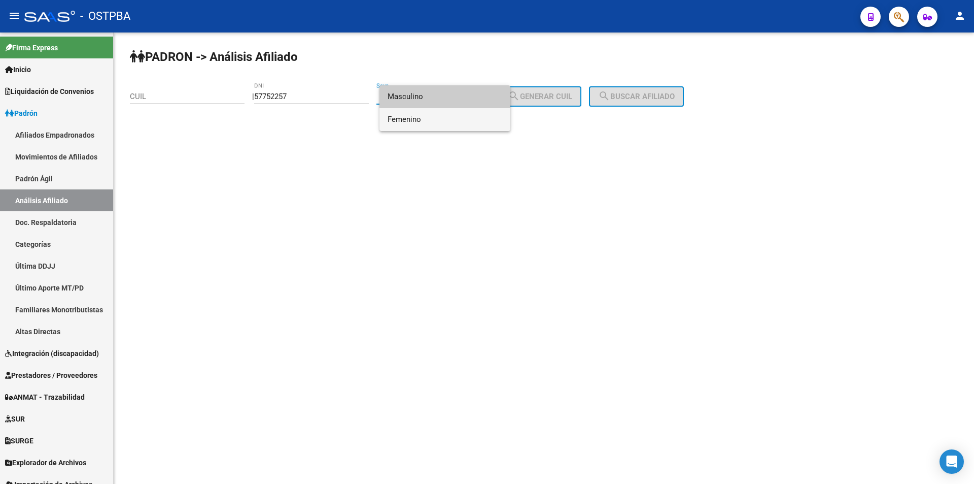
click at [412, 118] on span "Femenino" at bounding box center [445, 119] width 115 height 23
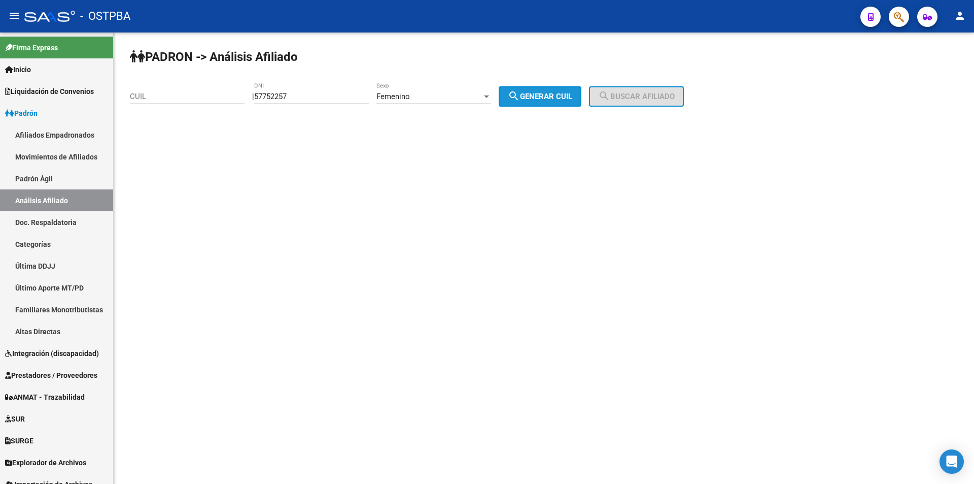
click at [560, 96] on span "search Generar CUIL" at bounding box center [540, 96] width 64 height 9
type input "27-57752257-5"
click at [667, 95] on span "search Buscar afiliado" at bounding box center [636, 96] width 77 height 9
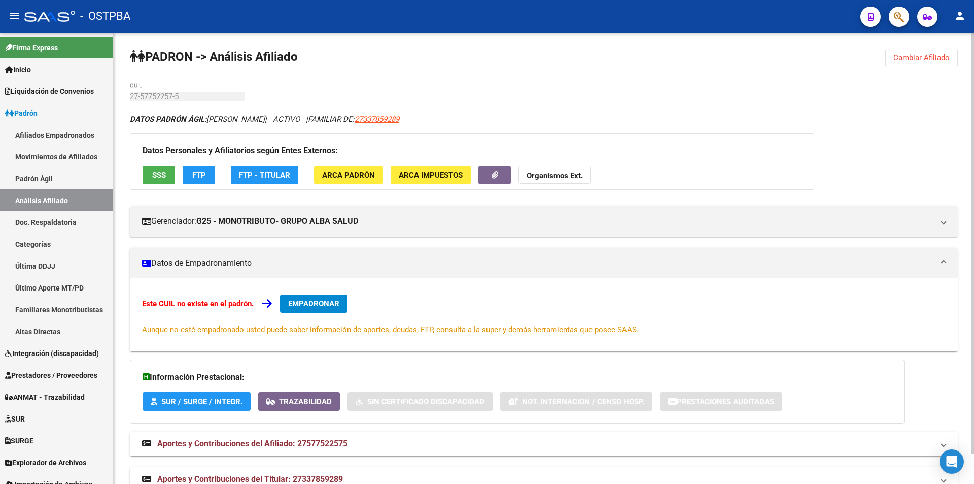
click at [120, 98] on div "PADRON -> Análisis Afiliado Cambiar Afiliado 27-57752257-5 CUIL DATOS PADRÓN ÁG…" at bounding box center [544, 273] width 861 height 483
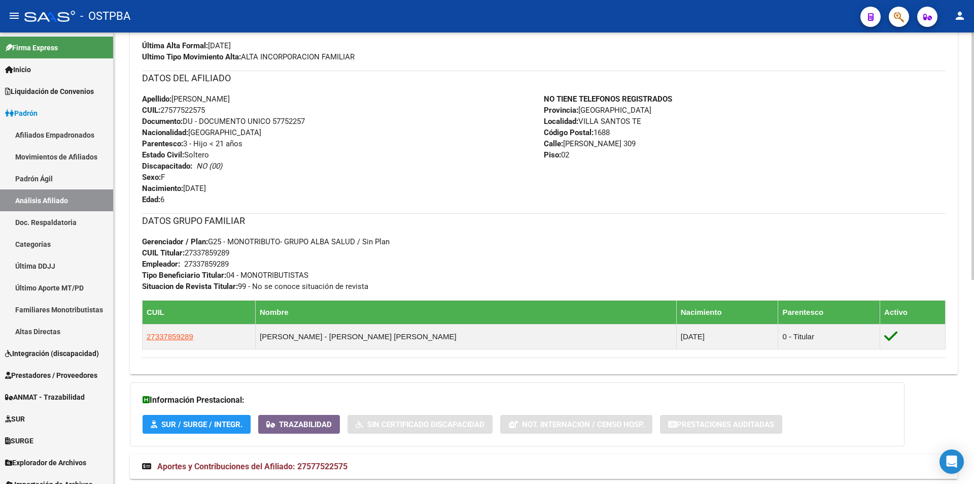
scroll to position [355, 0]
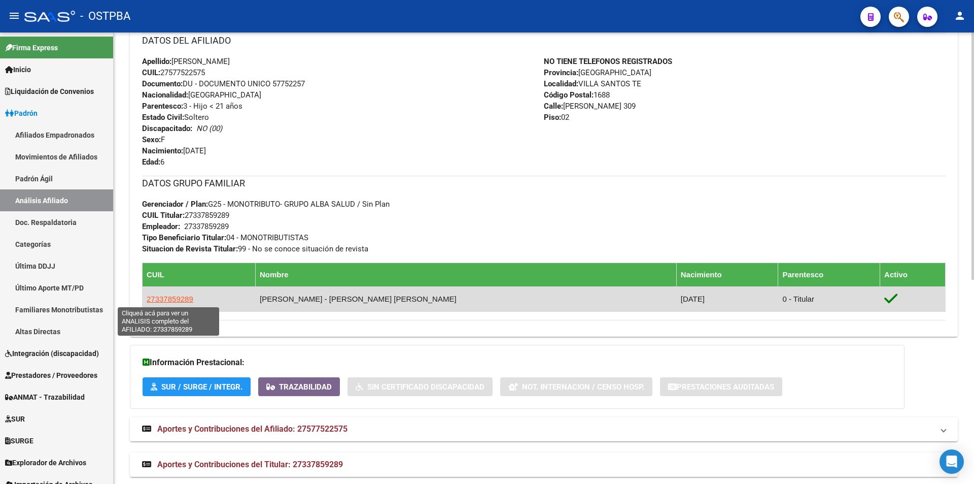
click at [181, 297] on span "27337859289" at bounding box center [170, 298] width 47 height 9
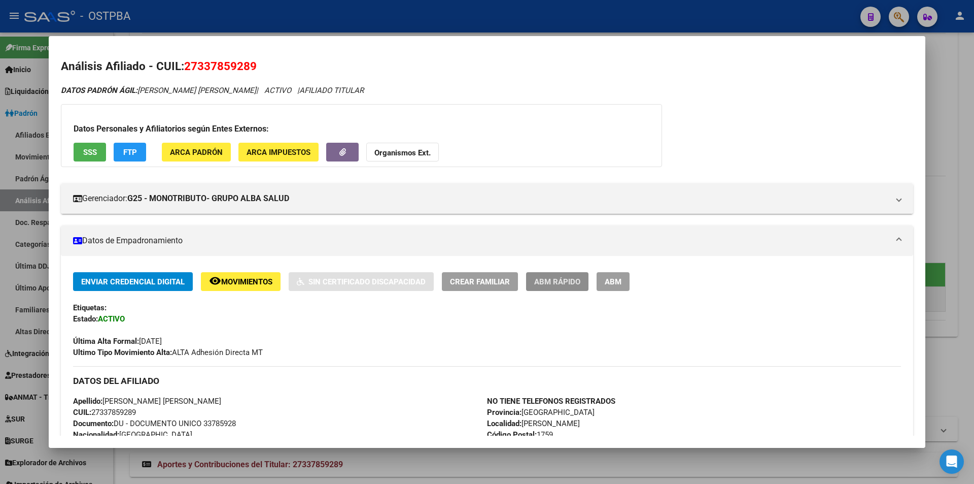
click at [548, 283] on span "ABM Rápido" at bounding box center [557, 281] width 46 height 9
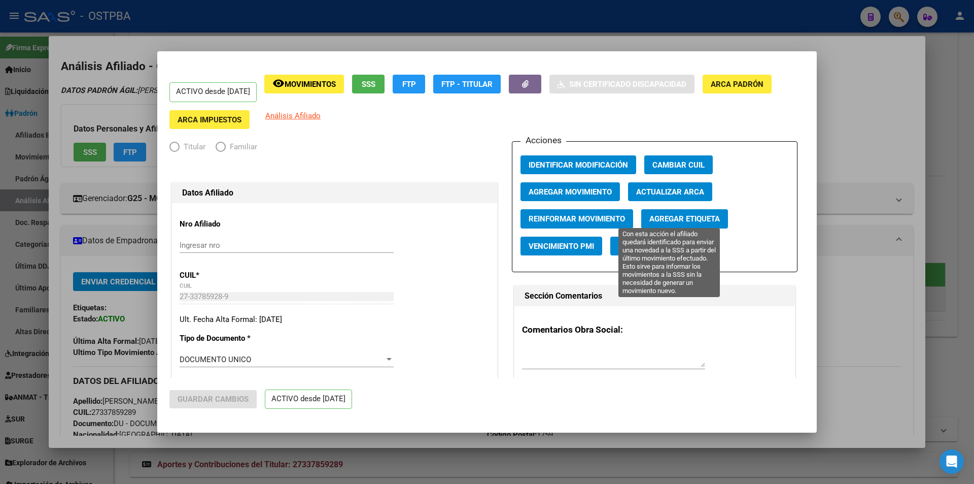
radio input "true"
type input "27-33785928-9"
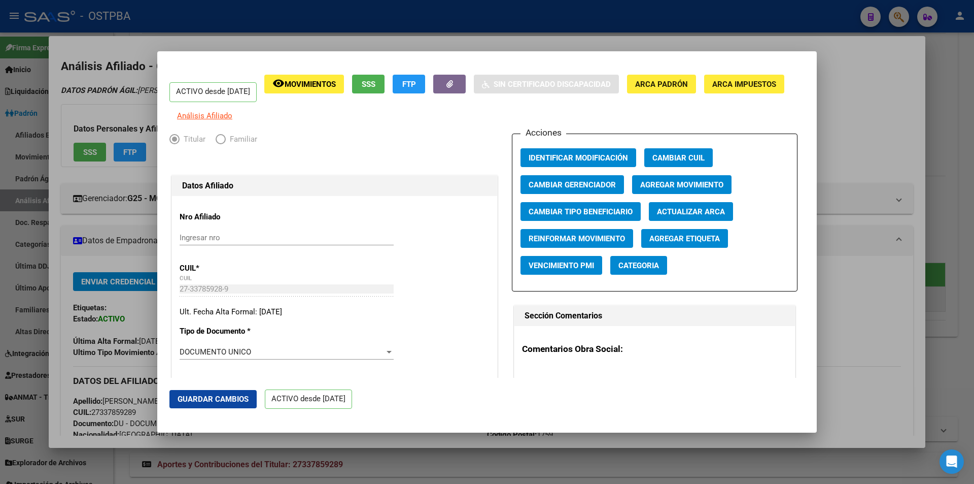
click at [704, 243] on span "Agregar Etiqueta" at bounding box center [684, 238] width 71 height 9
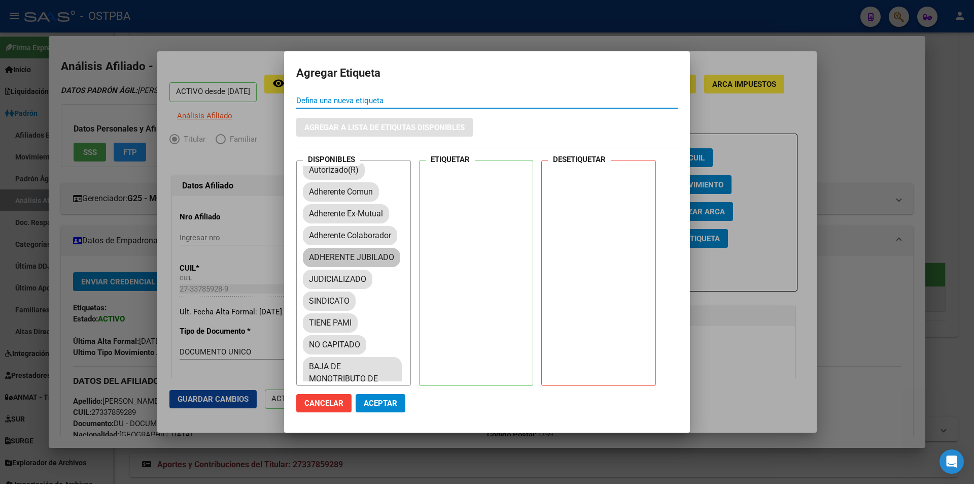
scroll to position [51, 0]
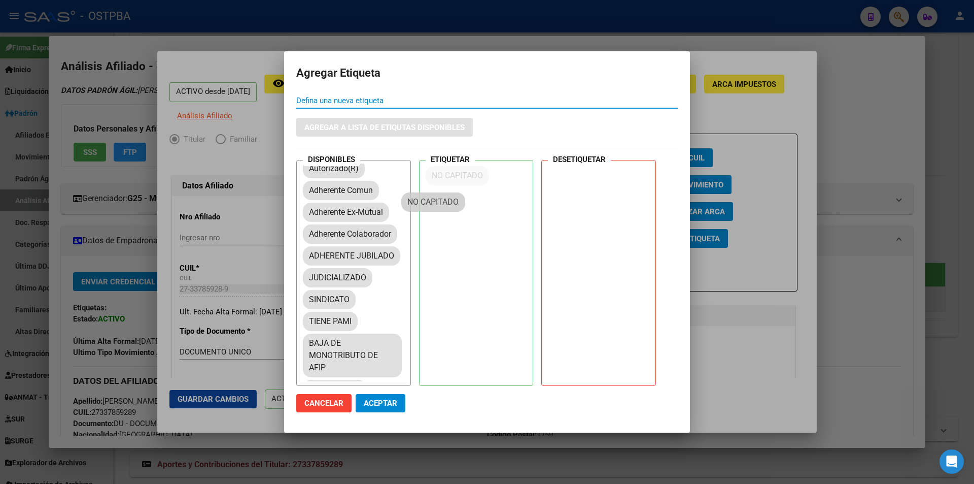
drag, startPoint x: 345, startPoint y: 363, endPoint x: 451, endPoint y: 193, distance: 200.3
click at [379, 407] on span "Aceptar" at bounding box center [380, 402] width 33 height 9
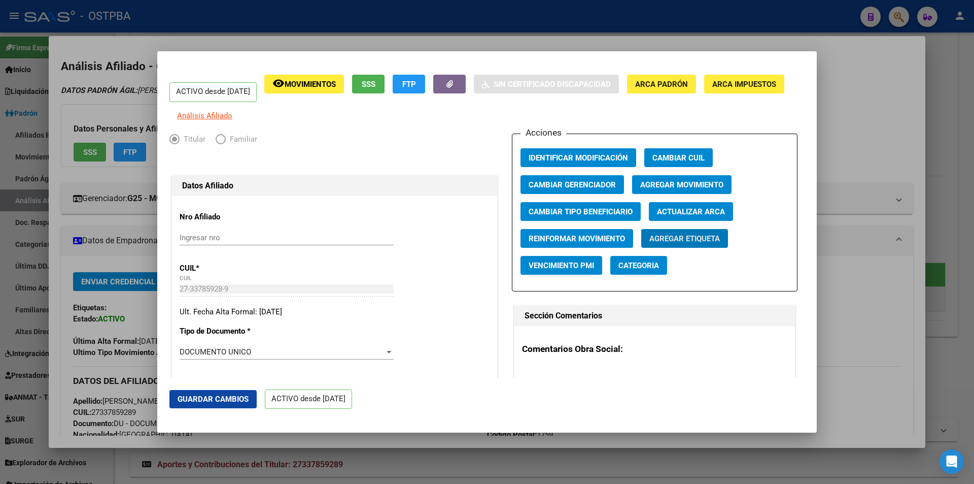
click at [834, 142] on div at bounding box center [487, 242] width 974 height 484
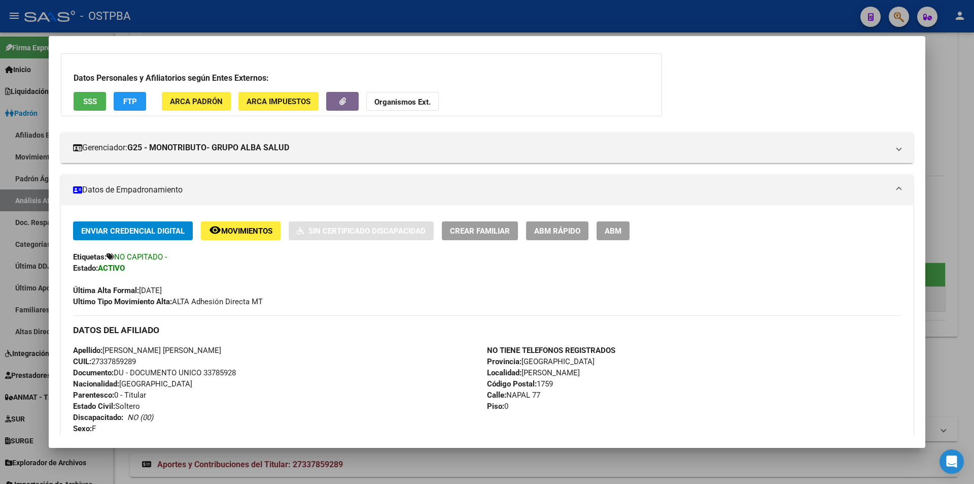
click at [501, 225] on button "Crear Familiar" at bounding box center [480, 230] width 76 height 19
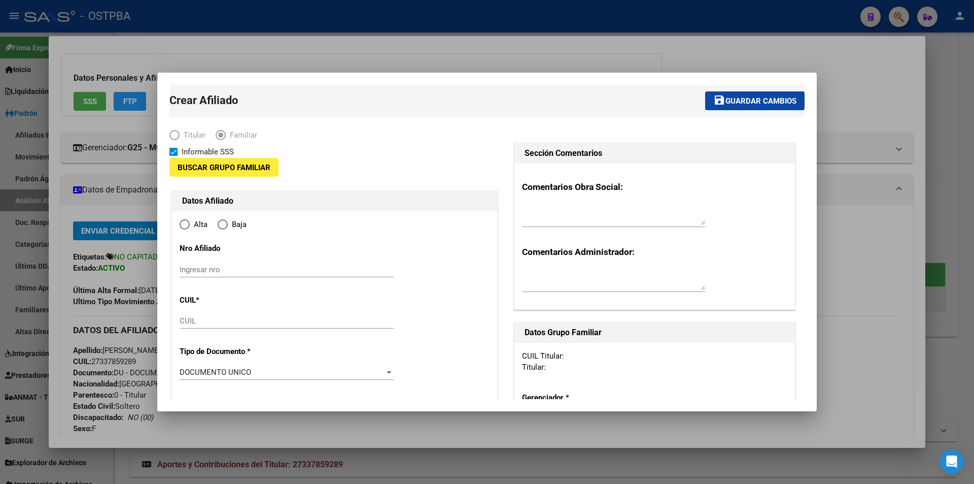
type input "27-33785928-9"
type input "GONZALEZ CATAN"
type input "1759"
type input "NAPAL"
type input "77"
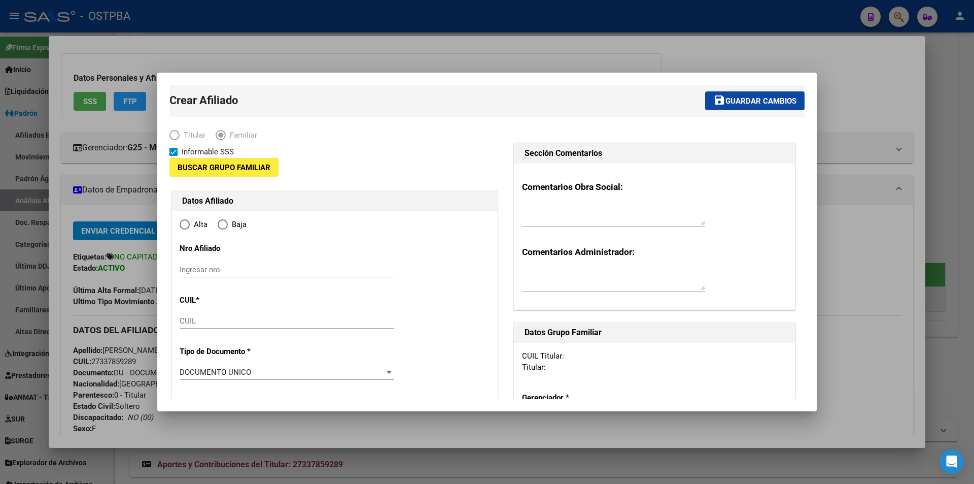
type input "0"
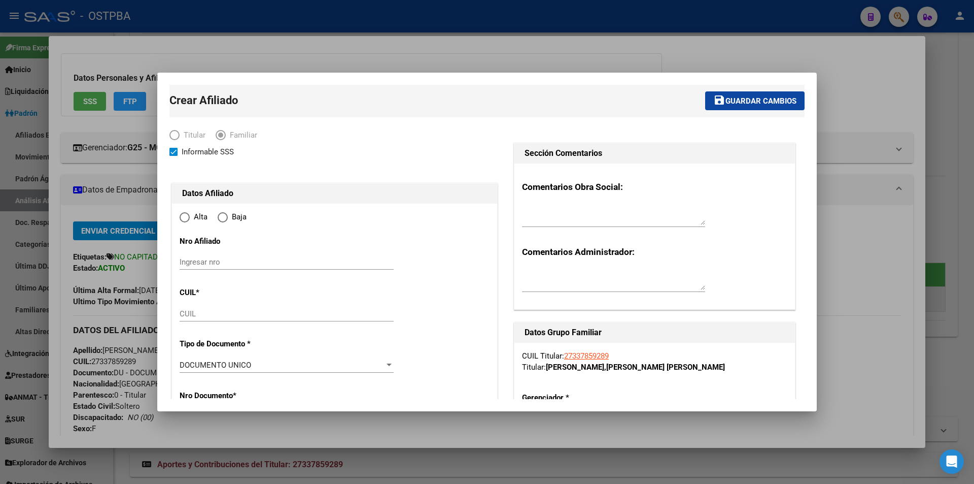
radio input "true"
type input "27-33785928-9"
click at [286, 315] on input "CUIL" at bounding box center [287, 313] width 214 height 9
paste input "27-55609953-2"
type input "27-55609953-2"
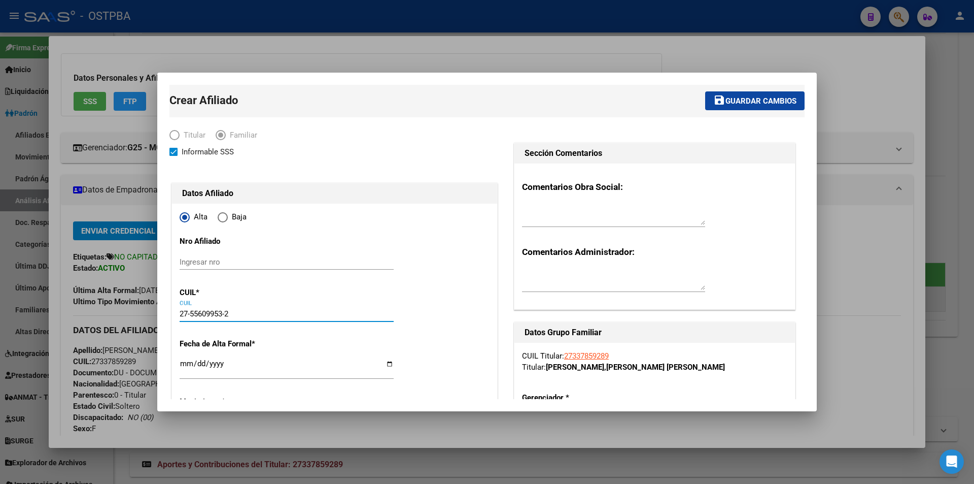
type input "55609953"
type input "VITTORI LENCINAS"
type input "MARTINA"
type input "2016-06-18"
type input "HURLINGHAM"
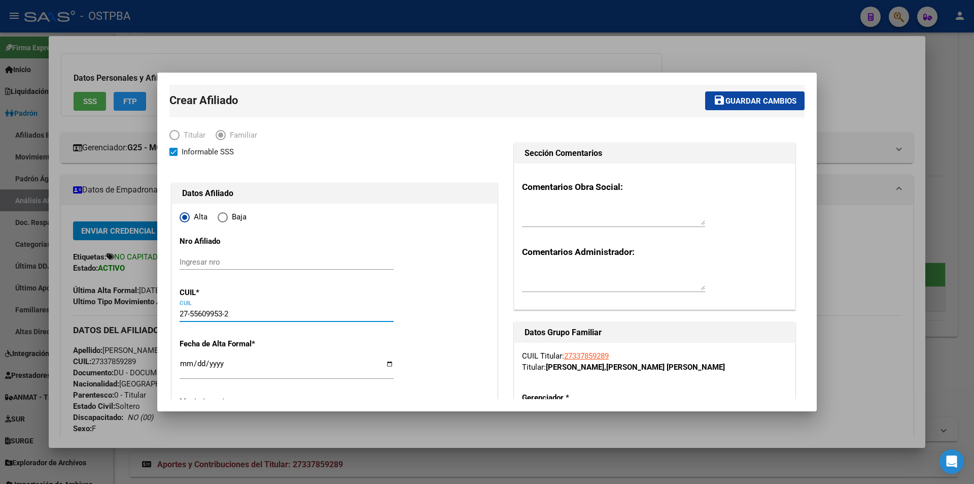
type input "1688"
type input "BRADLEY"
type input "305"
type input "02"
type input "27-55609953-2"
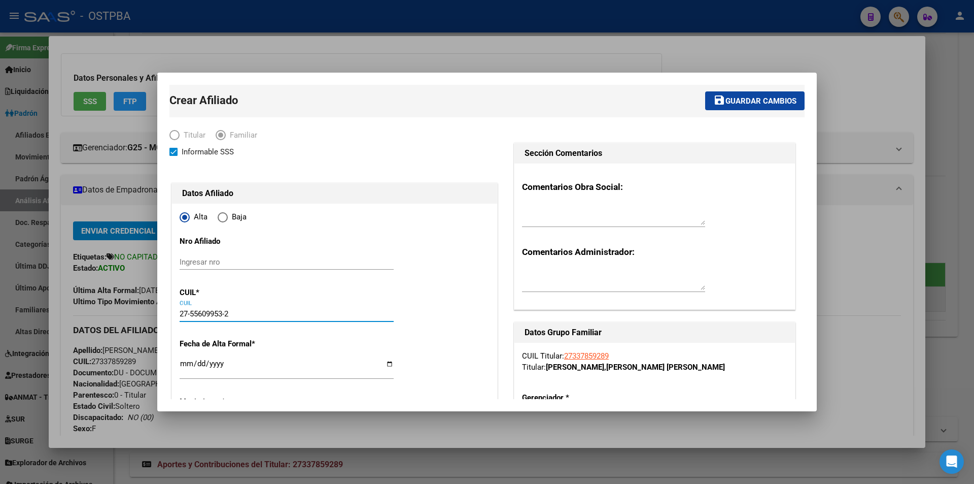
click at [190, 363] on input "Ingresar fecha" at bounding box center [287, 367] width 214 height 16
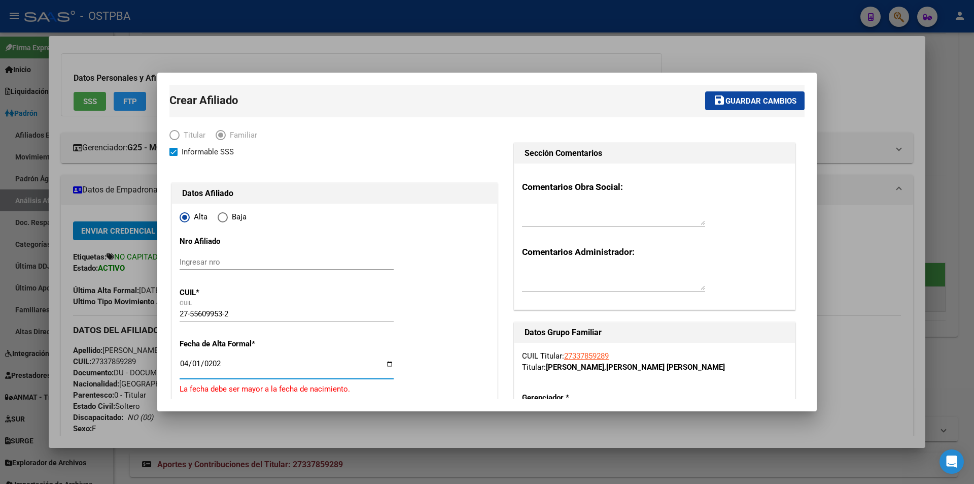
type input "2025-04-01"
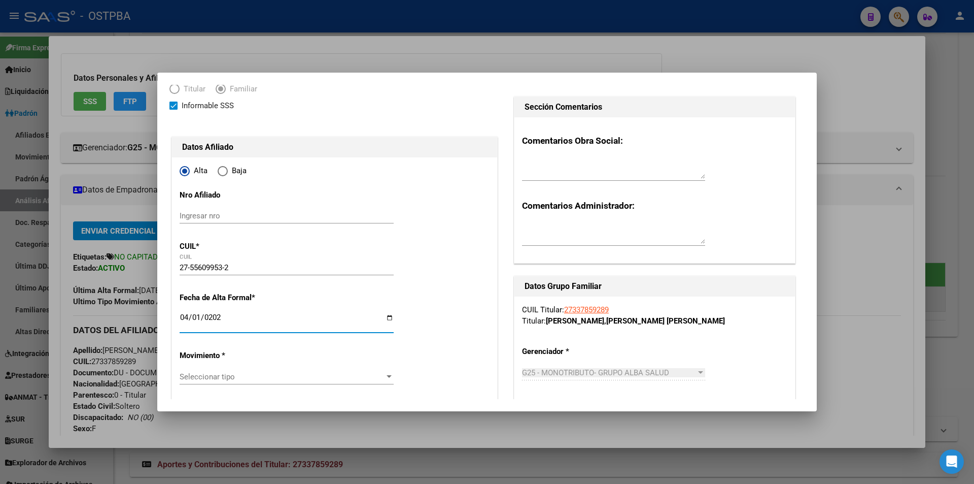
scroll to position [152, 0]
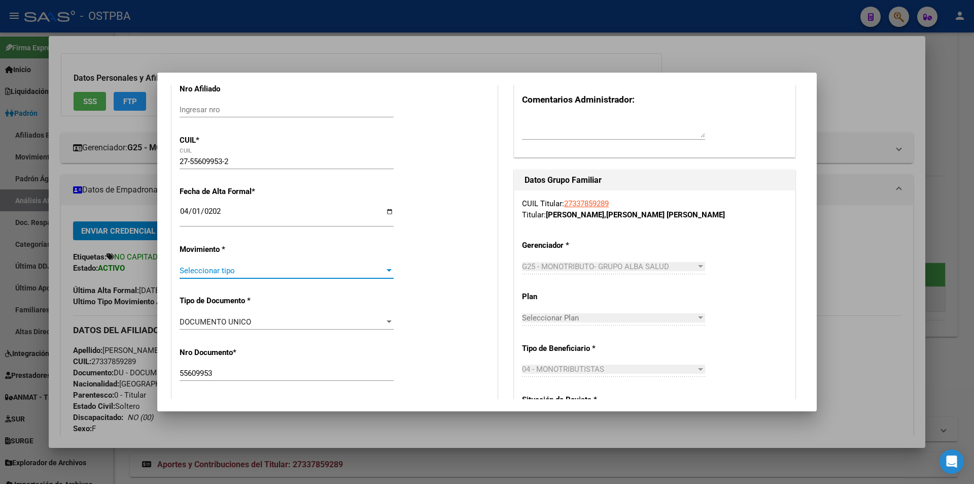
click at [270, 273] on span "Seleccionar tipo" at bounding box center [282, 270] width 205 height 9
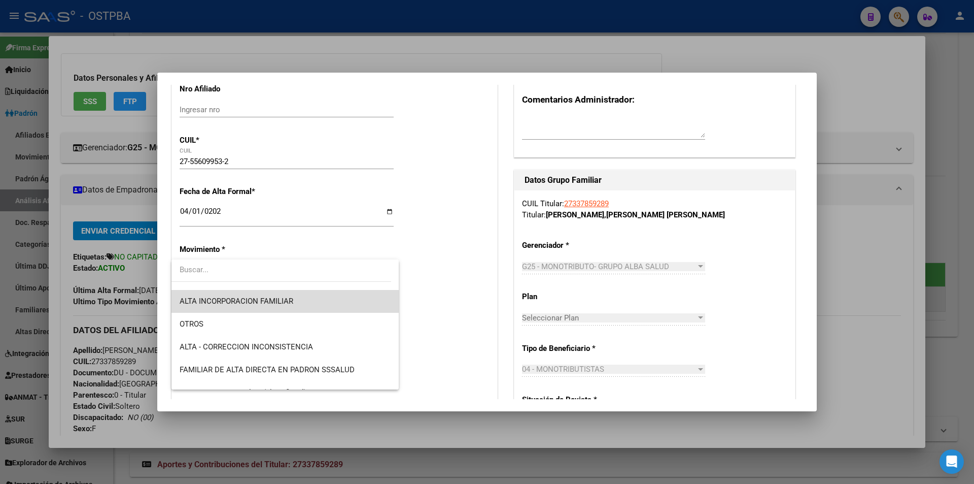
click at [314, 302] on span "ALTA INCORPORACION FAMILIAR" at bounding box center [285, 301] width 211 height 23
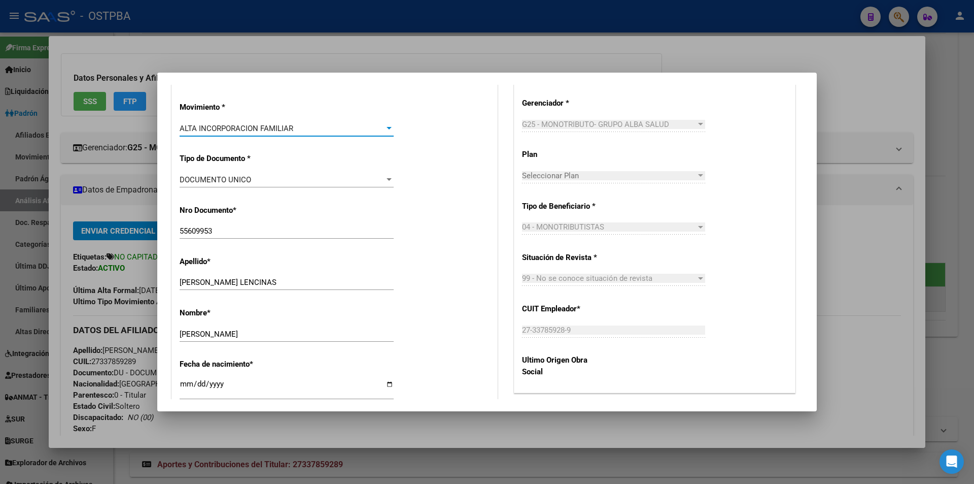
scroll to position [457, 0]
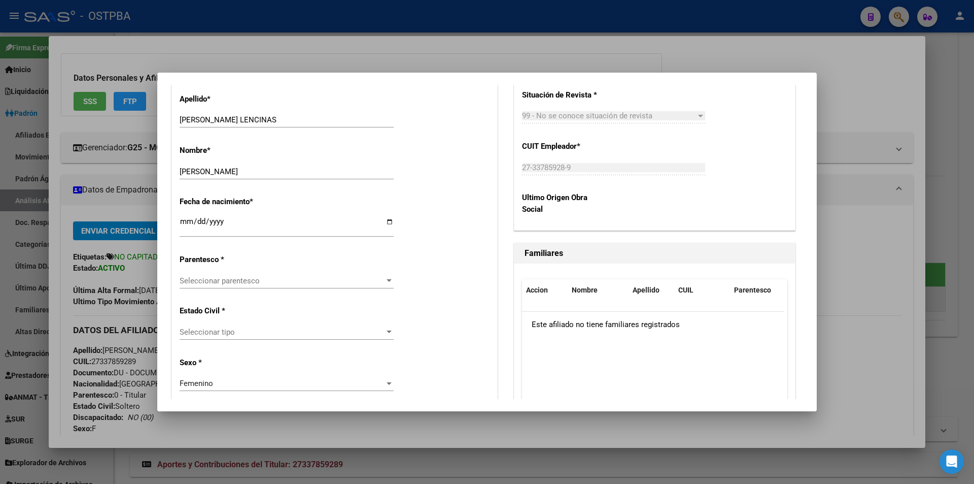
click at [310, 287] on div "Seleccionar parentesco Seleccionar parentesco" at bounding box center [287, 280] width 214 height 15
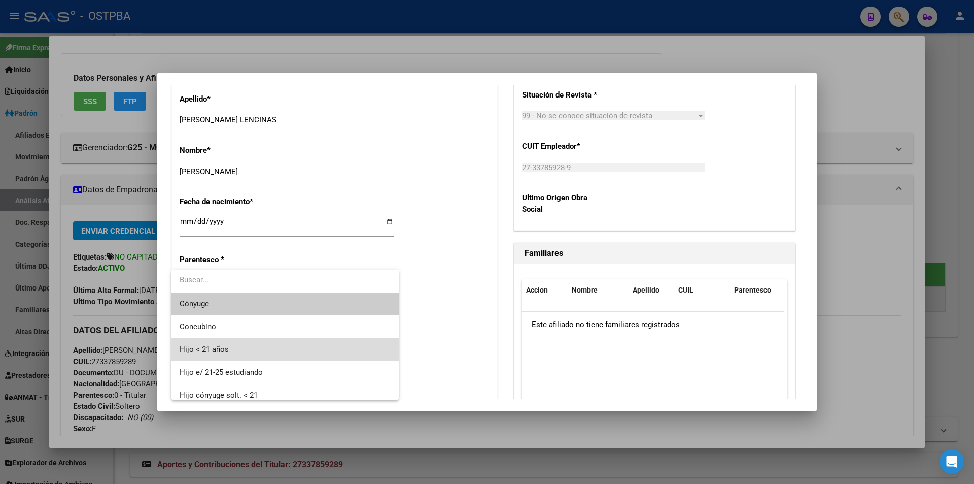
click at [295, 351] on span "Hijo < 21 años" at bounding box center [285, 349] width 211 height 23
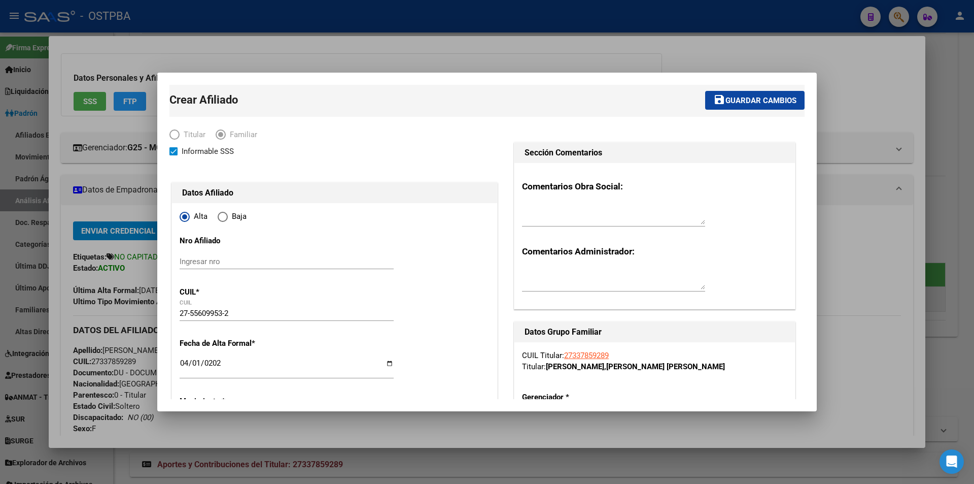
scroll to position [0, 0]
click at [760, 103] on span "Guardar cambios" at bounding box center [761, 100] width 71 height 9
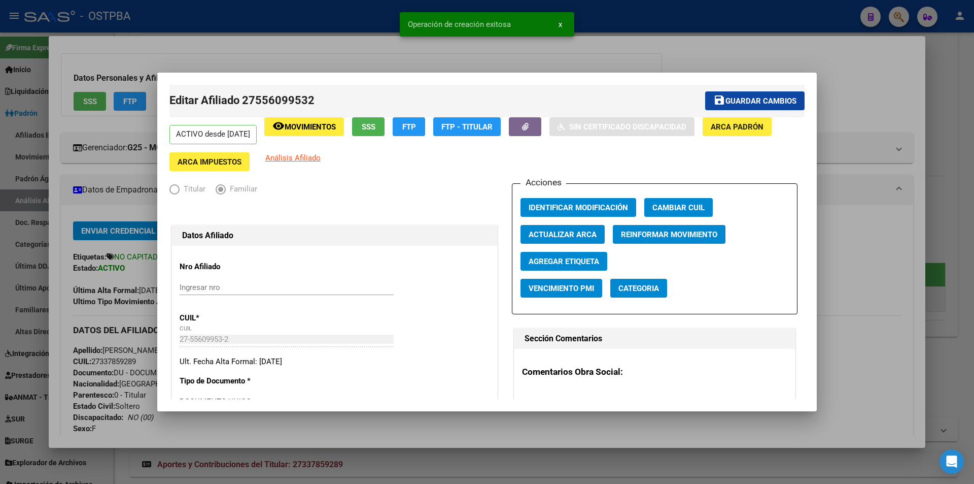
click at [534, 265] on span "Agregar Etiqueta" at bounding box center [564, 261] width 71 height 9
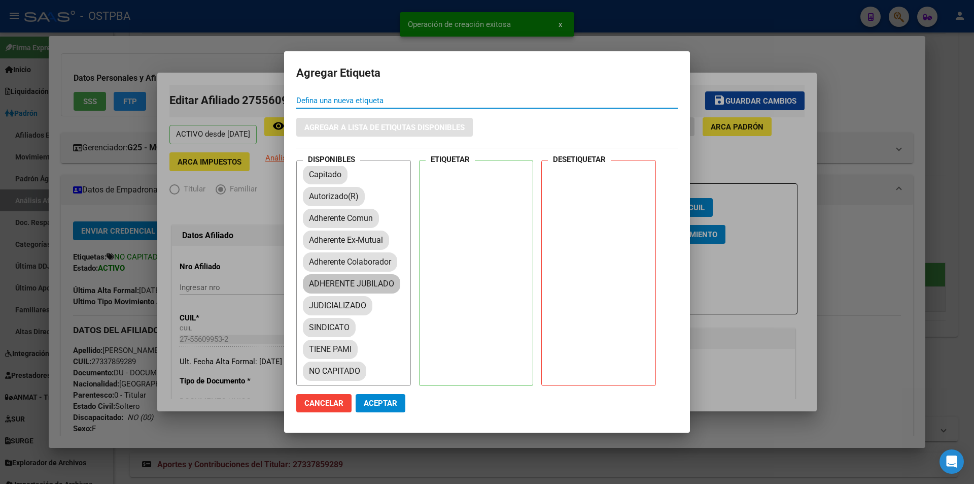
scroll to position [101, 0]
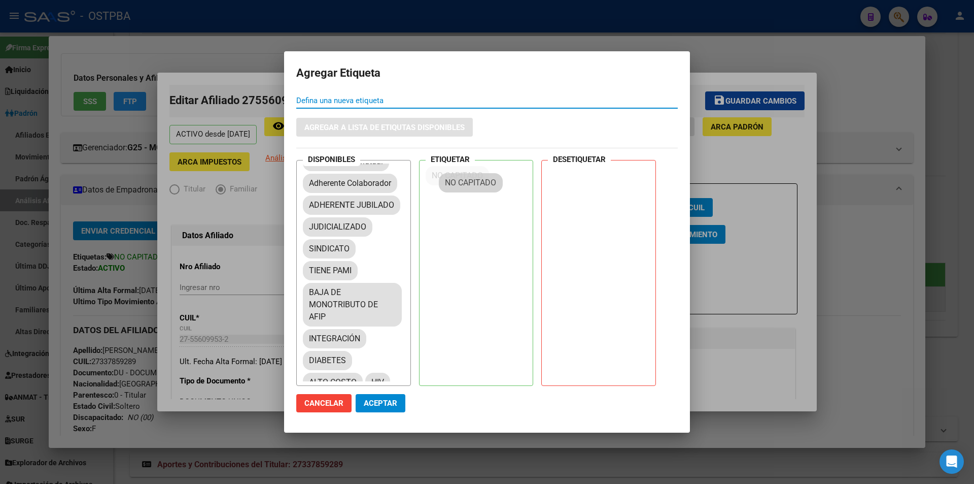
drag, startPoint x: 340, startPoint y: 311, endPoint x: 477, endPoint y: 177, distance: 191.6
click at [382, 402] on span "Aceptar" at bounding box center [380, 402] width 33 height 9
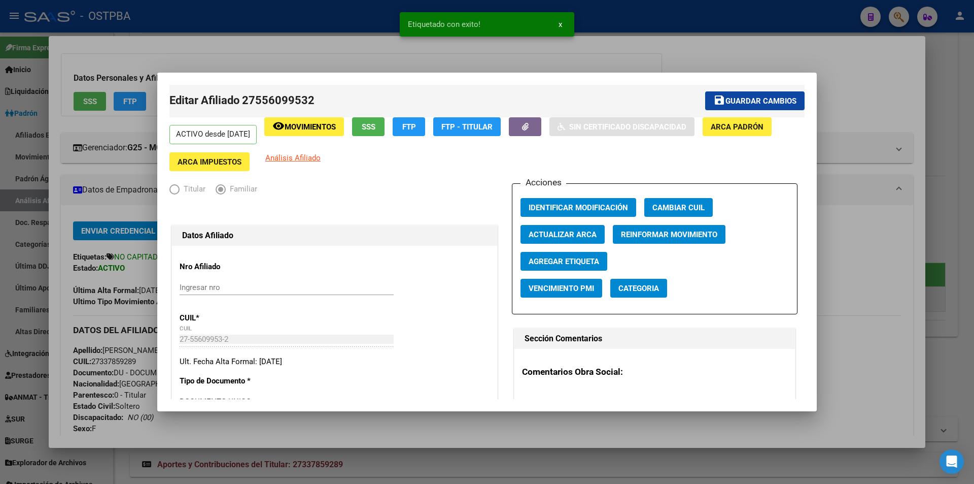
click at [944, 225] on div at bounding box center [487, 242] width 974 height 484
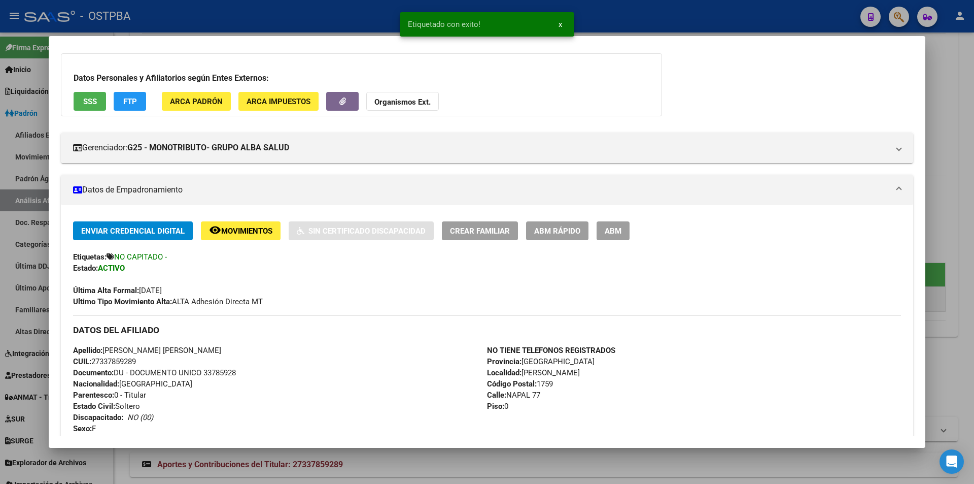
click at [944, 225] on div at bounding box center [487, 242] width 974 height 484
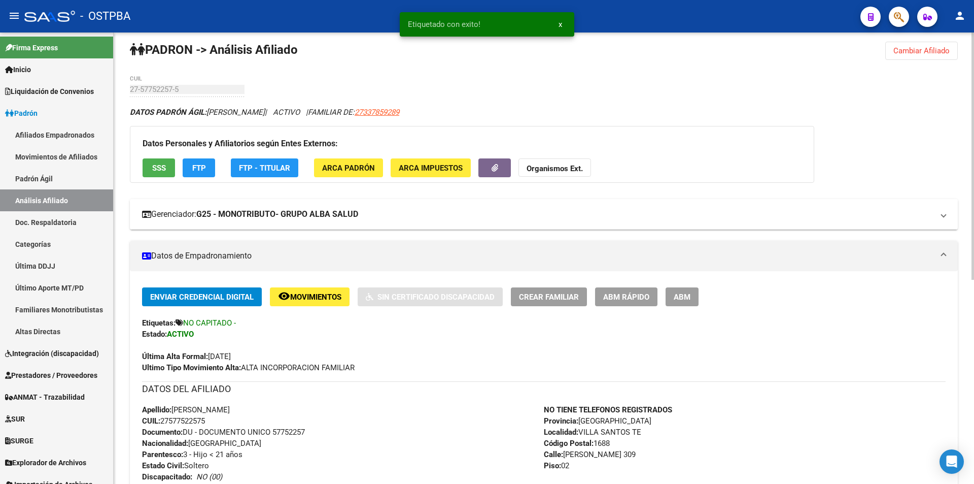
scroll to position [0, 0]
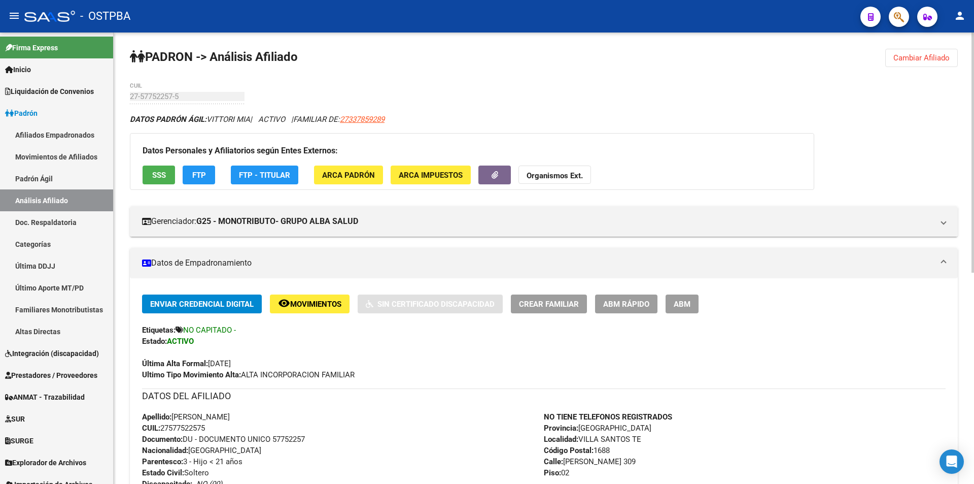
click at [408, 445] on div "Apellido: [PERSON_NAME]: 27577522575 Documento: DU - DOCUMENTO UNICO 57752257 N…" at bounding box center [343, 467] width 402 height 112
click at [353, 425] on div "Apellido: [PERSON_NAME]: 27577522575 Documento: DU - DOCUMENTO UNICO 57752257 N…" at bounding box center [343, 467] width 402 height 112
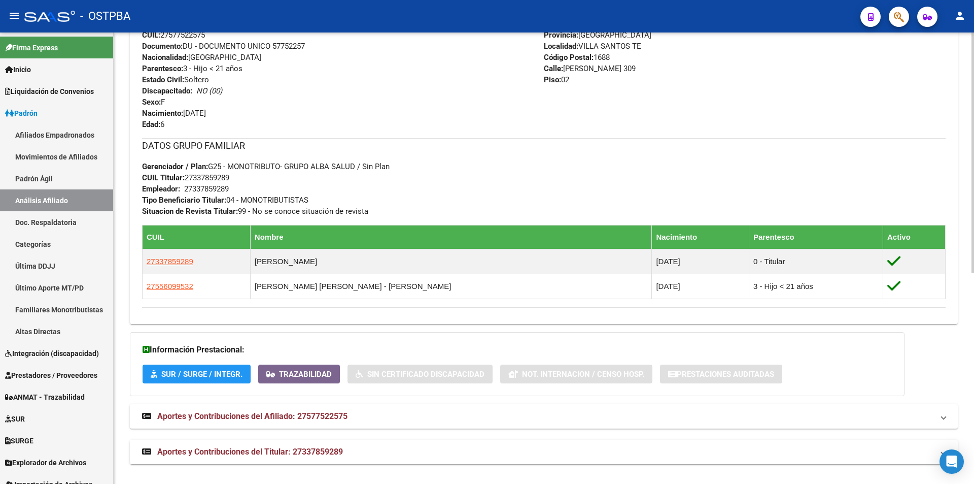
scroll to position [397, 0]
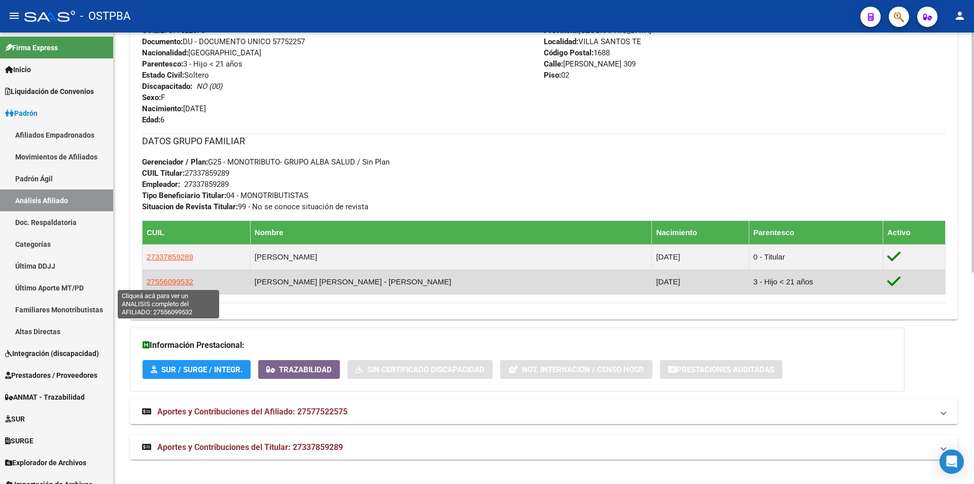
click at [150, 284] on span "27556099532" at bounding box center [170, 281] width 47 height 9
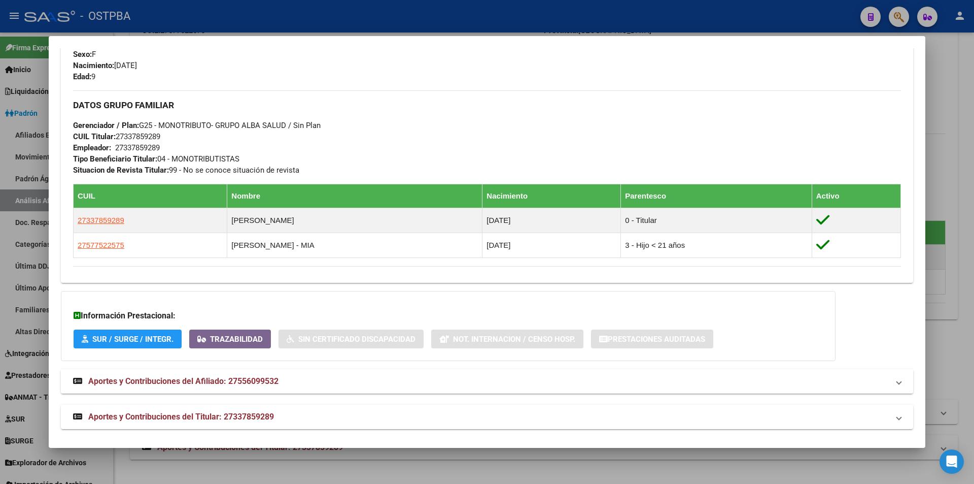
scroll to position [430, 0]
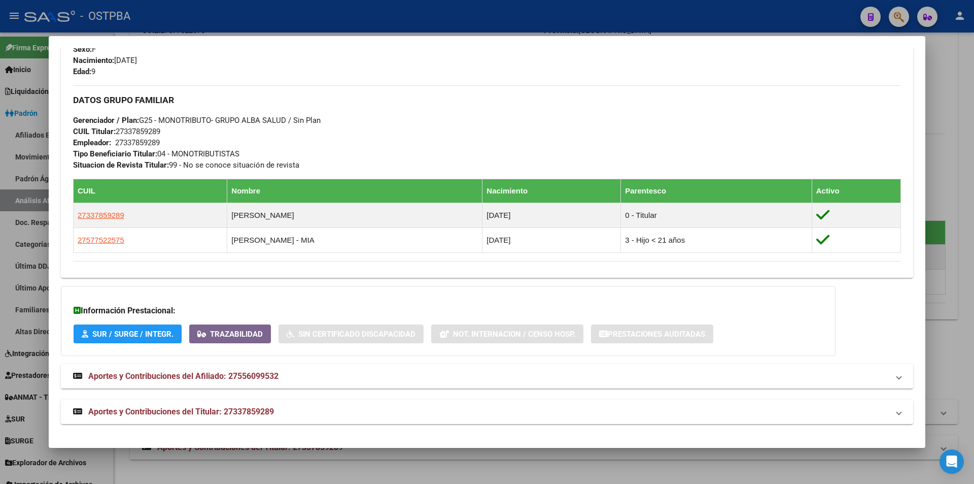
click at [351, 380] on mat-panel-title "Aportes y Contribuciones del Afiliado: 27556099532" at bounding box center [481, 376] width 816 height 12
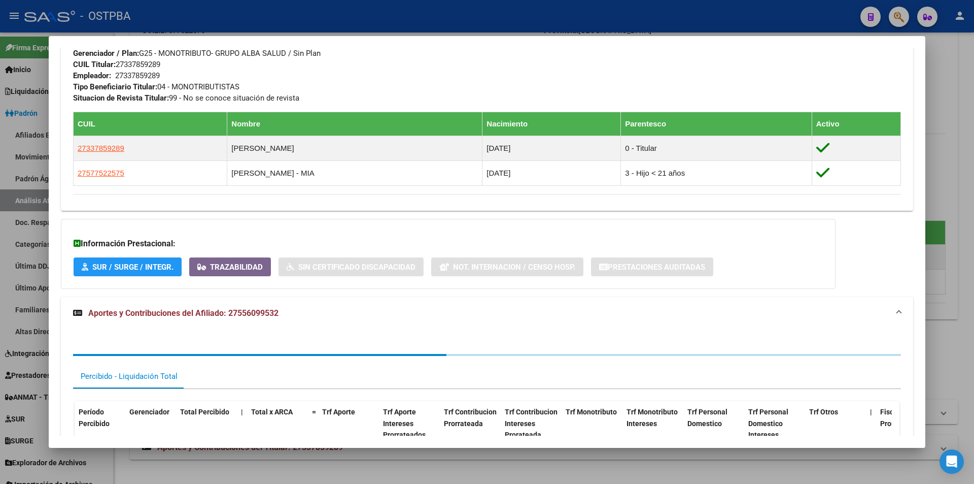
scroll to position [605, 0]
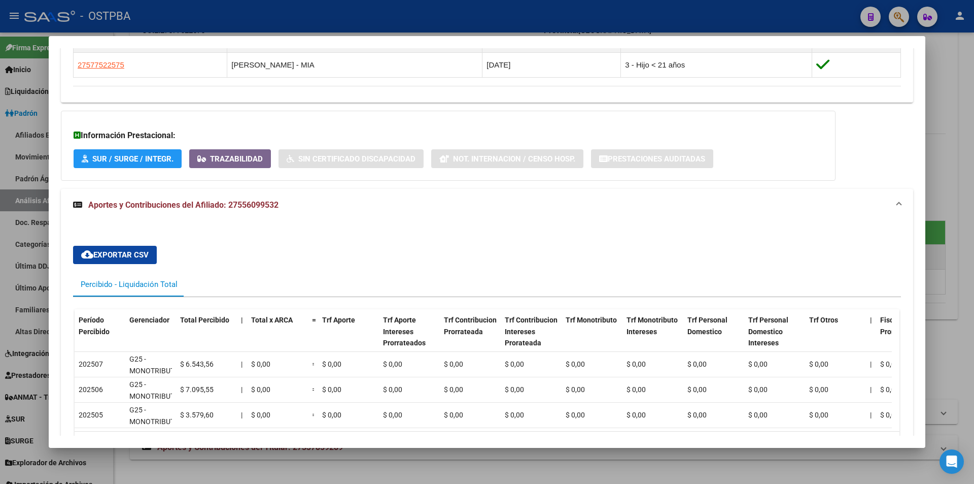
click at [952, 206] on div at bounding box center [487, 242] width 974 height 484
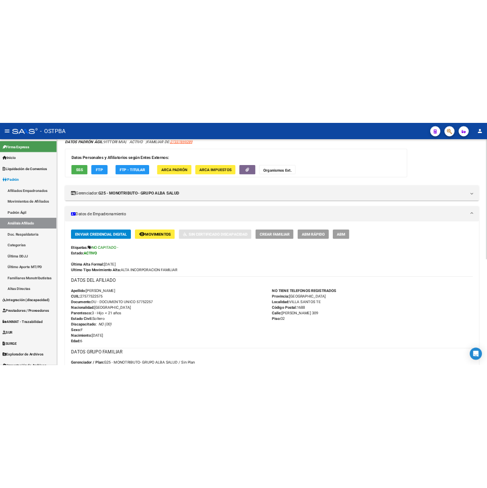
scroll to position [0, 0]
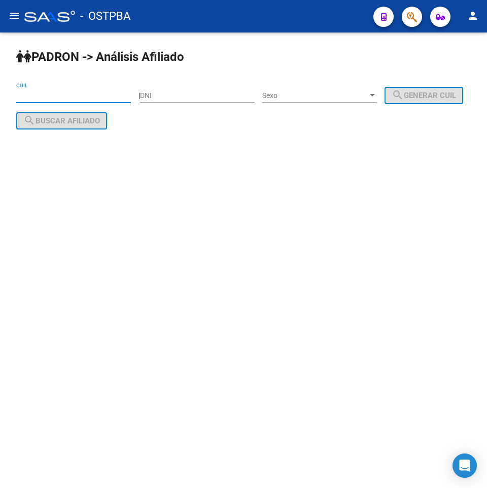
click at [91, 95] on input "CUIL" at bounding box center [73, 95] width 115 height 9
paste input "20-24554282-9"
type input "20-24554282-9"
click at [100, 122] on span "search Buscar afiliado" at bounding box center [61, 120] width 77 height 9
